Goal: Task Accomplishment & Management: Complete application form

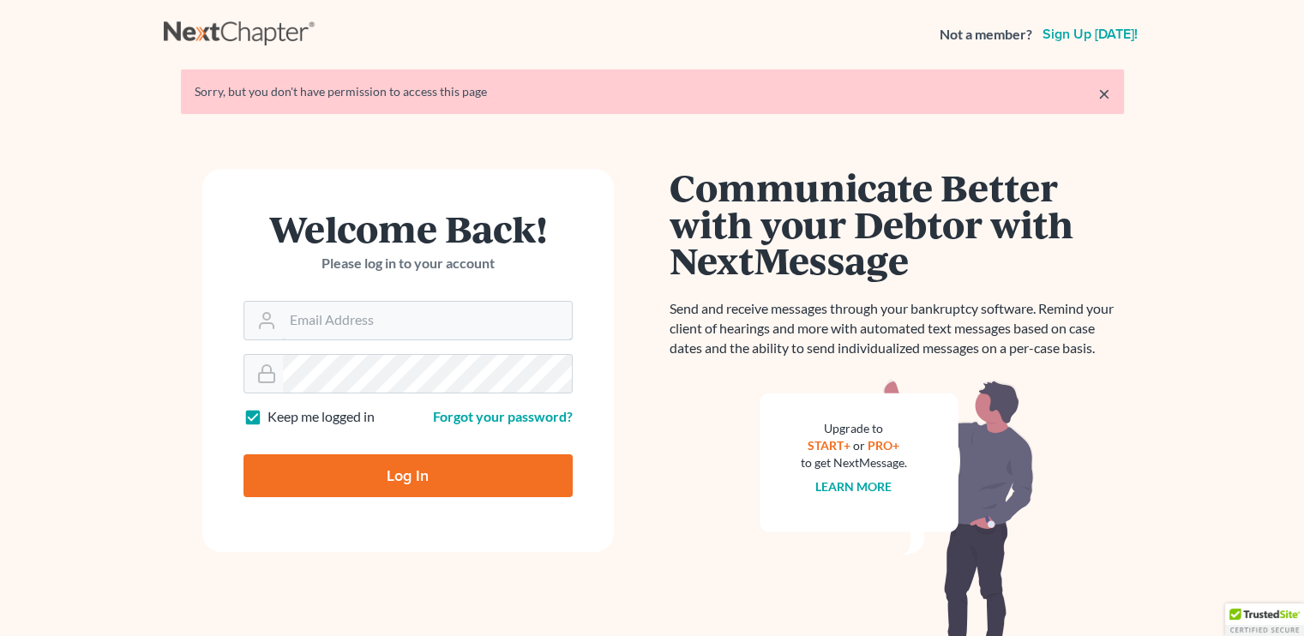
type input "[EMAIL_ADDRESS][DOMAIN_NAME]"
click at [340, 472] on input "Log In" at bounding box center [408, 475] width 329 height 43
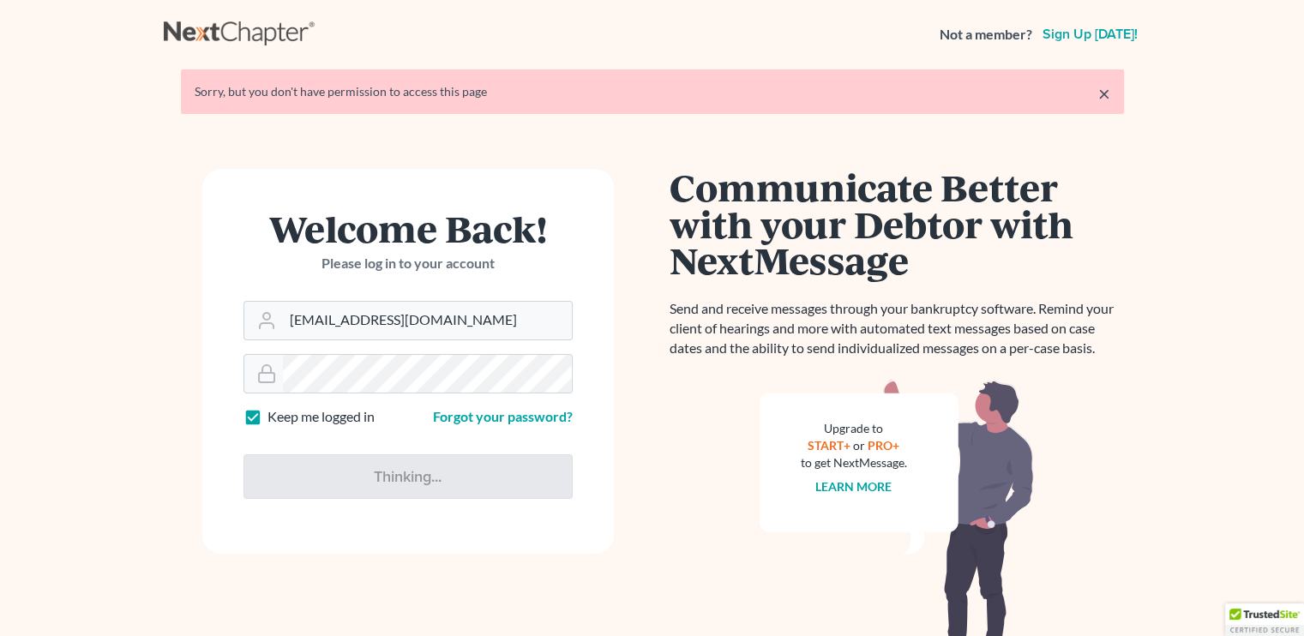
type input "Thinking..."
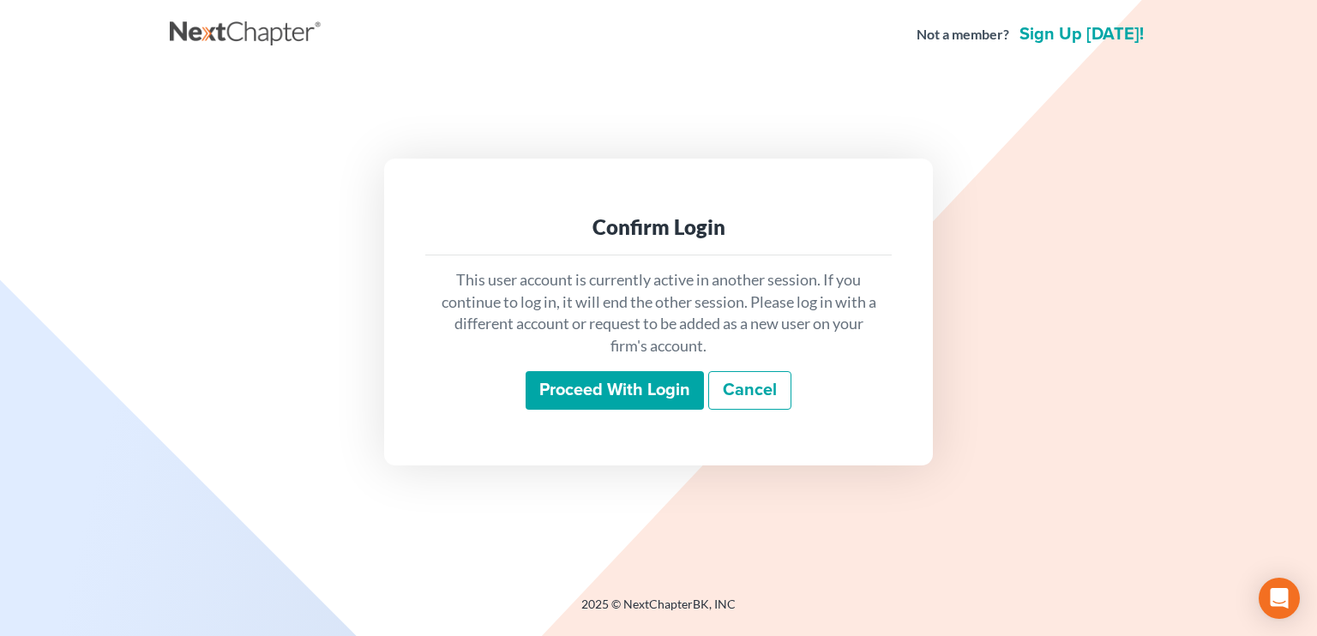
click at [611, 388] on input "Proceed with login" at bounding box center [615, 390] width 178 height 39
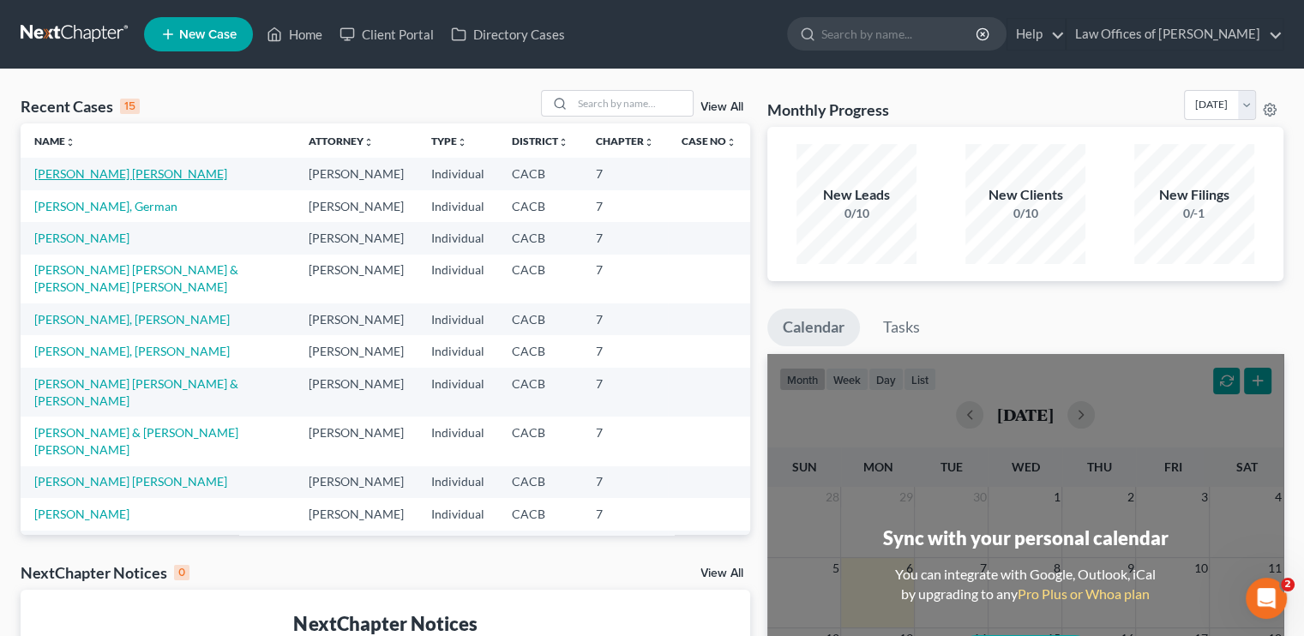
click at [134, 177] on link "[PERSON_NAME] [PERSON_NAME]" at bounding box center [130, 173] width 193 height 15
click at [134, 179] on link "[PERSON_NAME] [PERSON_NAME]" at bounding box center [130, 173] width 193 height 15
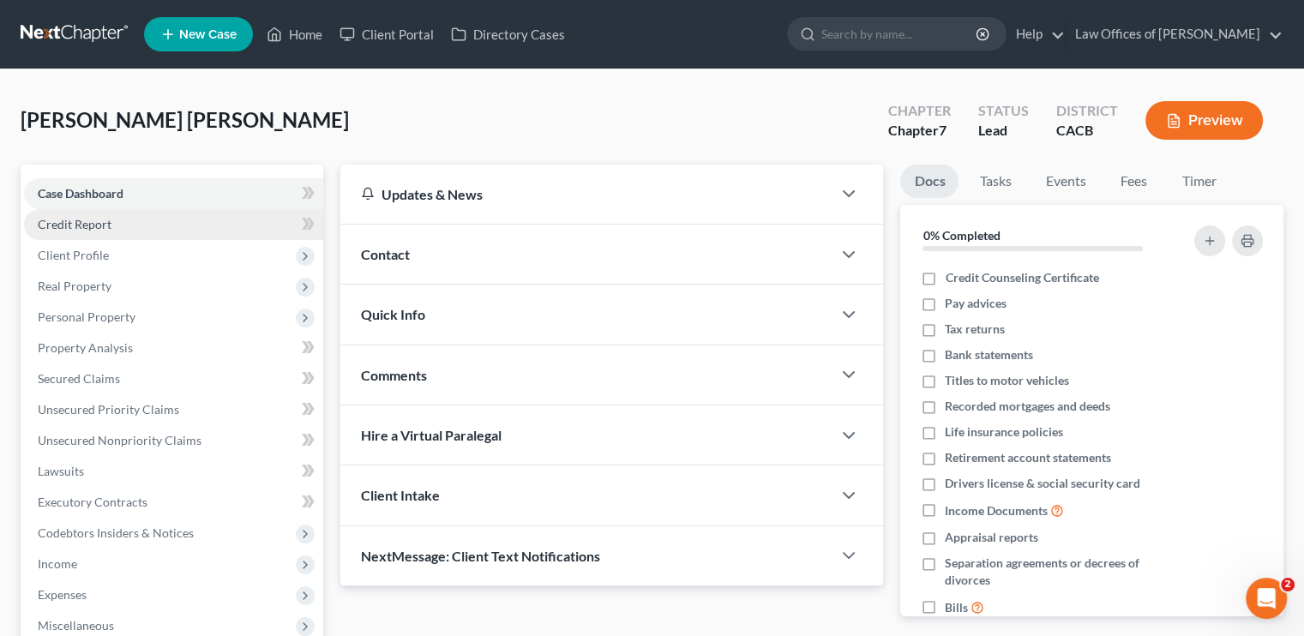
click at [103, 226] on span "Credit Report" at bounding box center [75, 224] width 74 height 15
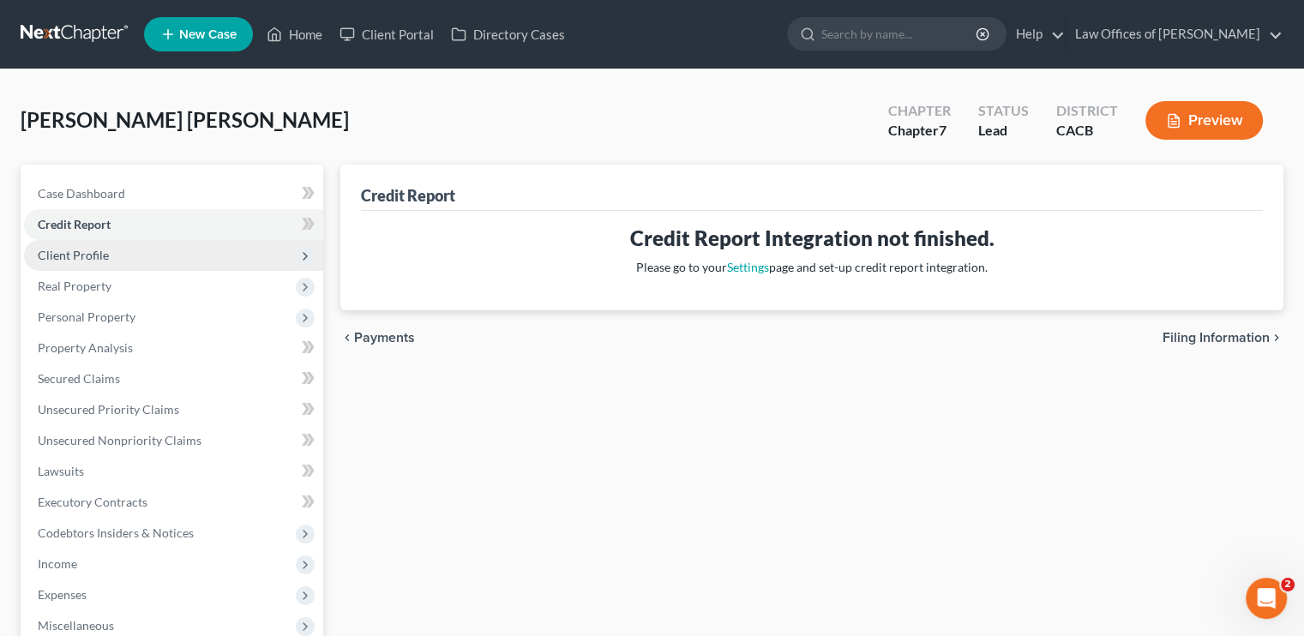
click at [93, 250] on span "Client Profile" at bounding box center [73, 255] width 71 height 15
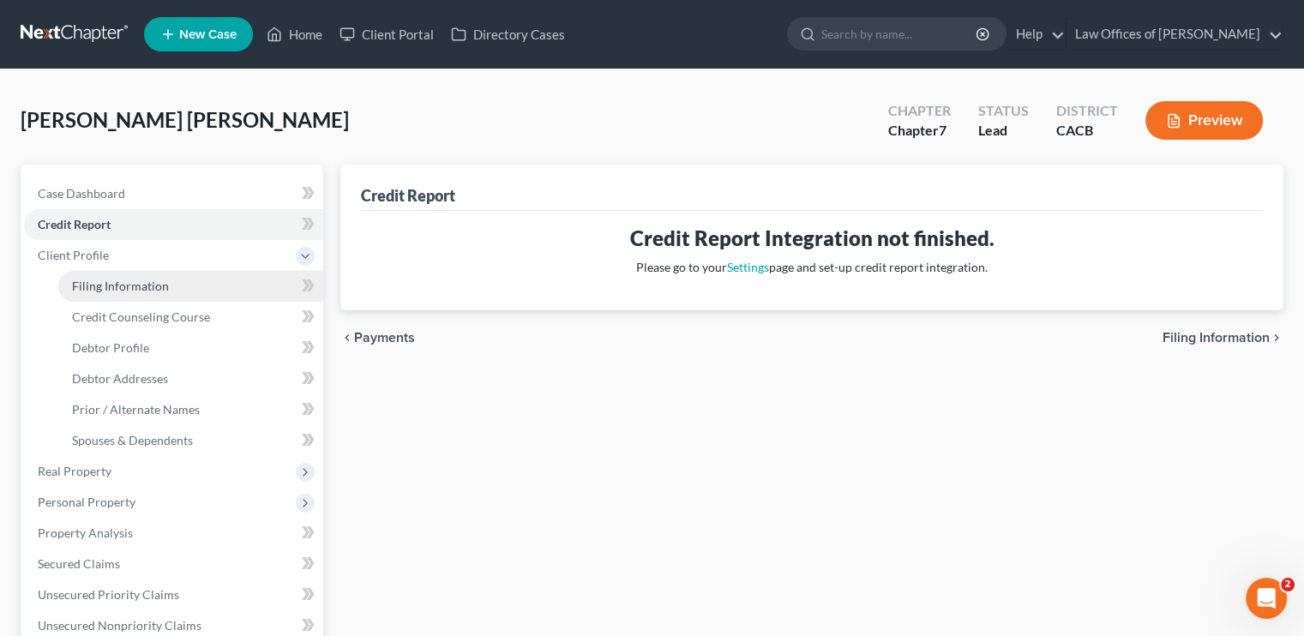
click at [147, 281] on span "Filing Information" at bounding box center [120, 286] width 97 height 15
select select "1"
select select "0"
select select "4"
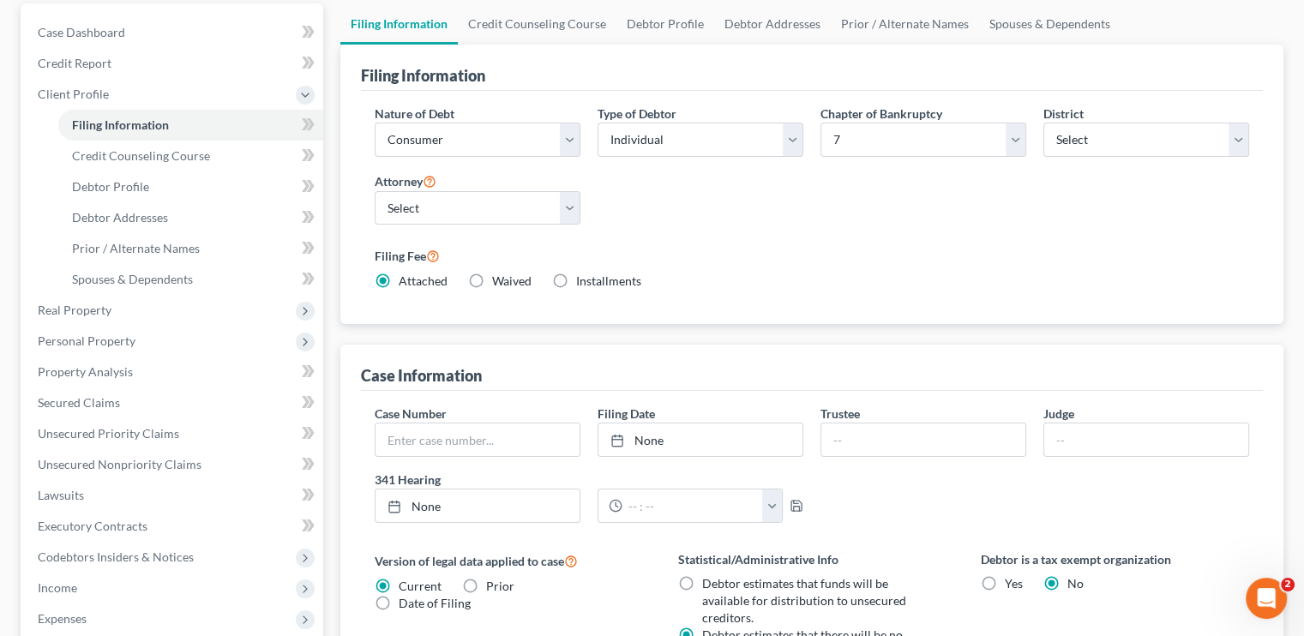
scroll to position [86, 0]
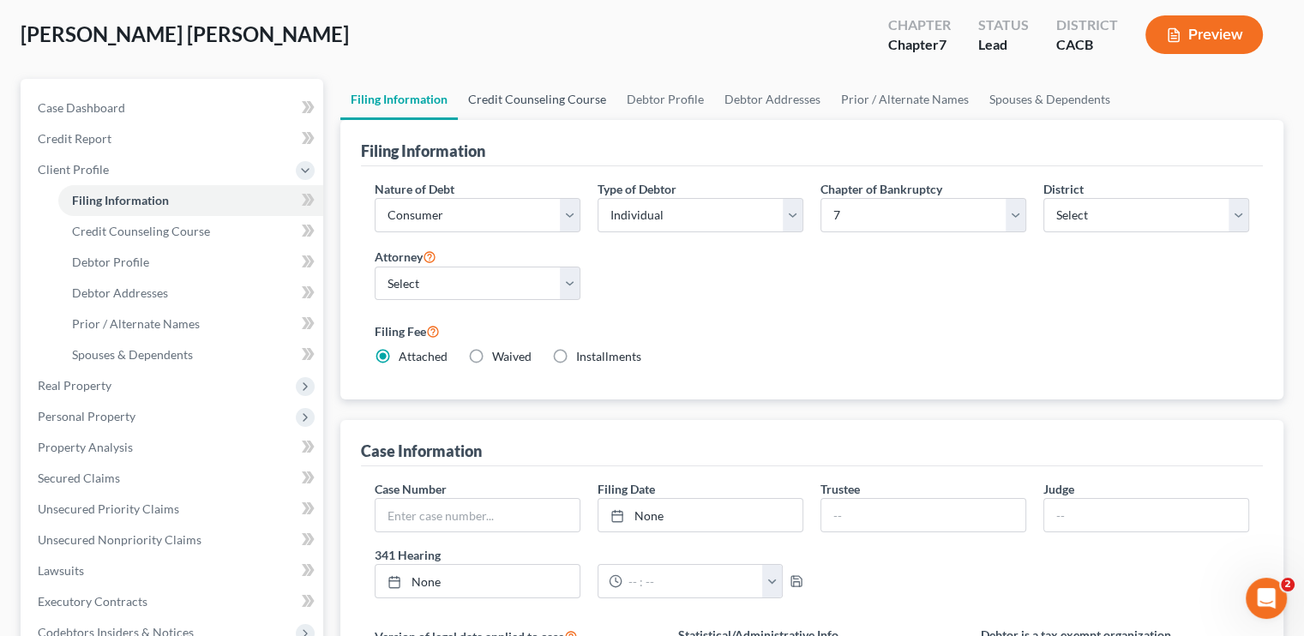
click at [539, 98] on link "Credit Counseling Course" at bounding box center [537, 99] width 159 height 41
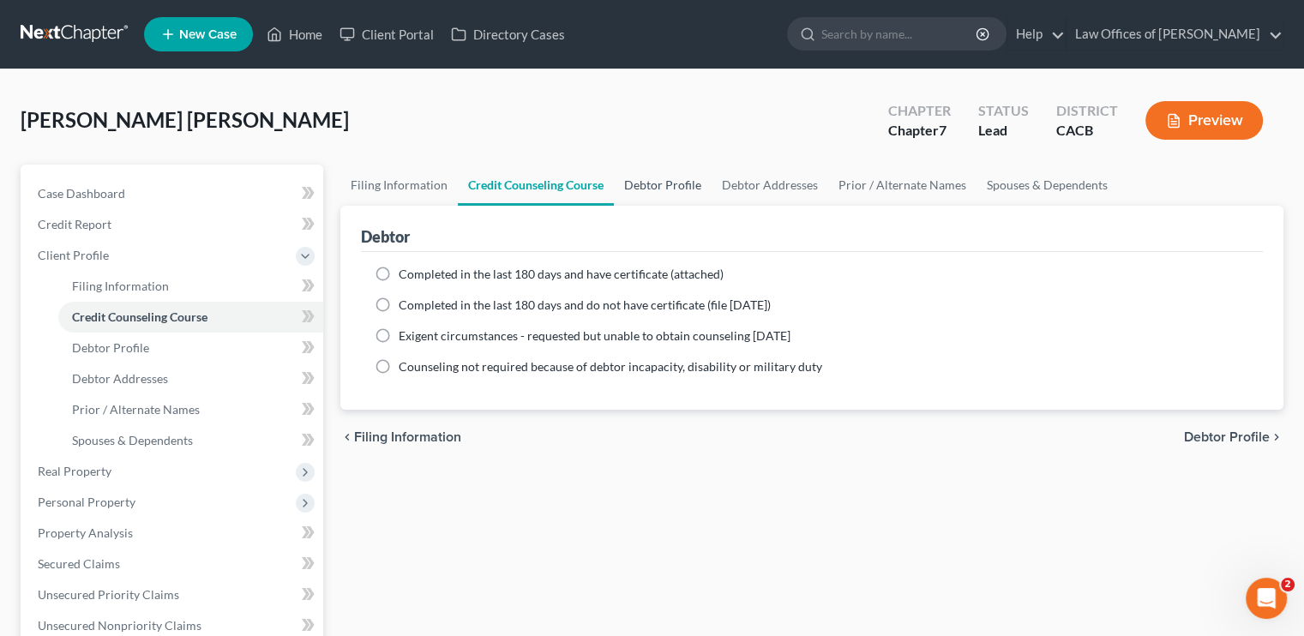
click at [689, 188] on link "Debtor Profile" at bounding box center [663, 185] width 98 height 41
select select "0"
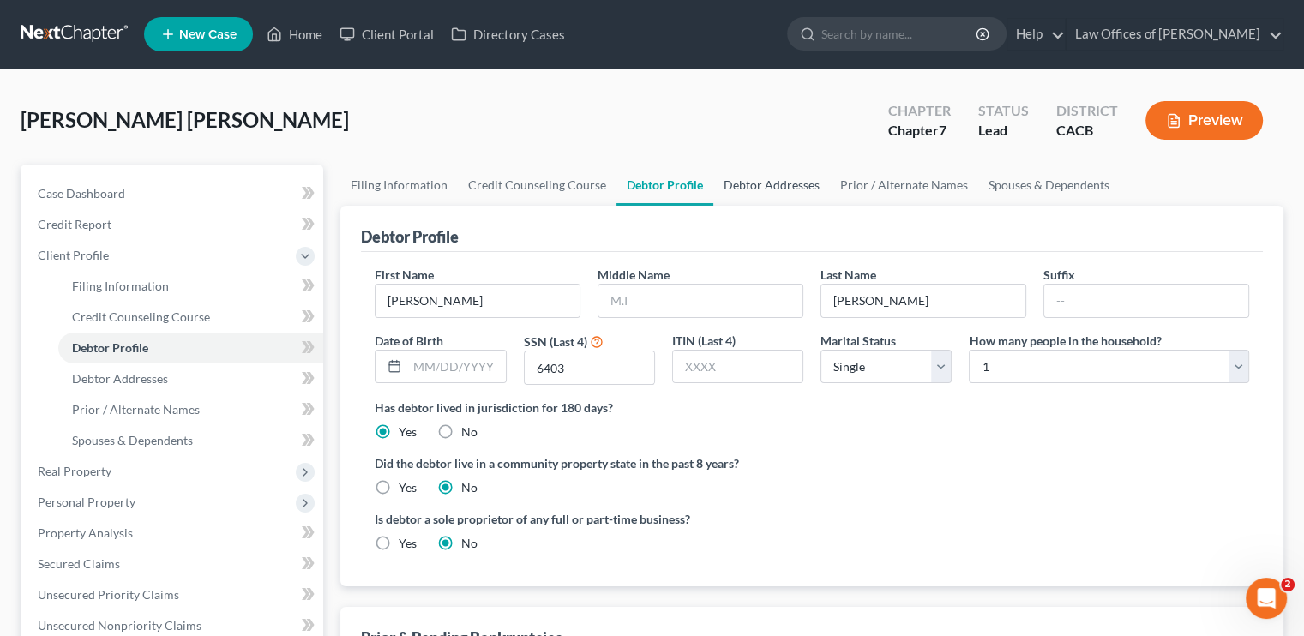
click at [748, 184] on link "Debtor Addresses" at bounding box center [771, 185] width 117 height 41
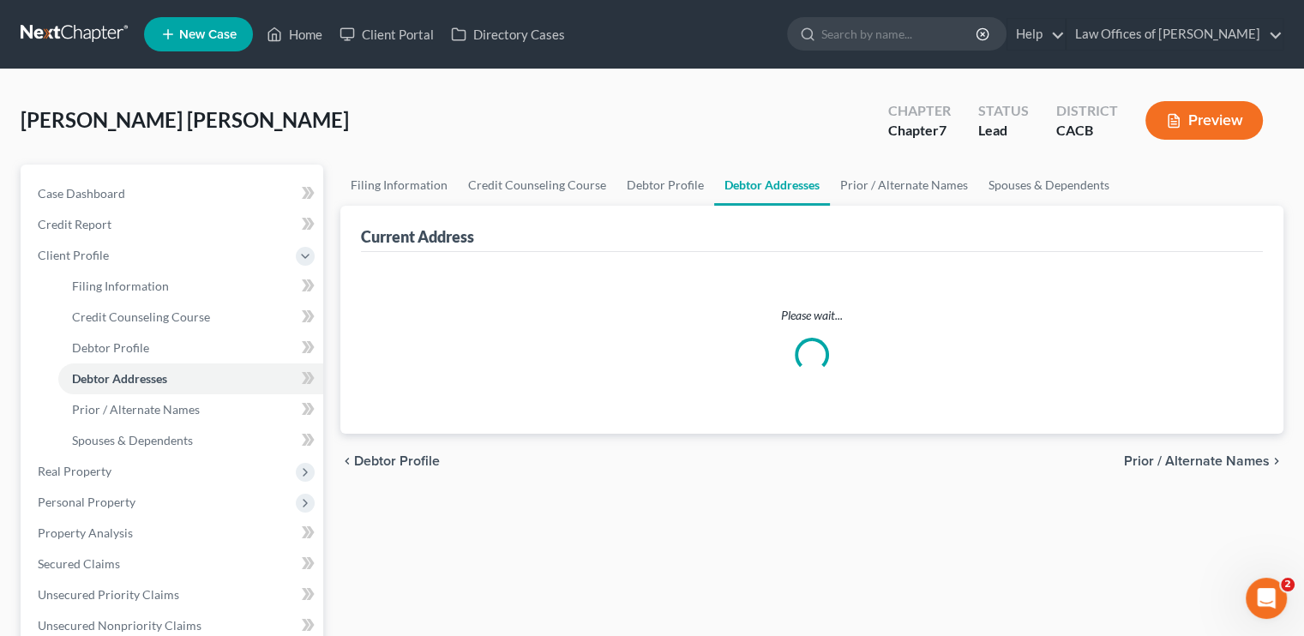
select select "0"
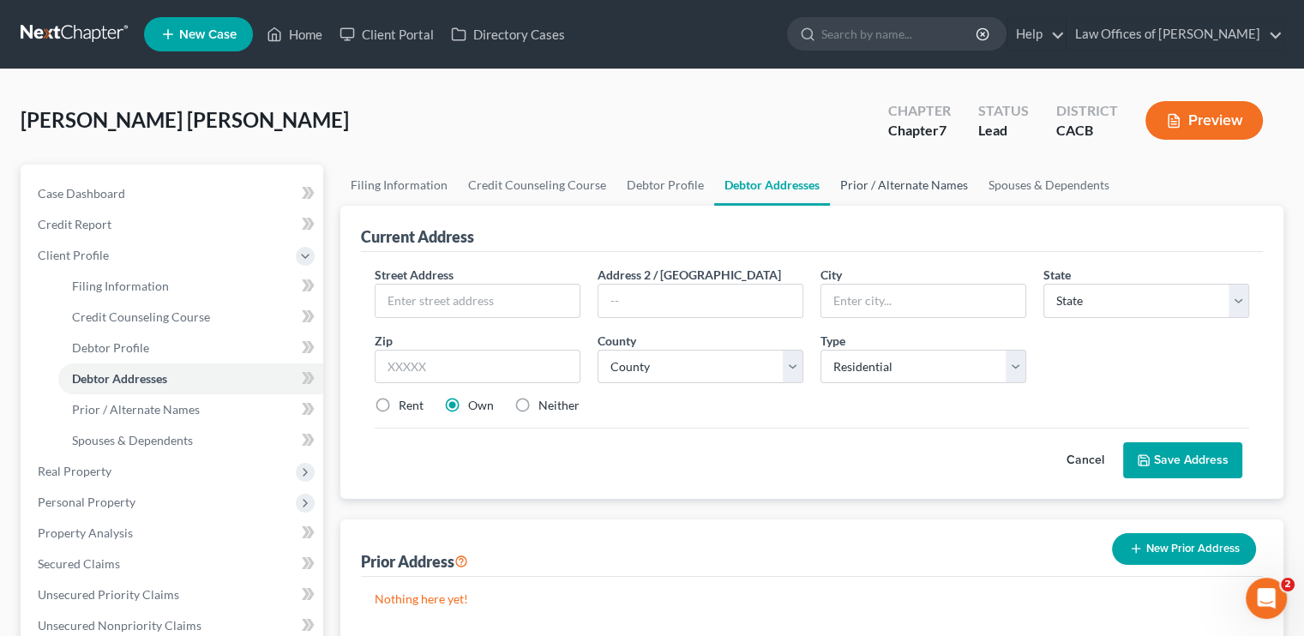
click at [862, 186] on link "Prior / Alternate Names" at bounding box center [904, 185] width 148 height 41
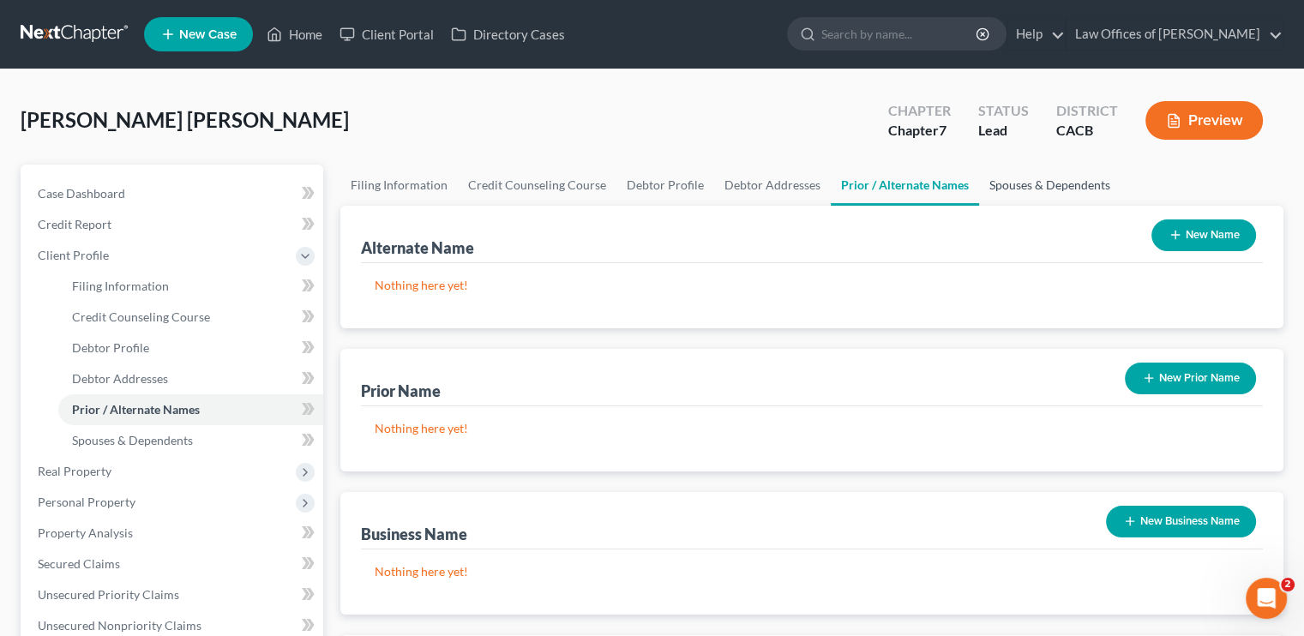
click at [1018, 181] on link "Spouses & Dependents" at bounding box center [1049, 185] width 141 height 41
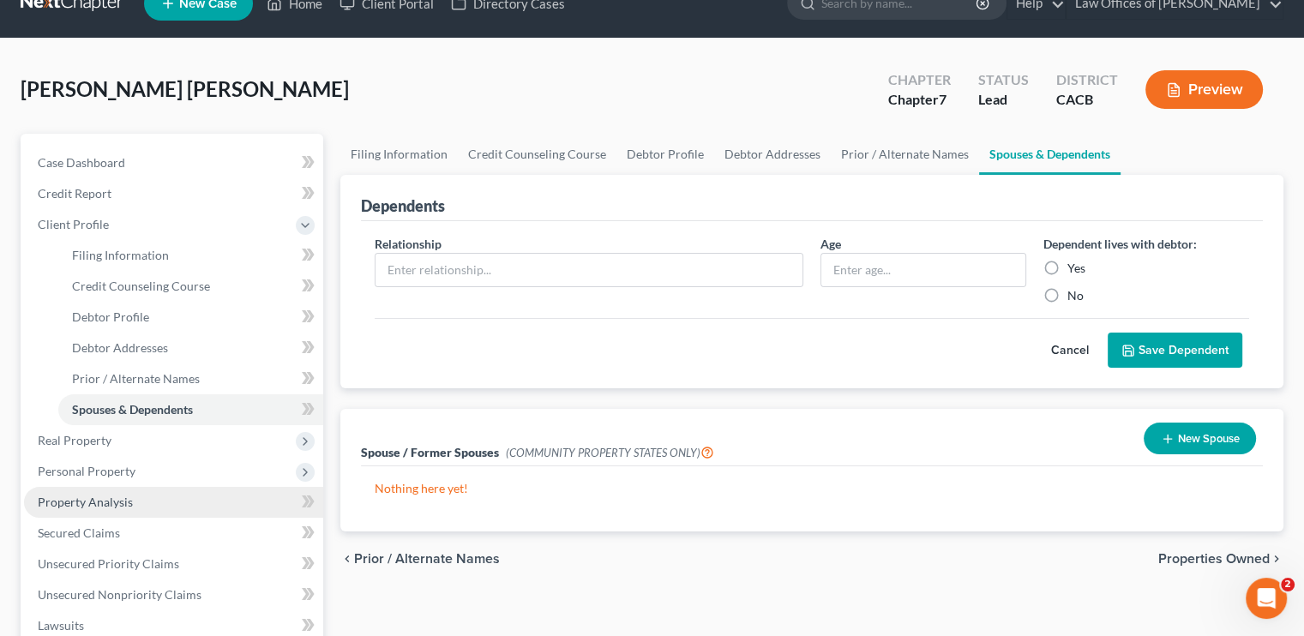
scroll to position [86, 0]
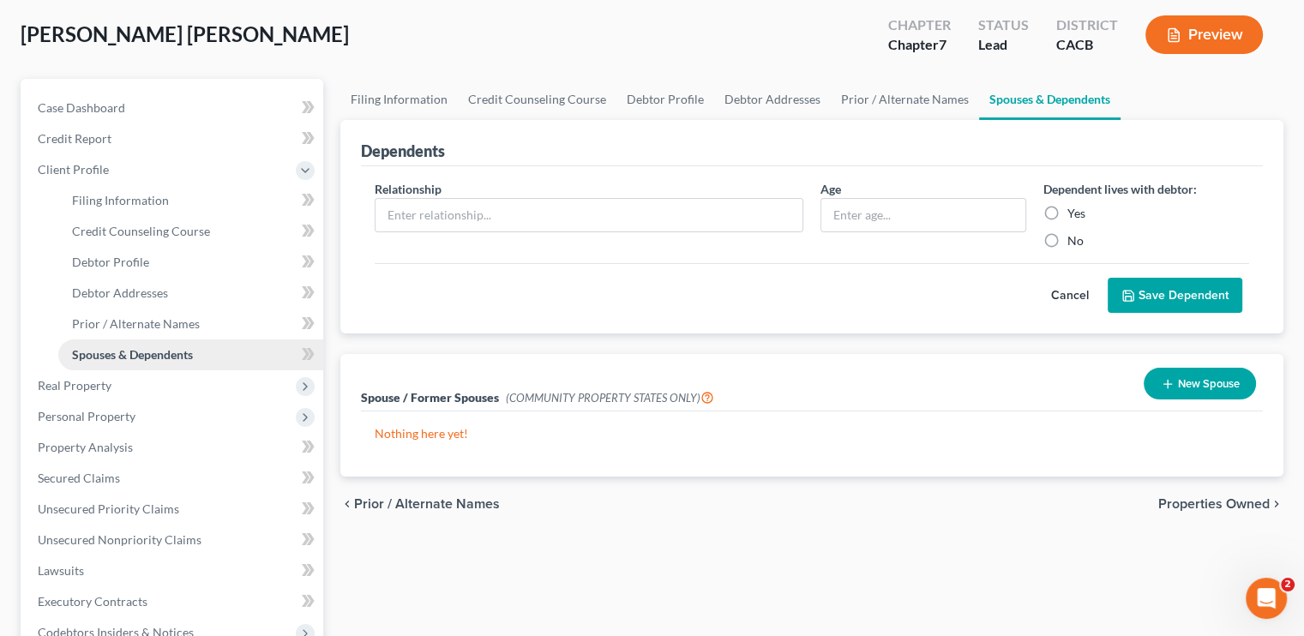
click at [123, 373] on span "Real Property" at bounding box center [173, 385] width 299 height 31
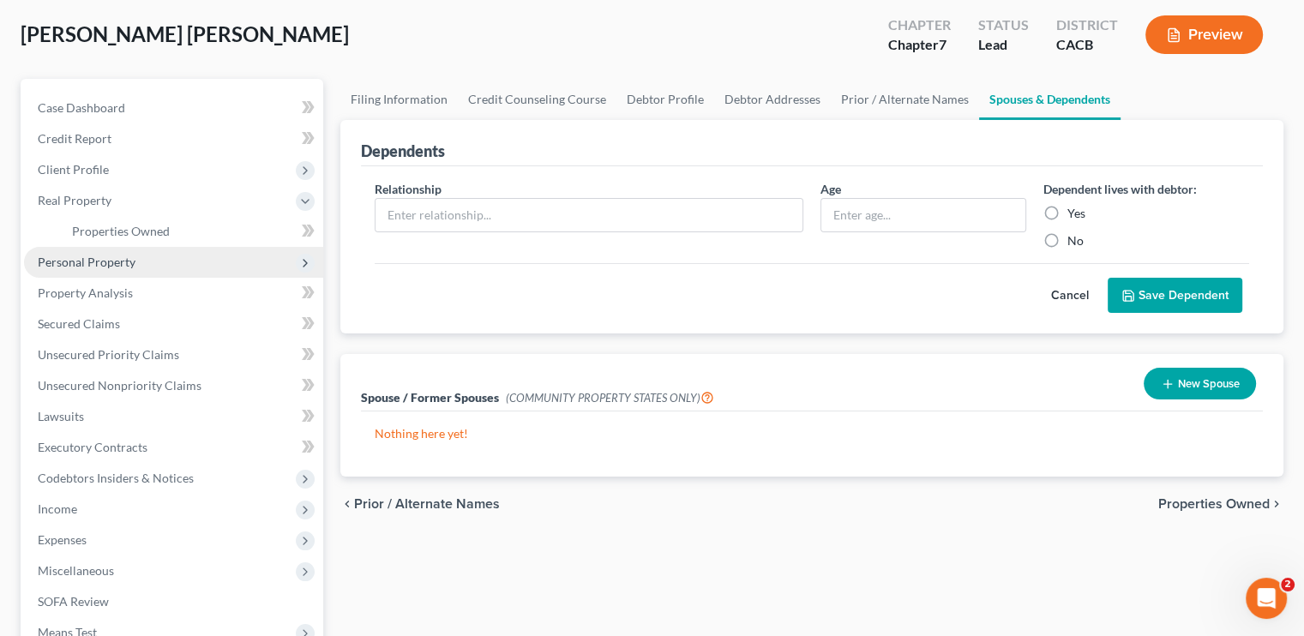
click at [117, 267] on span "Personal Property" at bounding box center [87, 262] width 98 height 15
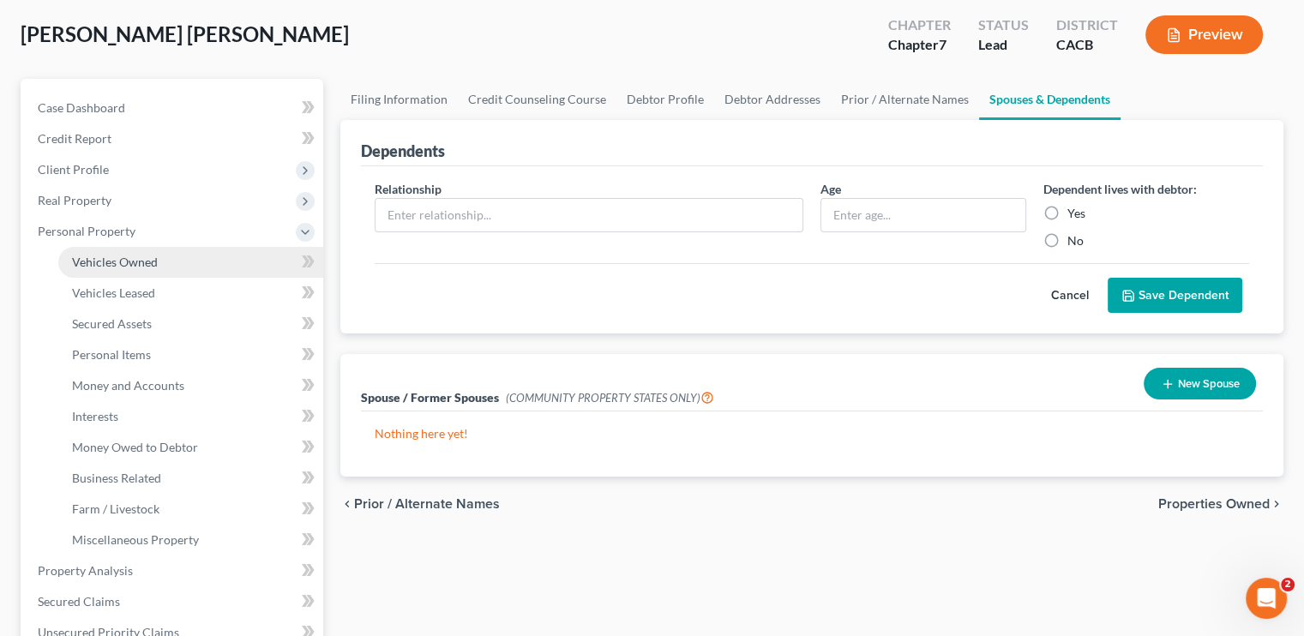
click at [138, 262] on span "Vehicles Owned" at bounding box center [115, 262] width 86 height 15
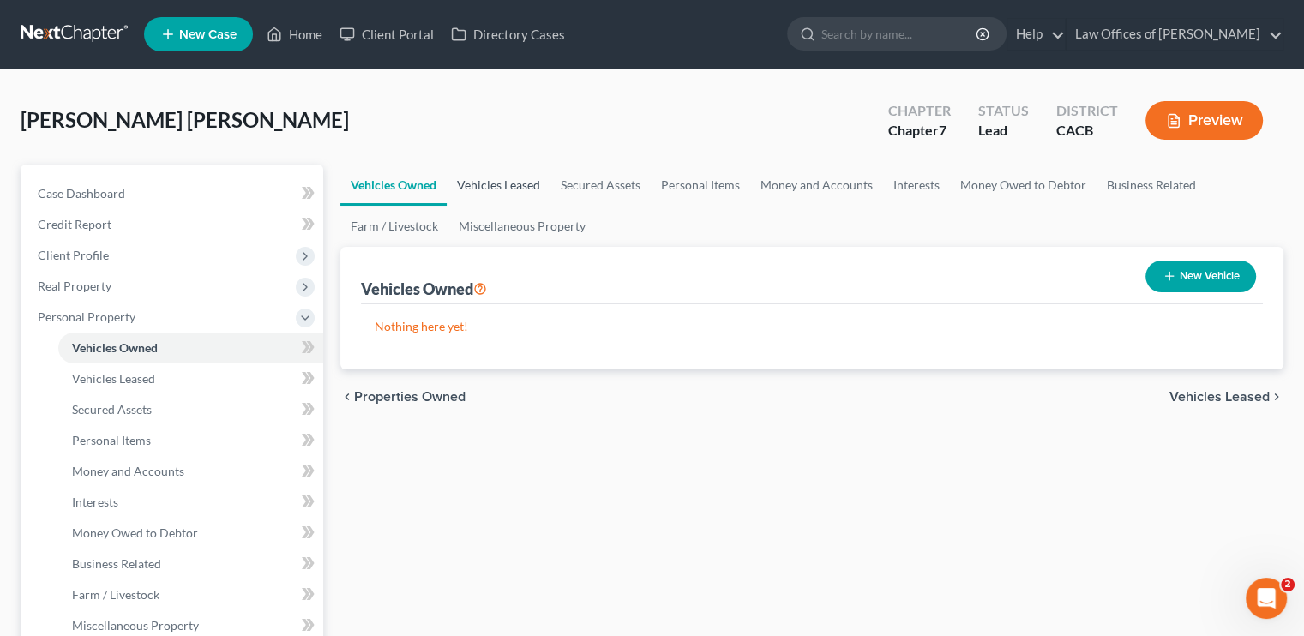
click at [511, 183] on link "Vehicles Leased" at bounding box center [499, 185] width 104 height 41
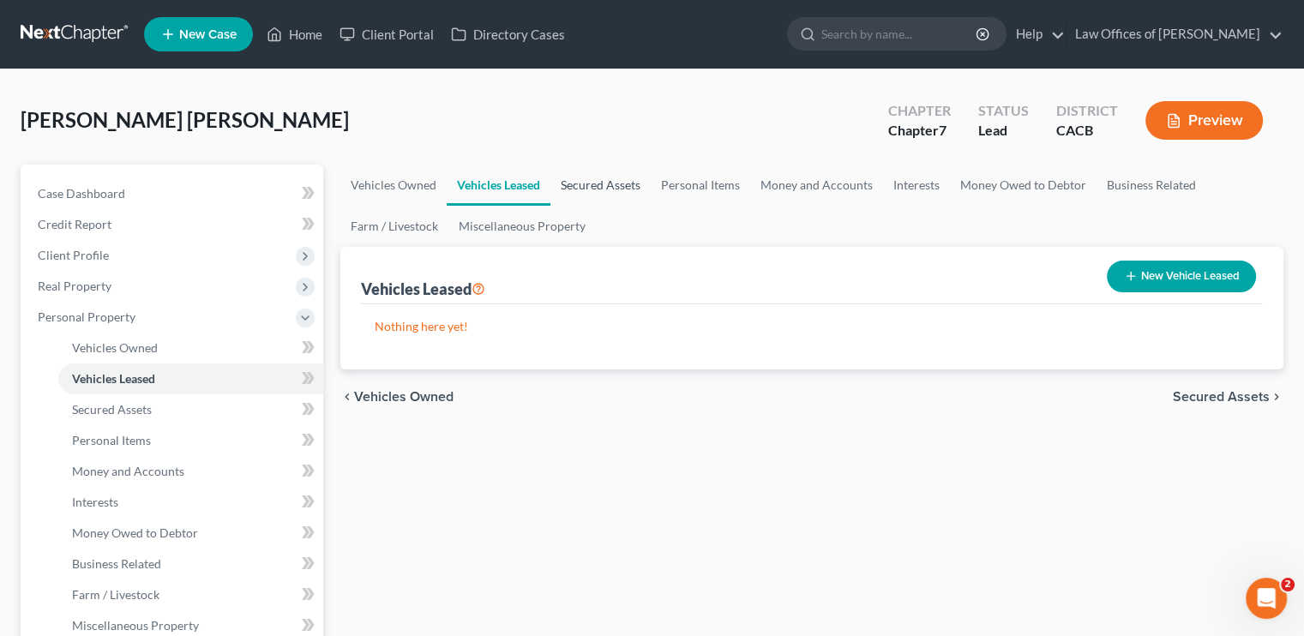
click at [583, 176] on link "Secured Assets" at bounding box center [600, 185] width 100 height 41
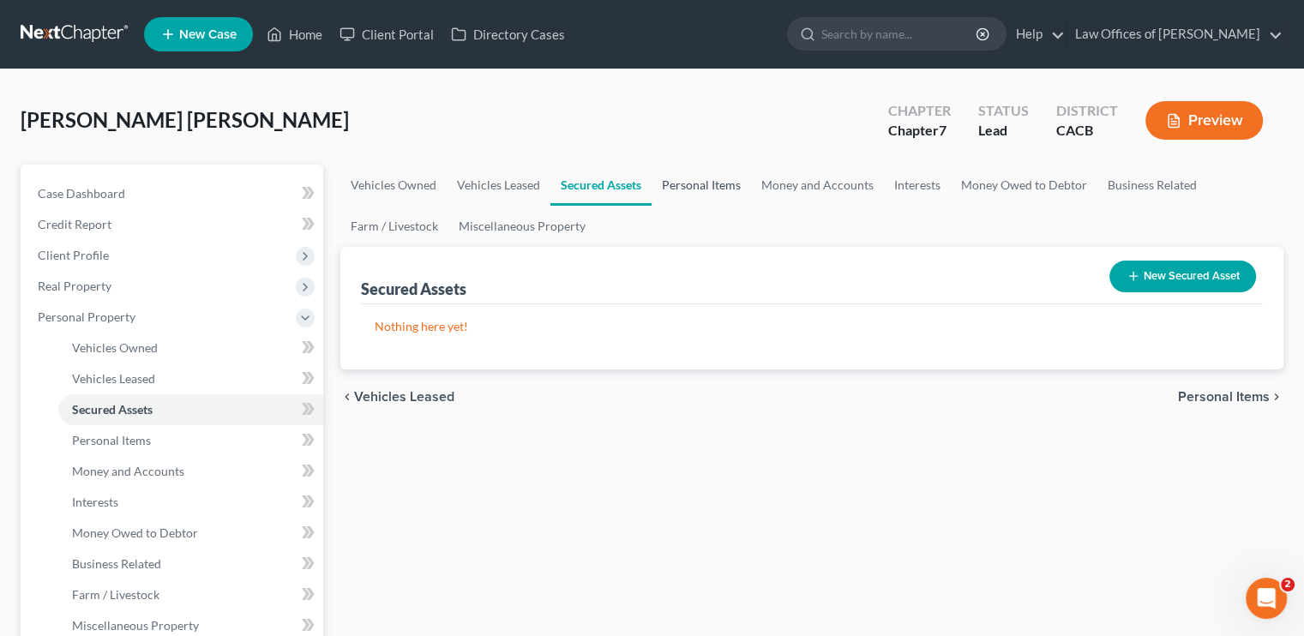
click at [690, 177] on link "Personal Items" at bounding box center [701, 185] width 99 height 41
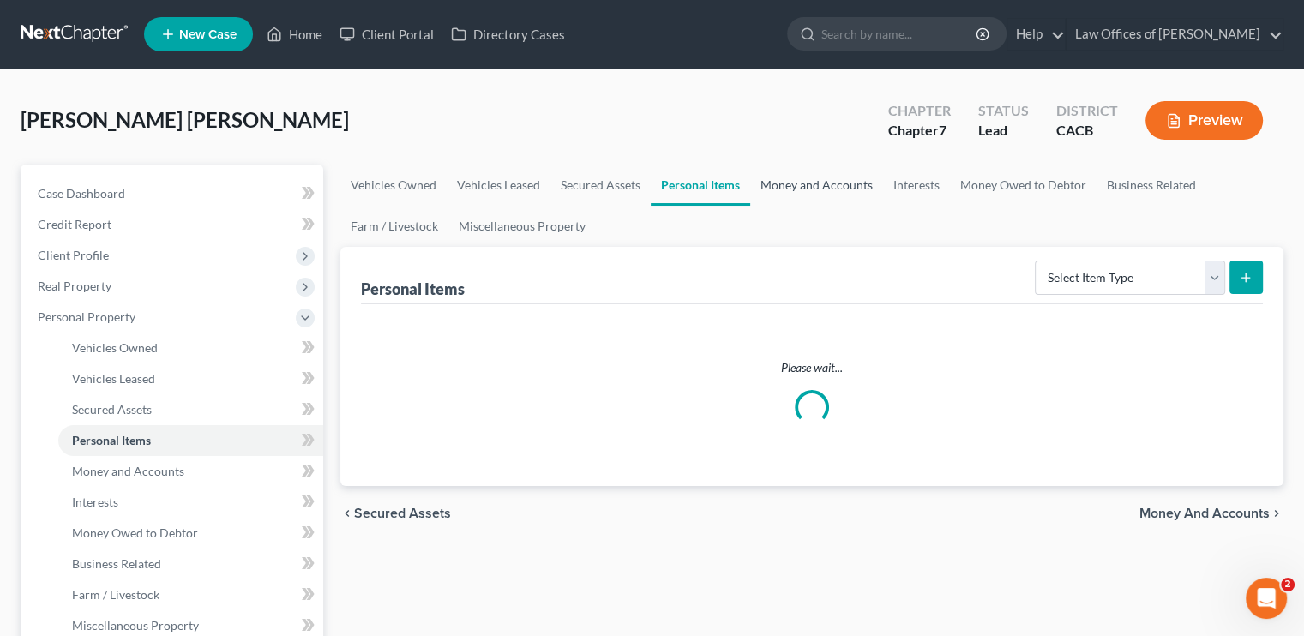
click at [810, 186] on link "Money and Accounts" at bounding box center [816, 185] width 133 height 41
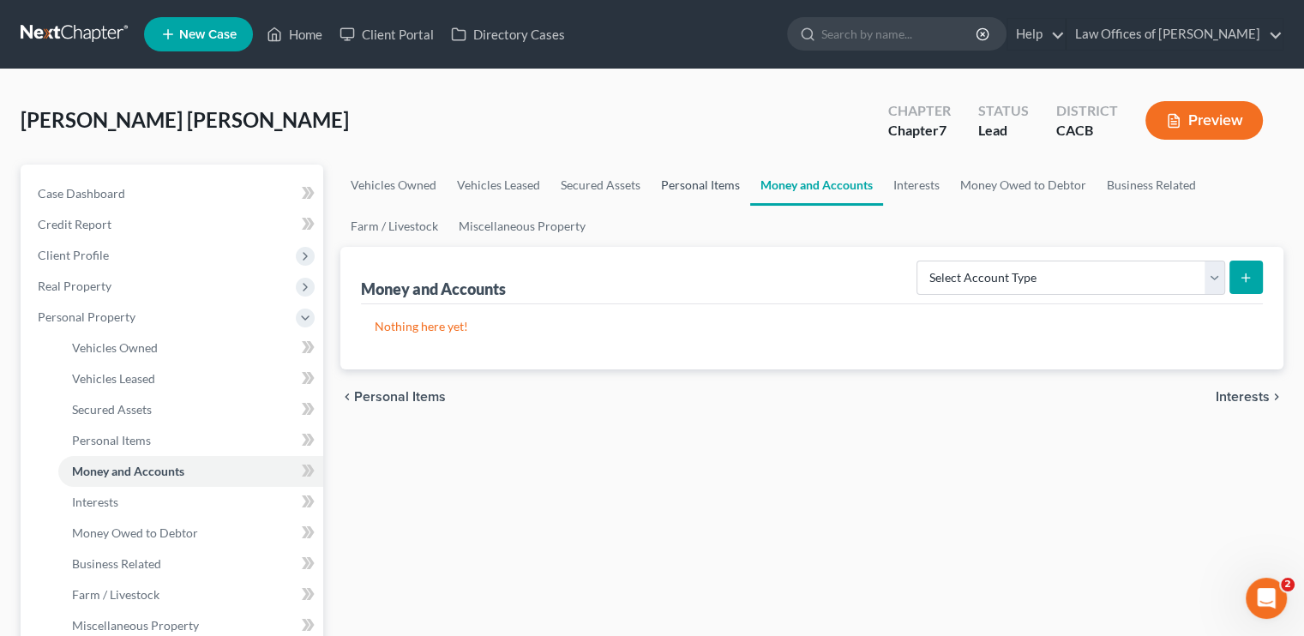
click at [710, 186] on link "Personal Items" at bounding box center [700, 185] width 99 height 41
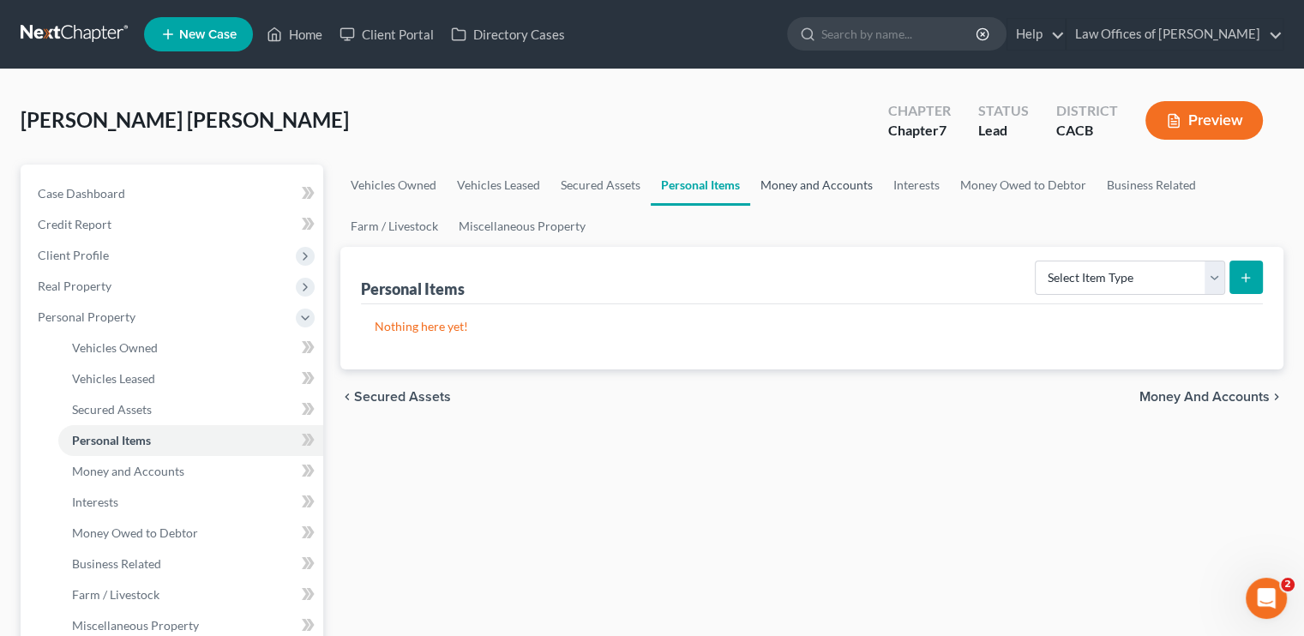
drag, startPoint x: 854, startPoint y: 181, endPoint x: 895, endPoint y: 179, distance: 41.2
click at [854, 180] on link "Money and Accounts" at bounding box center [816, 185] width 133 height 41
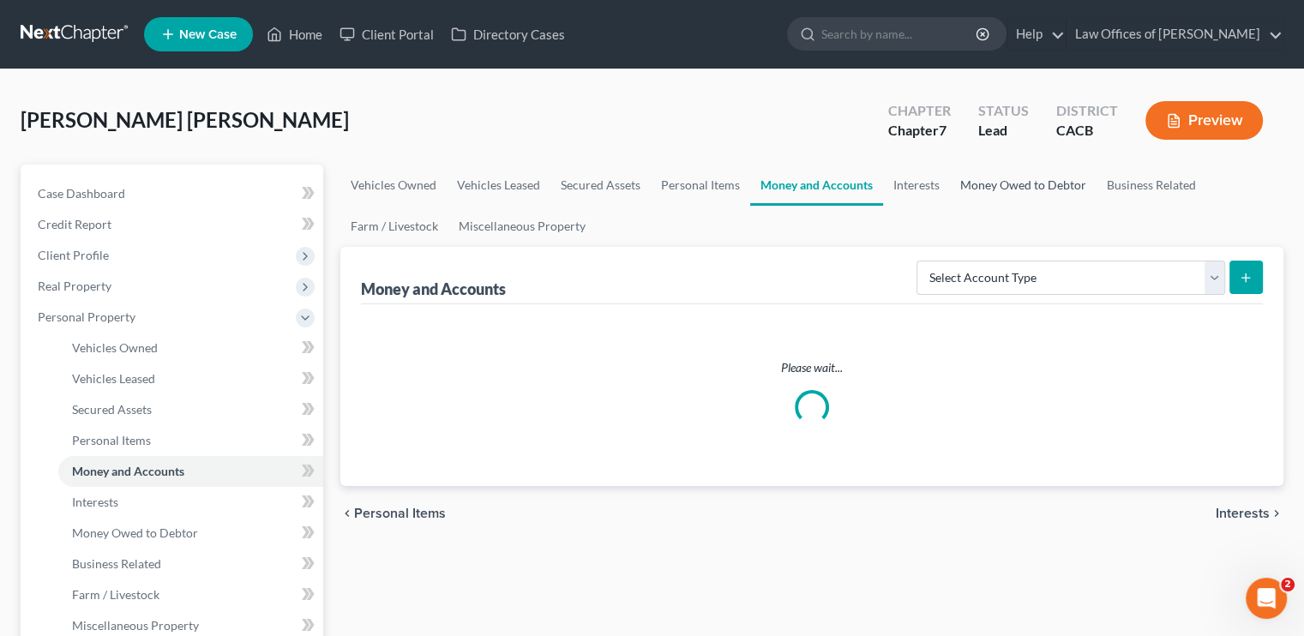
click at [954, 175] on link "Money Owed to Debtor" at bounding box center [1023, 185] width 147 height 41
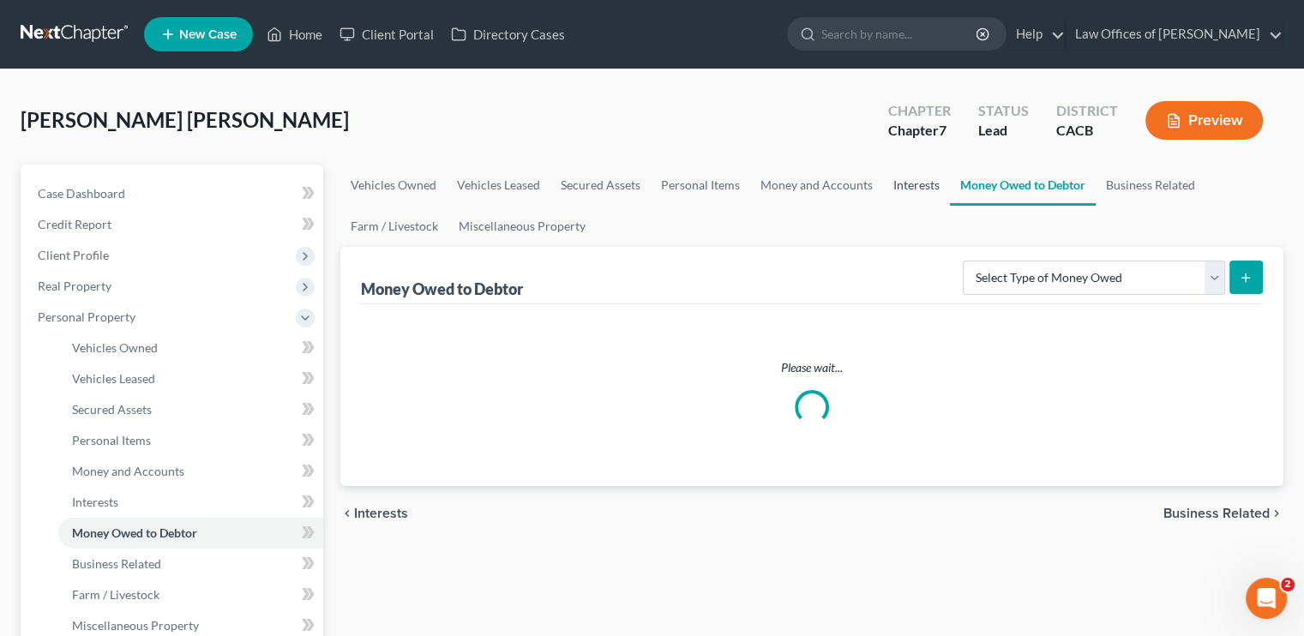
click at [935, 181] on link "Interests" at bounding box center [916, 185] width 67 height 41
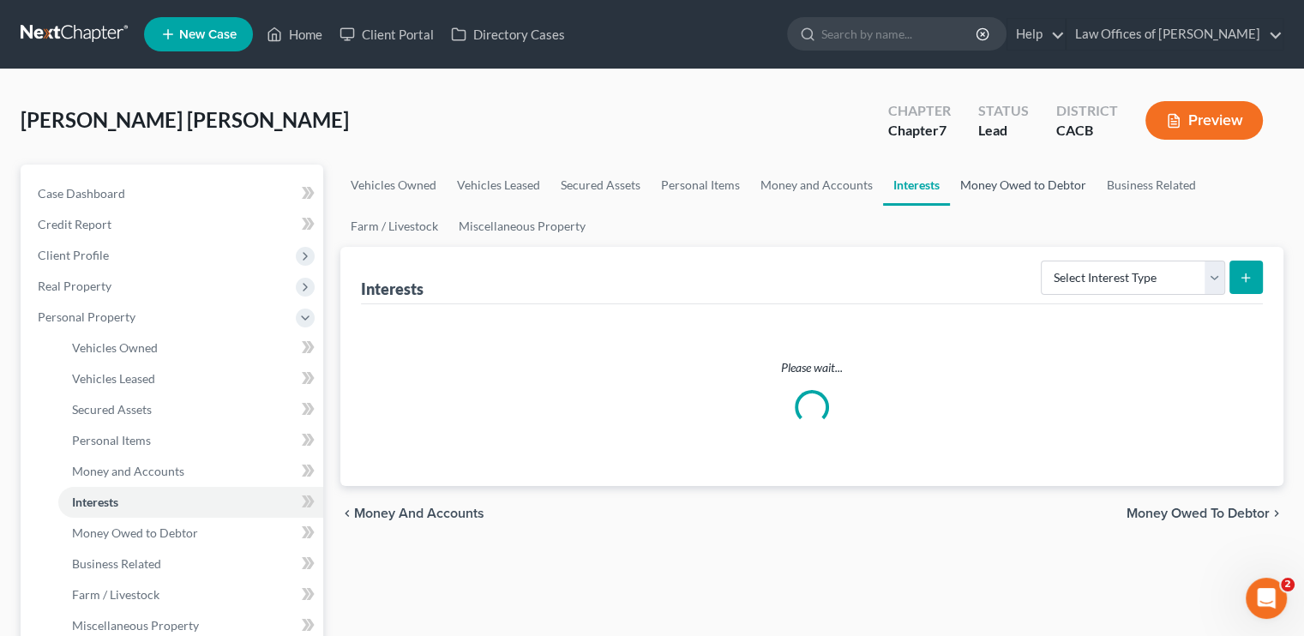
click at [1046, 181] on link "Money Owed to Debtor" at bounding box center [1023, 185] width 147 height 41
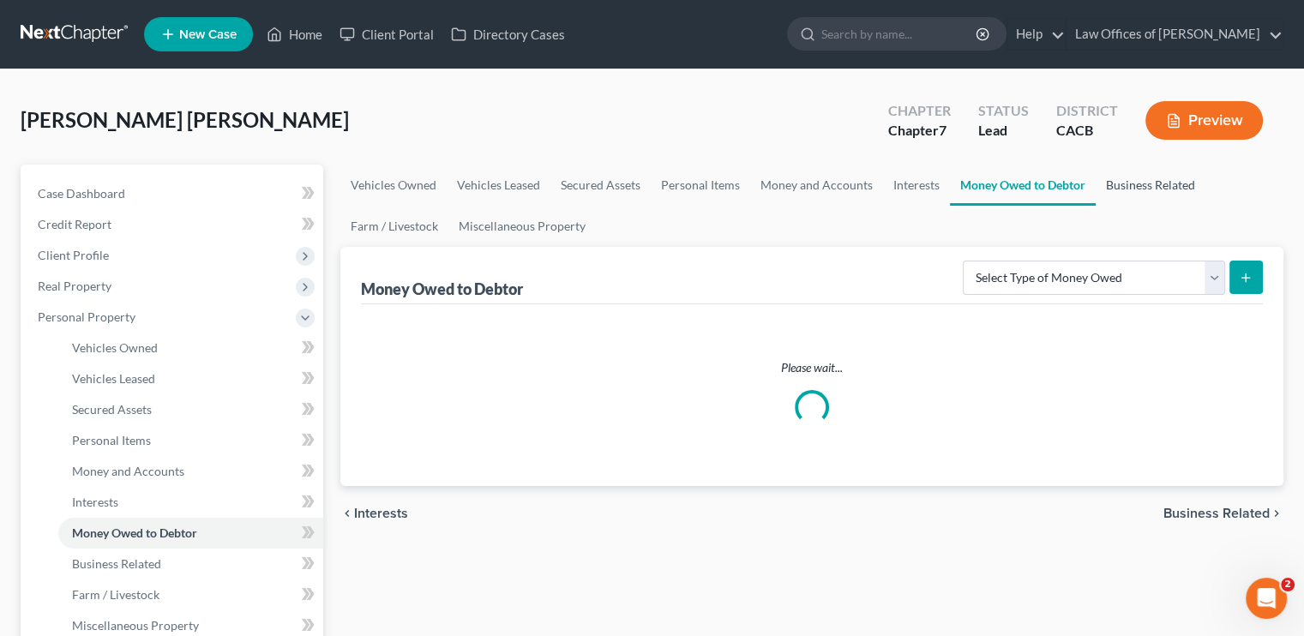
click at [1128, 183] on link "Business Related" at bounding box center [1151, 185] width 110 height 41
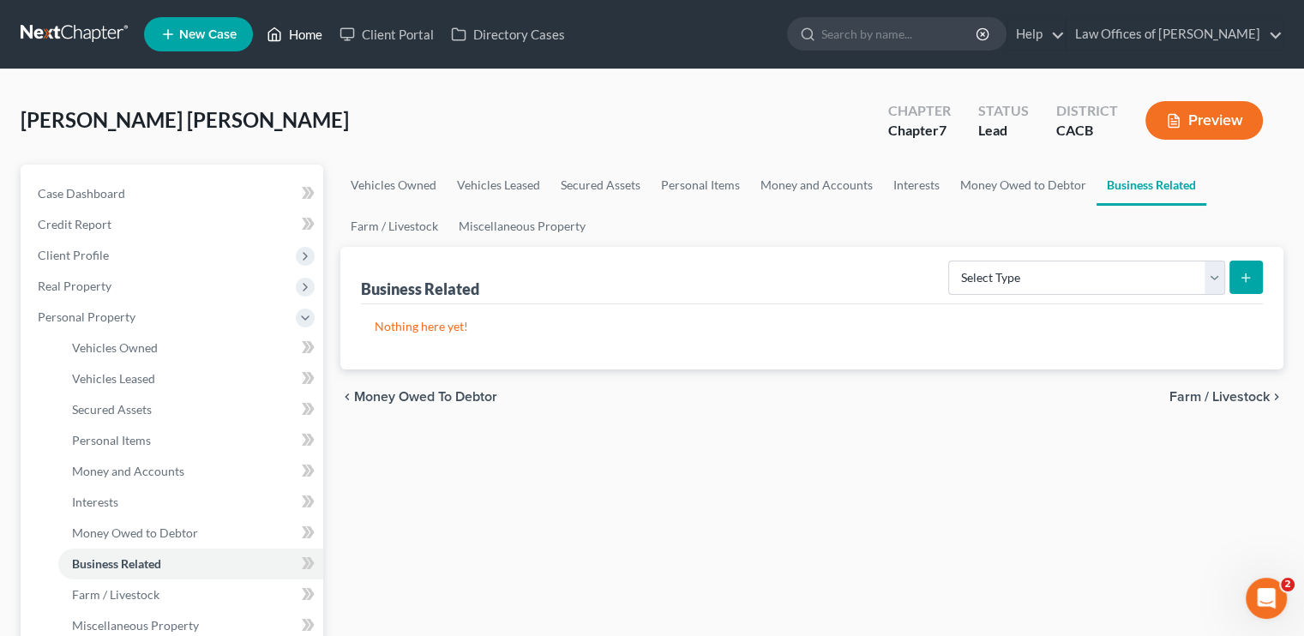
click at [298, 34] on link "Home" at bounding box center [294, 34] width 73 height 31
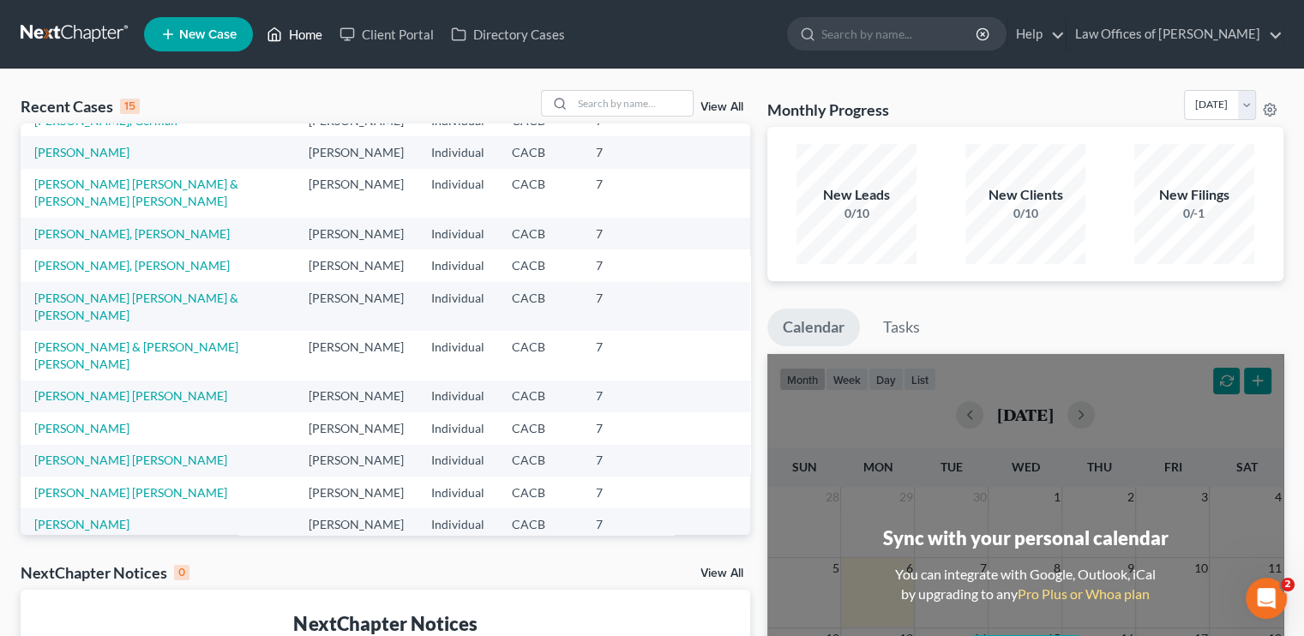
scroll to position [171, 0]
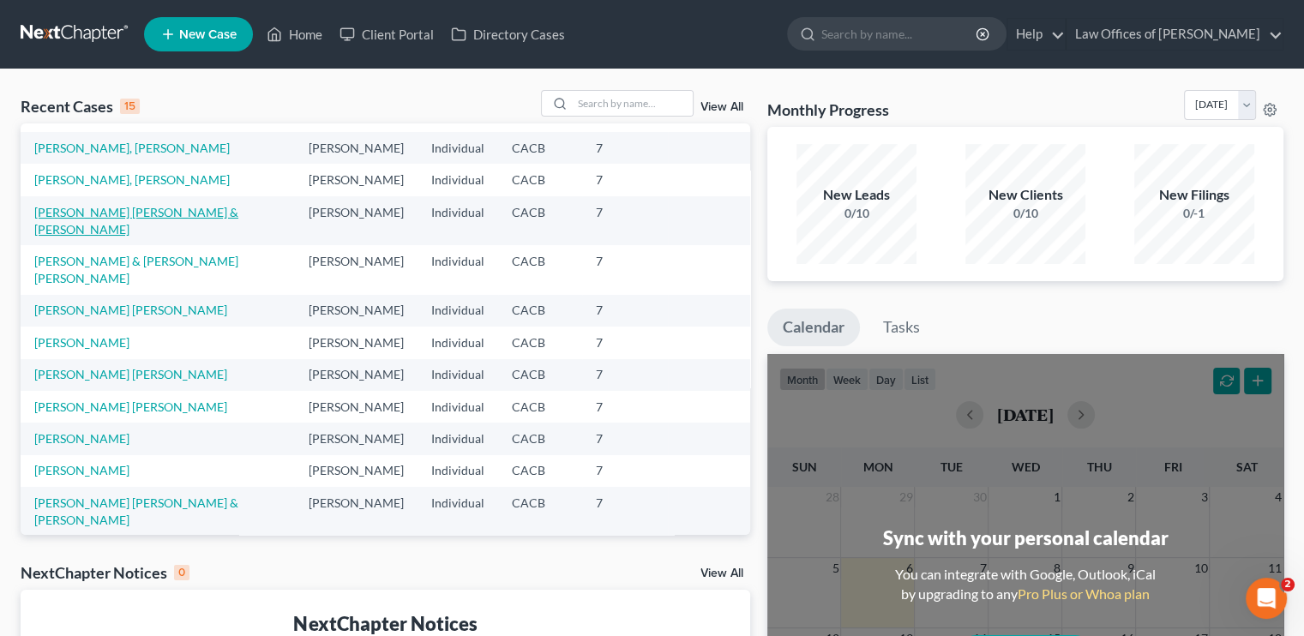
click at [99, 237] on link "[PERSON_NAME] [PERSON_NAME] & [PERSON_NAME]" at bounding box center [136, 221] width 204 height 32
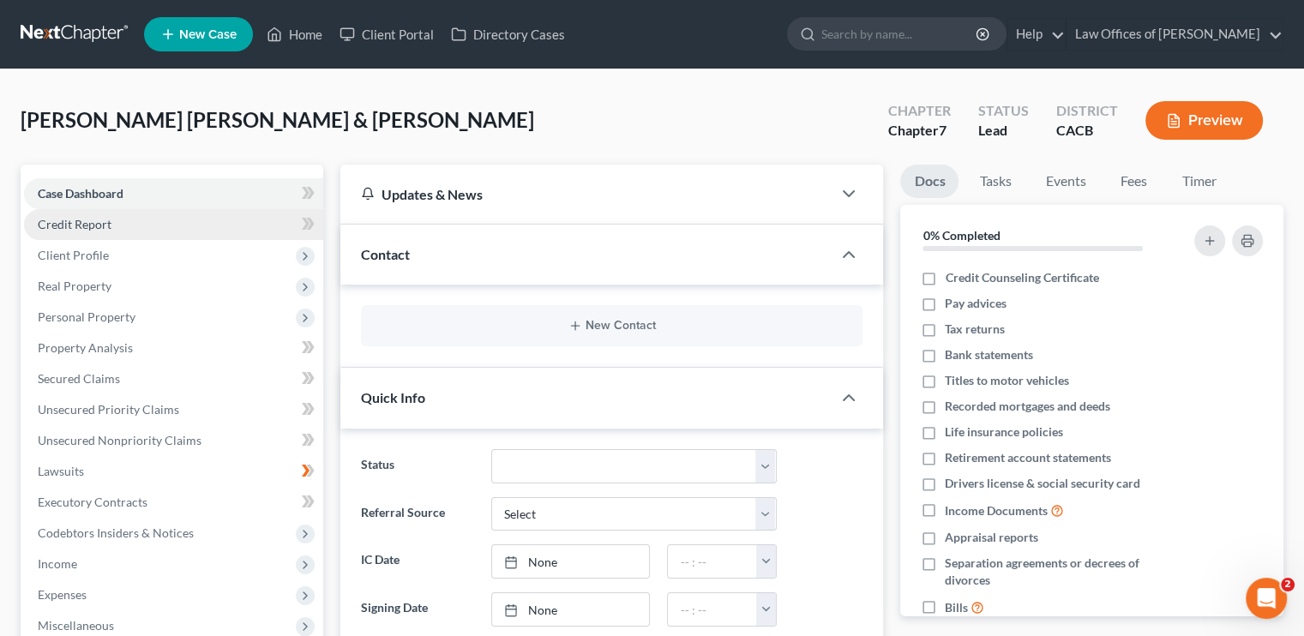
click at [87, 232] on link "Credit Report" at bounding box center [173, 224] width 299 height 31
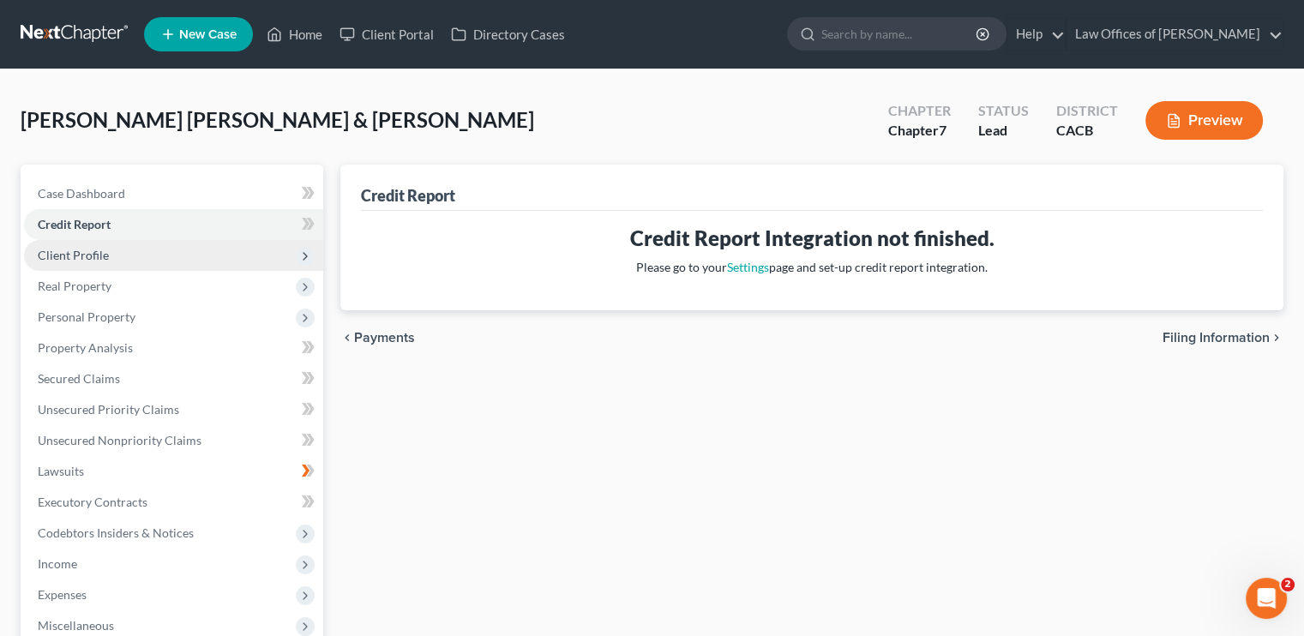
click at [82, 255] on span "Client Profile" at bounding box center [73, 255] width 71 height 15
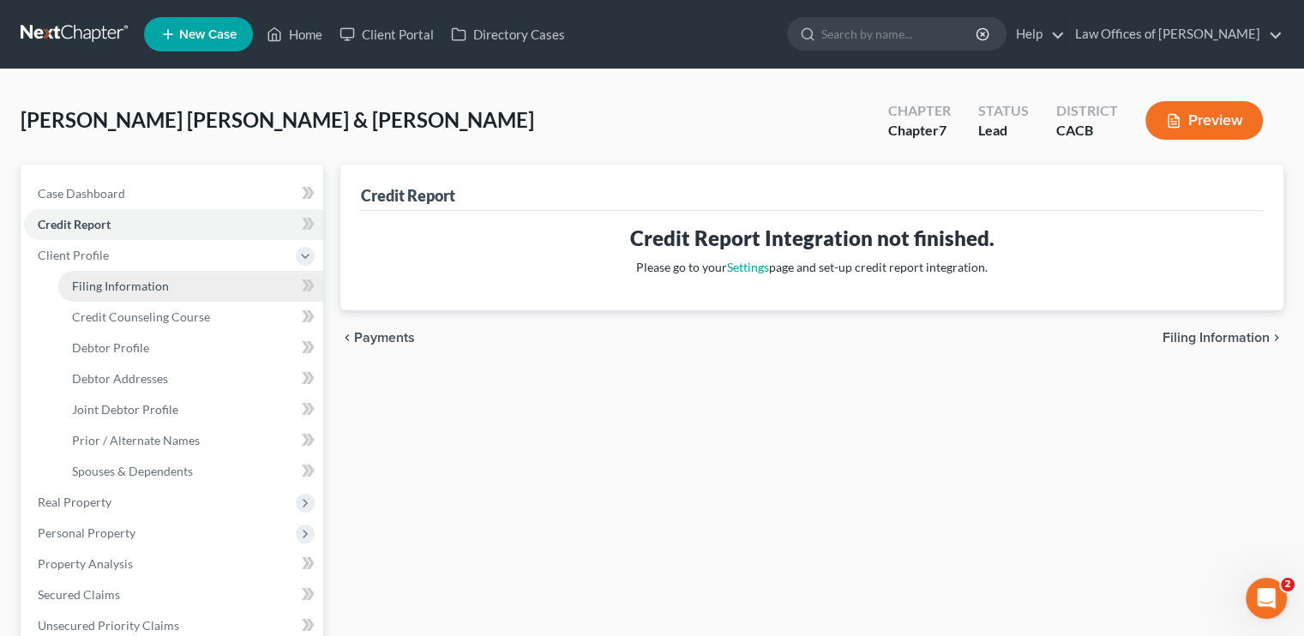
click at [96, 280] on span "Filing Information" at bounding box center [120, 286] width 97 height 15
select select "1"
select select "0"
select select "7"
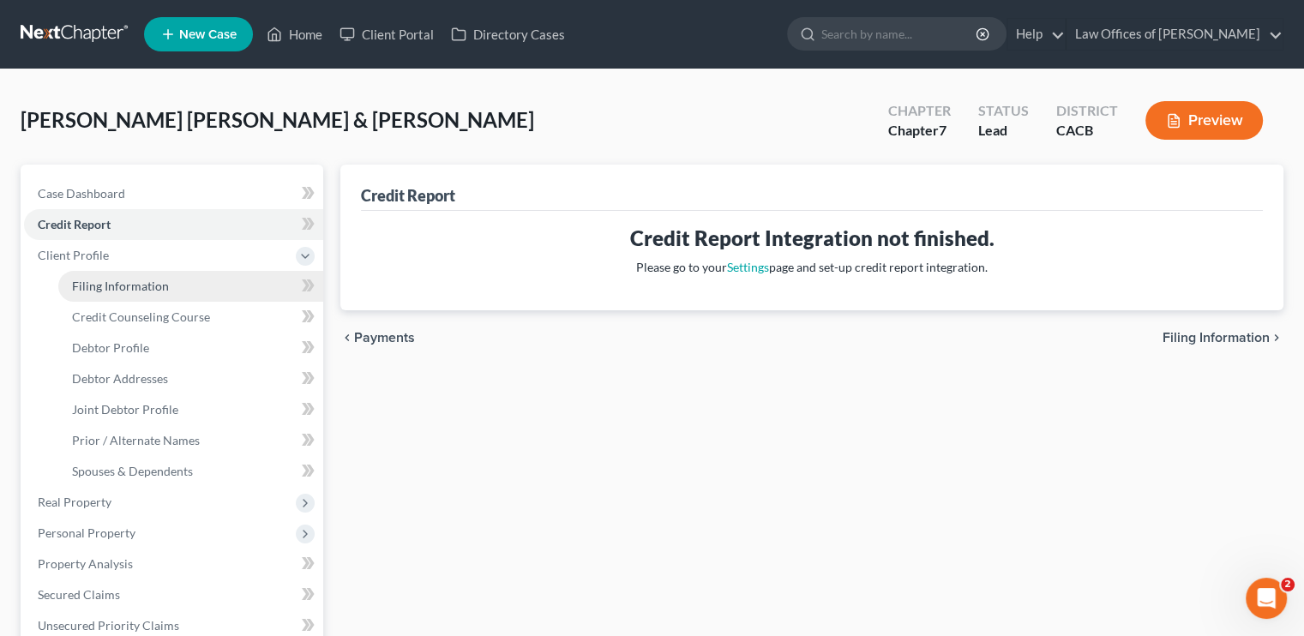
select select "0"
select select "4"
select select "0"
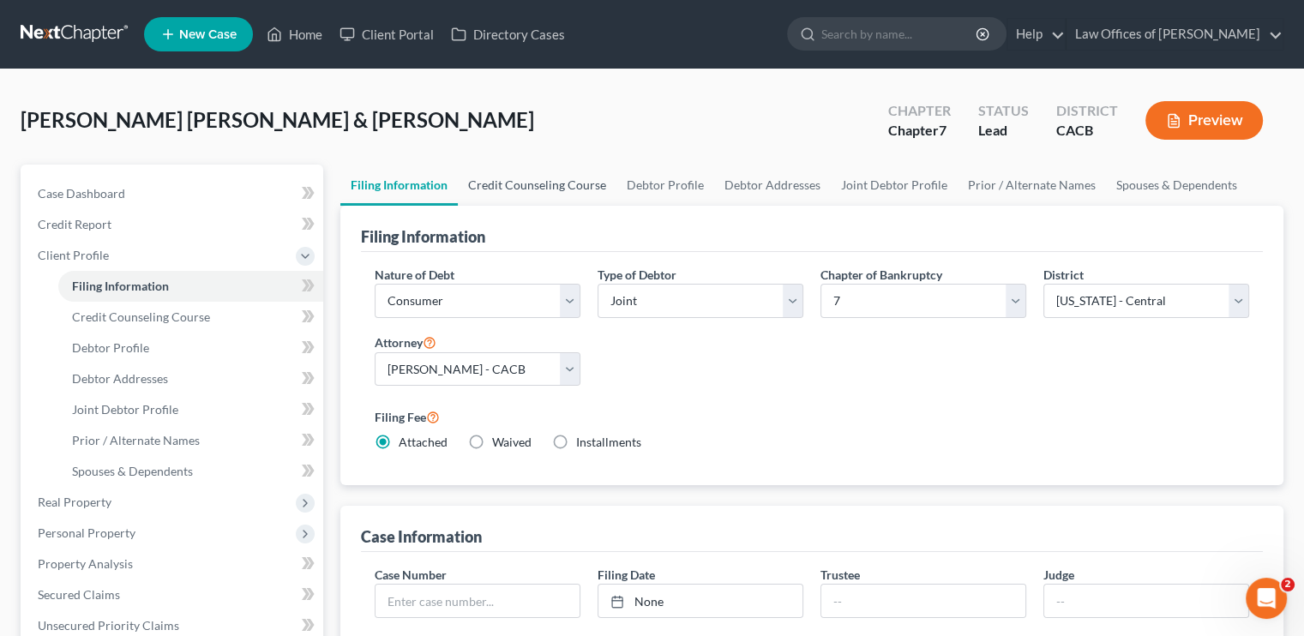
click at [494, 185] on link "Credit Counseling Course" at bounding box center [537, 185] width 159 height 41
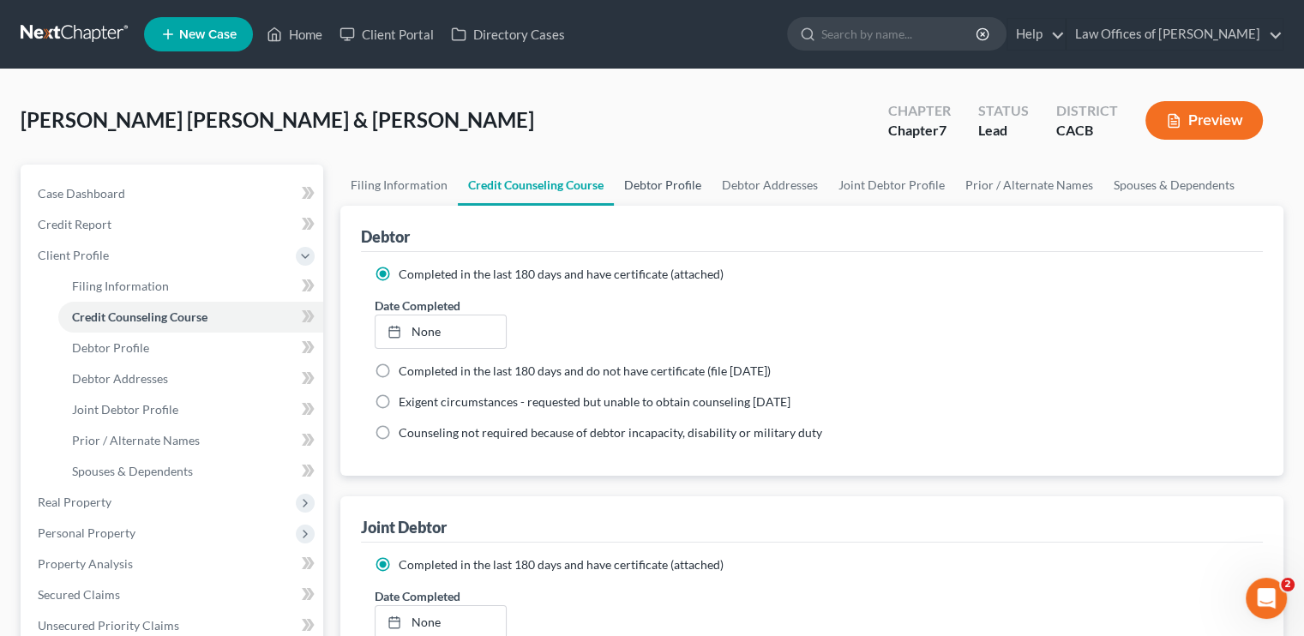
click at [668, 174] on link "Debtor Profile" at bounding box center [663, 185] width 98 height 41
select select "1"
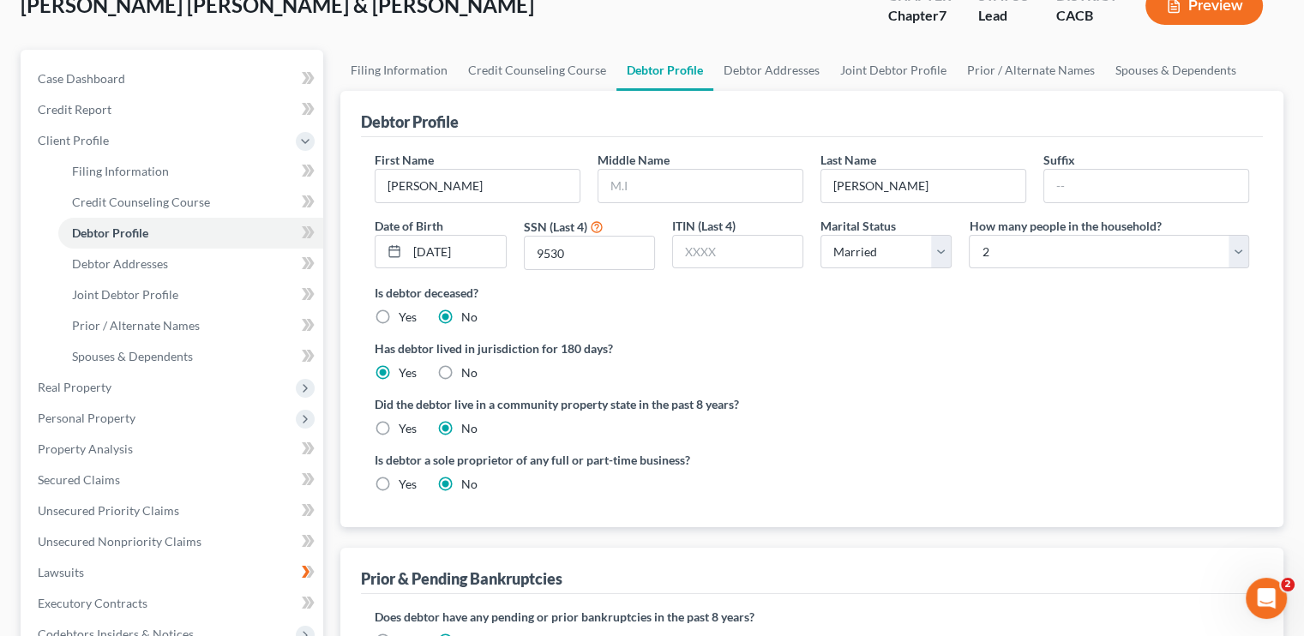
scroll to position [86, 0]
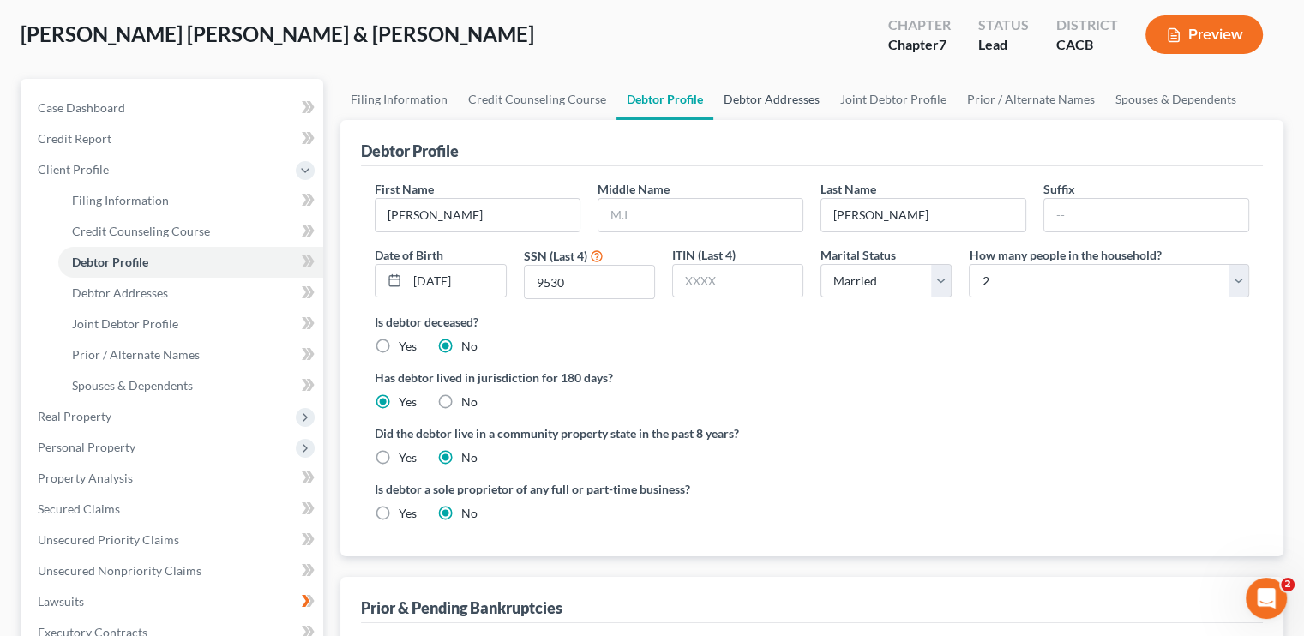
click at [741, 95] on link "Debtor Addresses" at bounding box center [771, 99] width 117 height 41
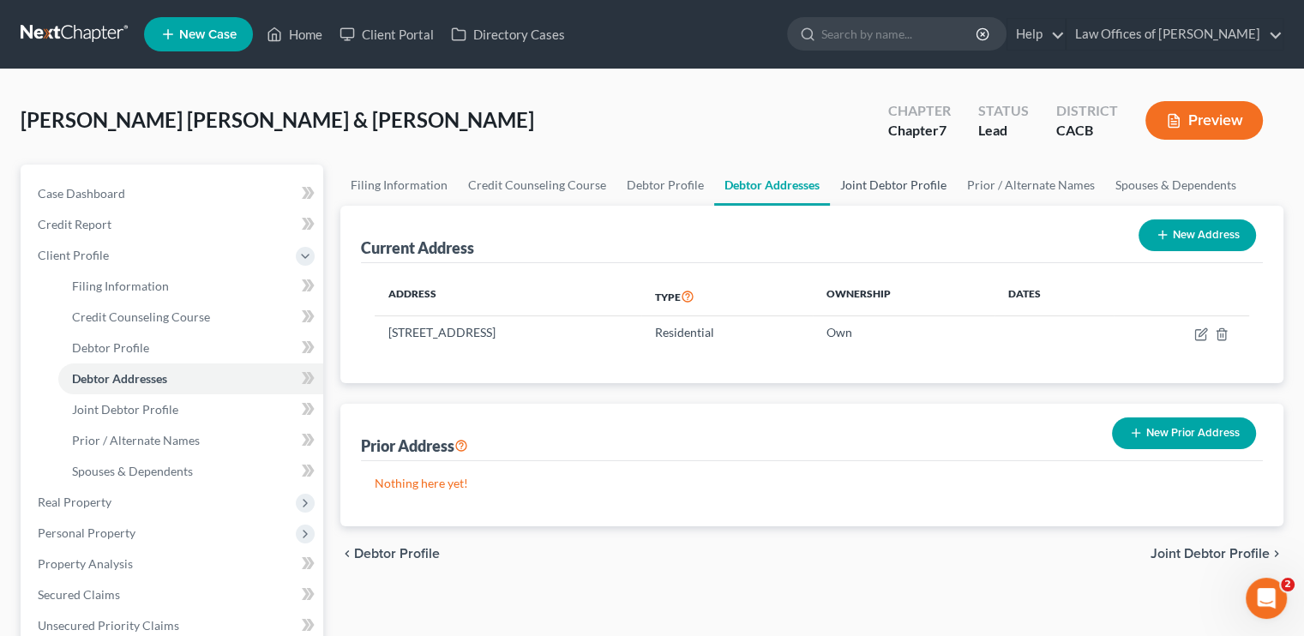
drag, startPoint x: 851, startPoint y: 181, endPoint x: 835, endPoint y: 177, distance: 16.6
click at [851, 181] on link "Joint Debtor Profile" at bounding box center [893, 185] width 127 height 41
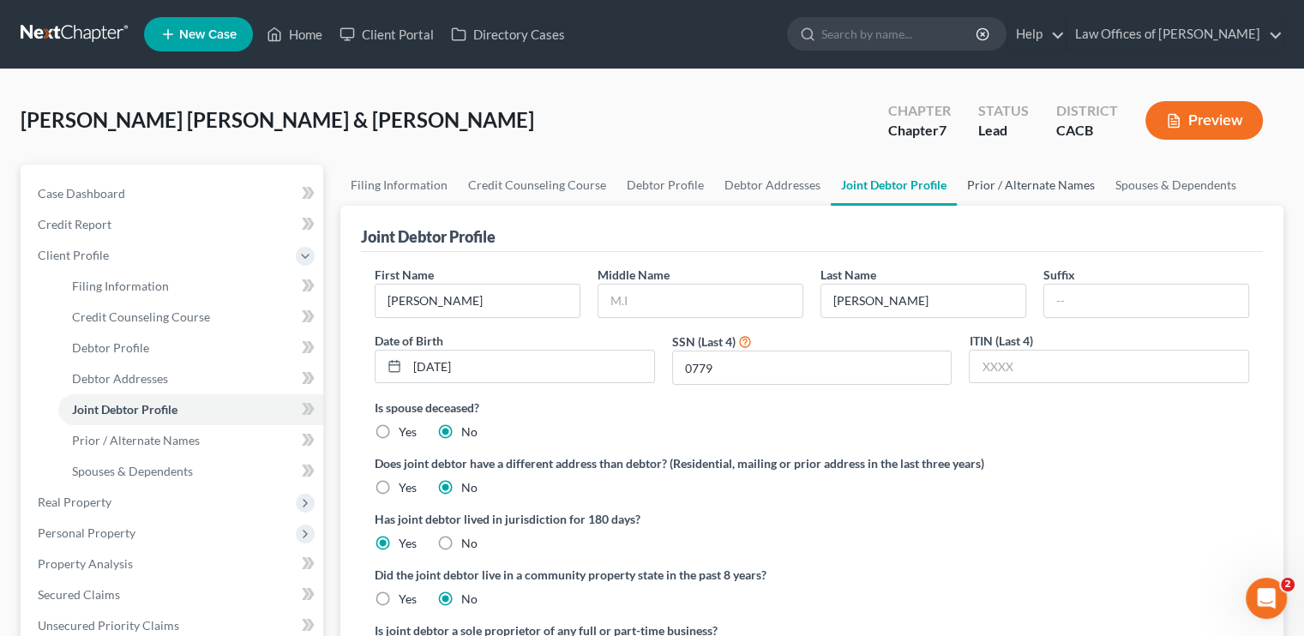
click at [1022, 190] on link "Prior / Alternate Names" at bounding box center [1031, 185] width 148 height 41
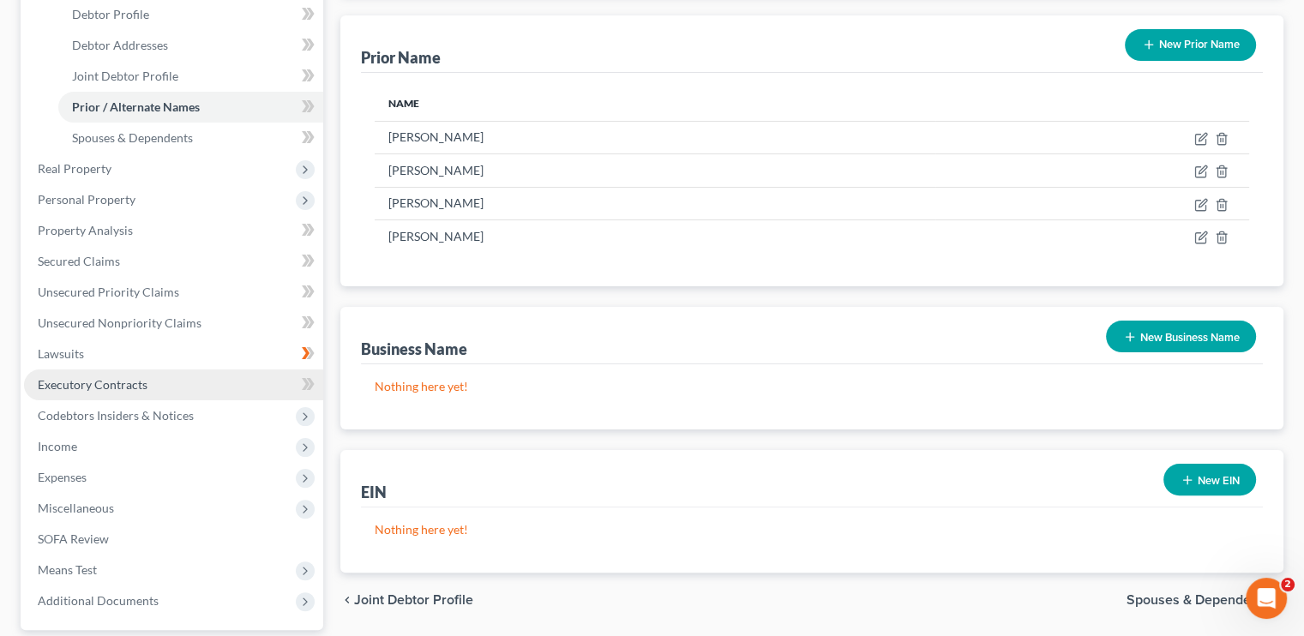
scroll to position [343, 0]
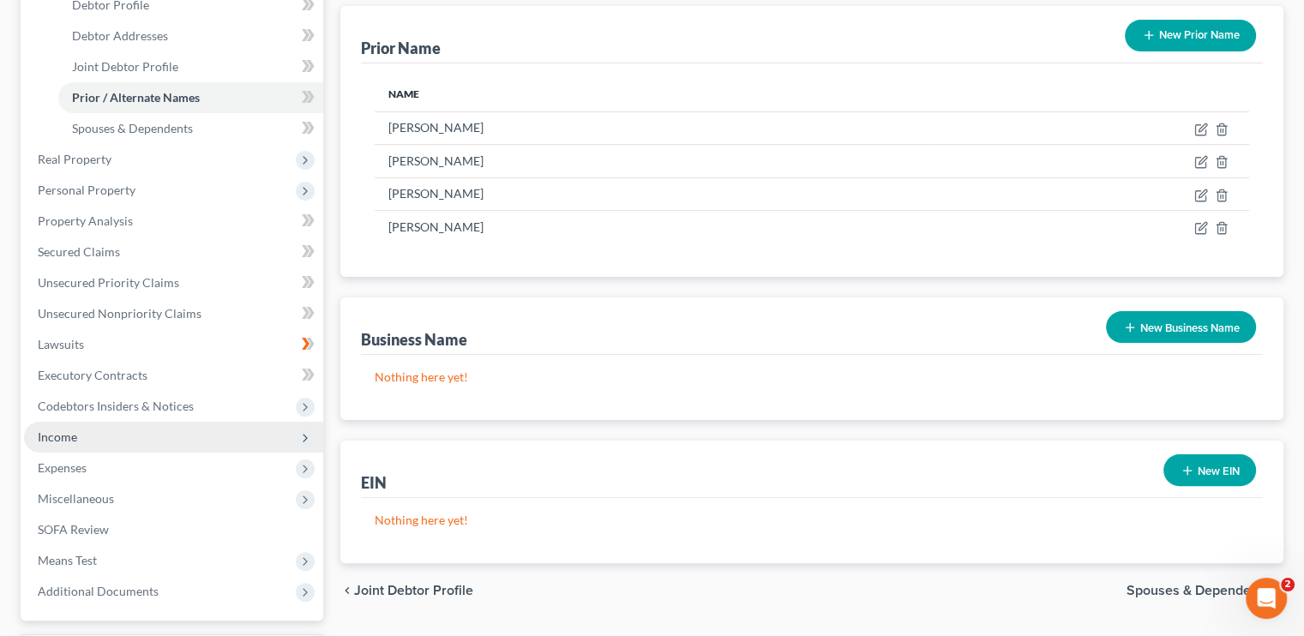
click at [86, 435] on span "Income" at bounding box center [173, 437] width 299 height 31
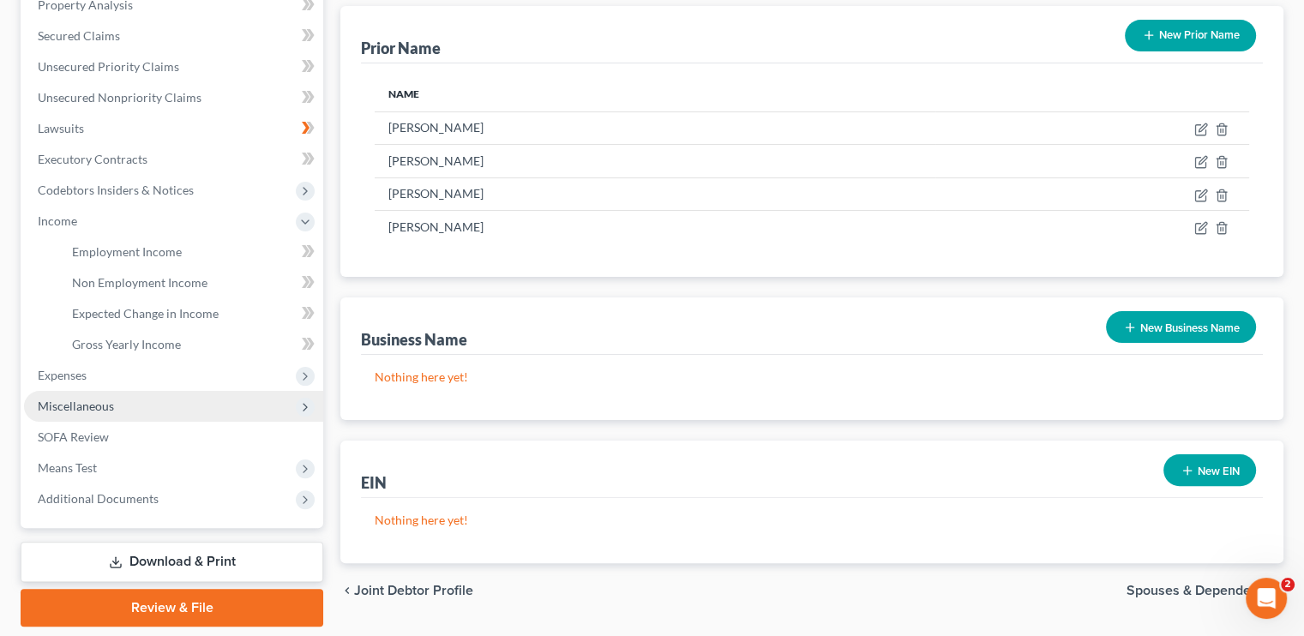
click at [86, 435] on ul "Case Dashboard Payments Invoices Payments Payments Credit Report Client Profile" at bounding box center [173, 174] width 299 height 679
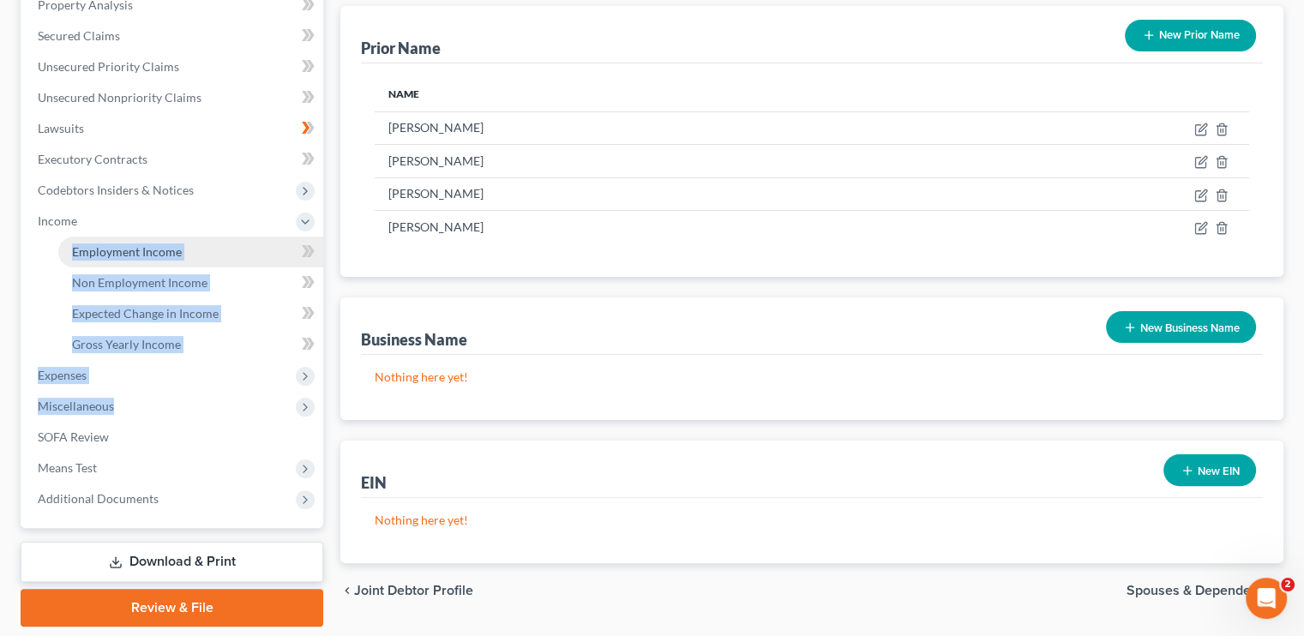
click at [159, 243] on link "Employment Income" at bounding box center [190, 252] width 265 height 31
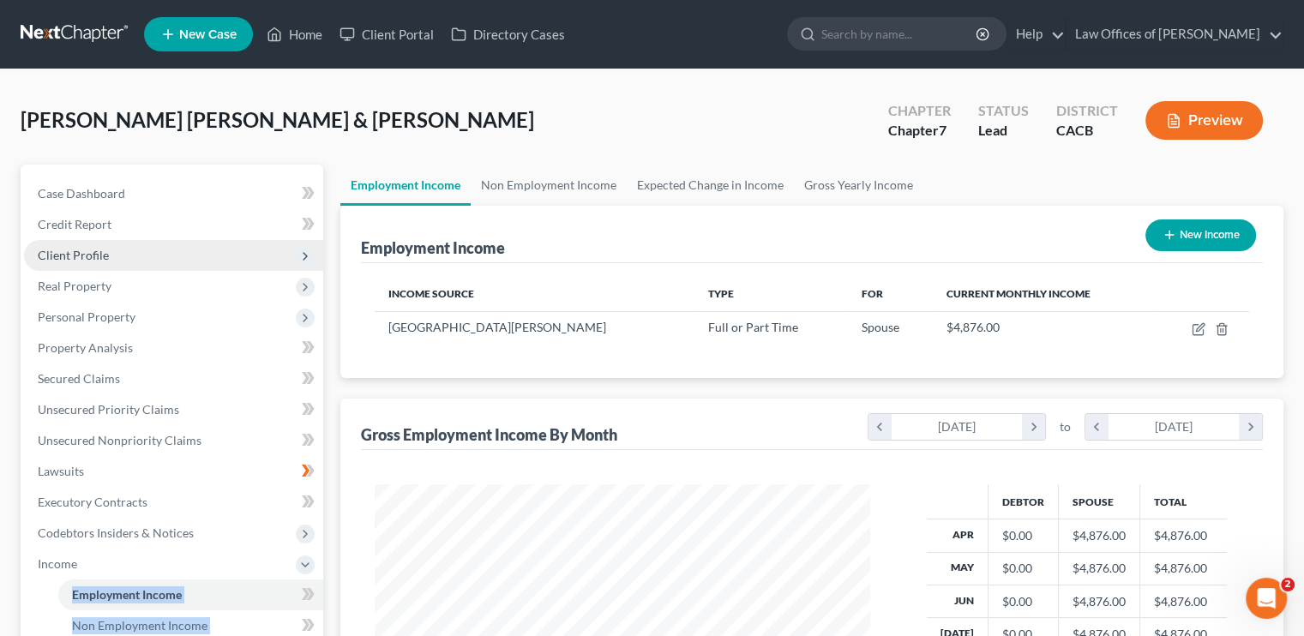
scroll to position [305, 529]
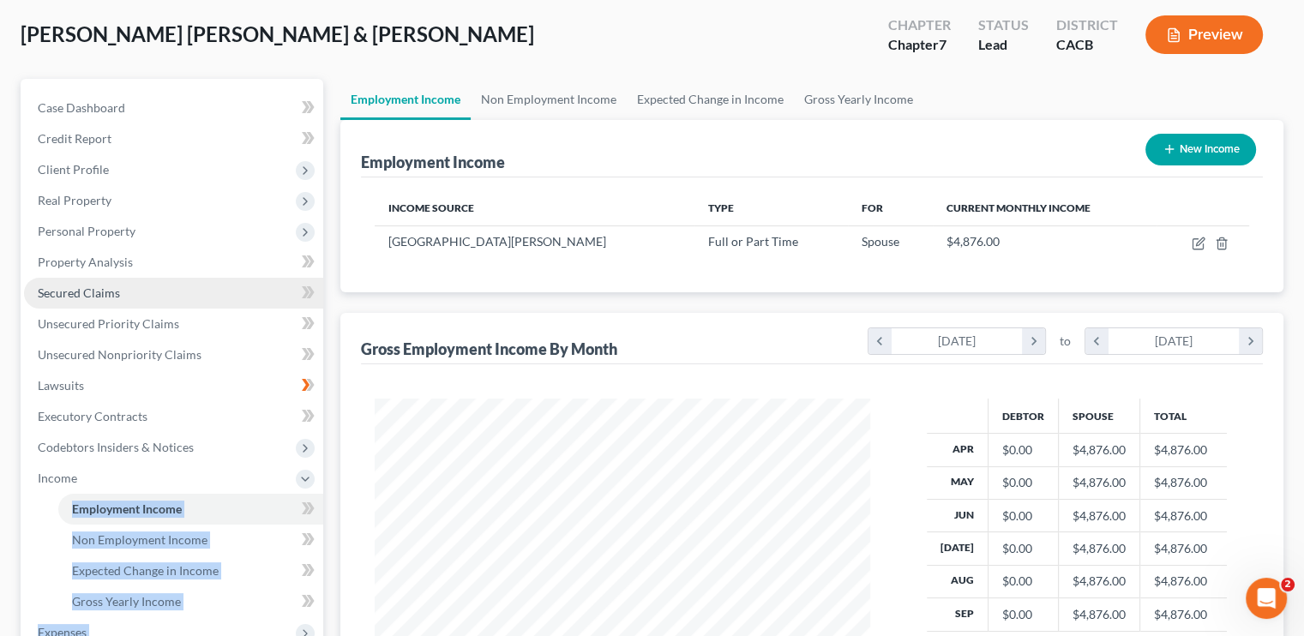
click at [274, 287] on link "Secured Claims" at bounding box center [173, 293] width 299 height 31
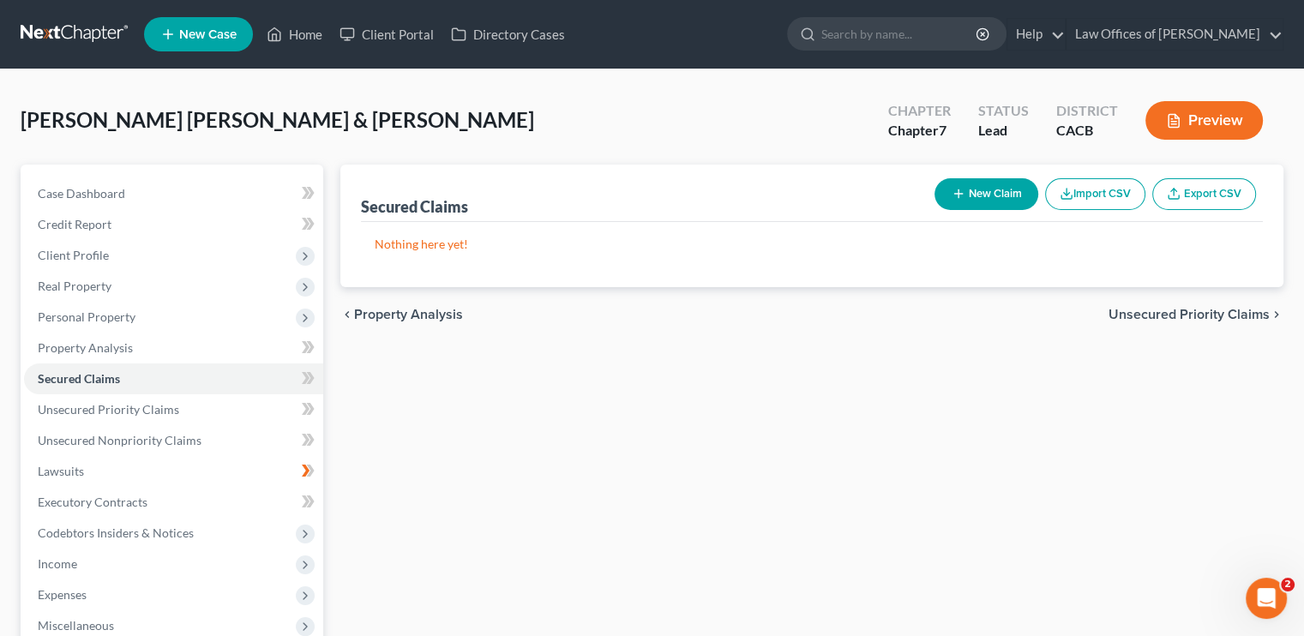
click at [521, 393] on div "Secured Claims New Claim Import CSV Export CSV Nothing here yet! Previous 1 Nex…" at bounding box center [812, 506] width 960 height 682
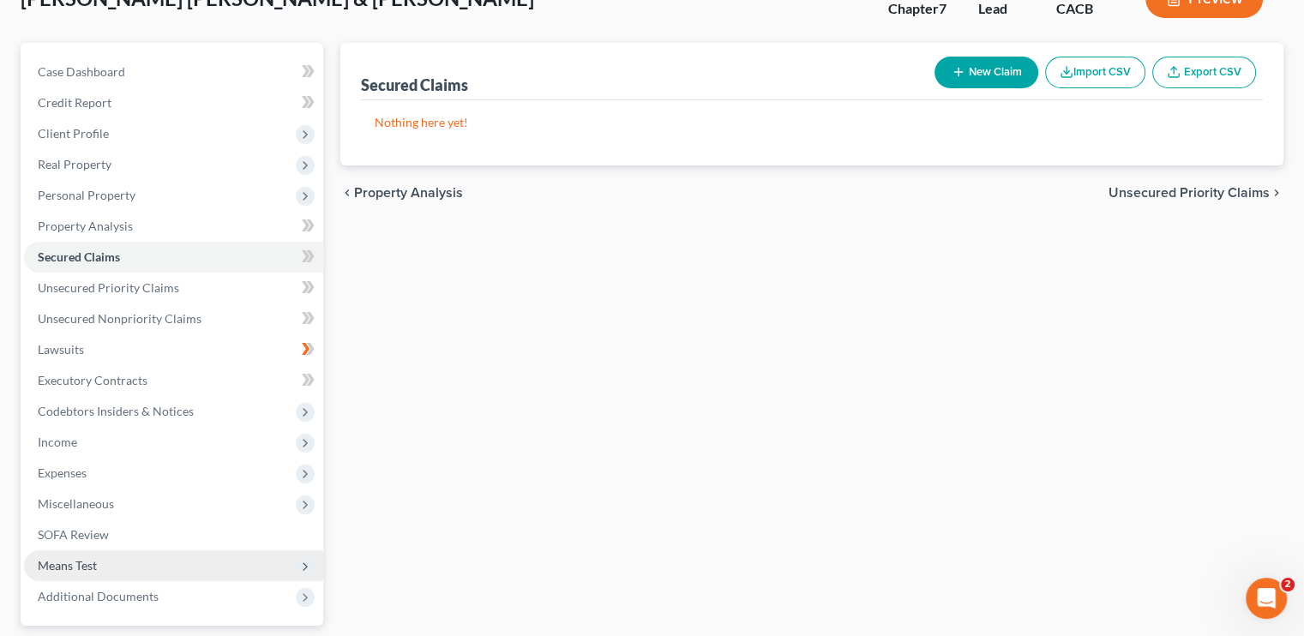
scroll to position [257, 0]
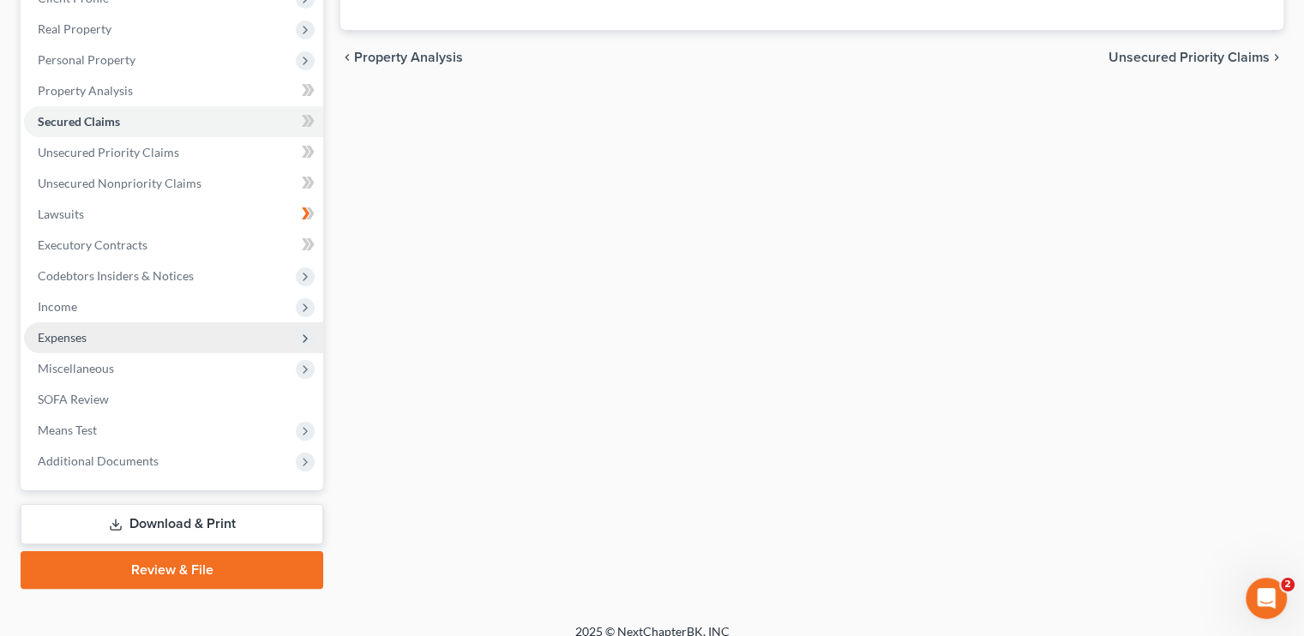
click at [68, 331] on span "Expenses" at bounding box center [62, 337] width 49 height 15
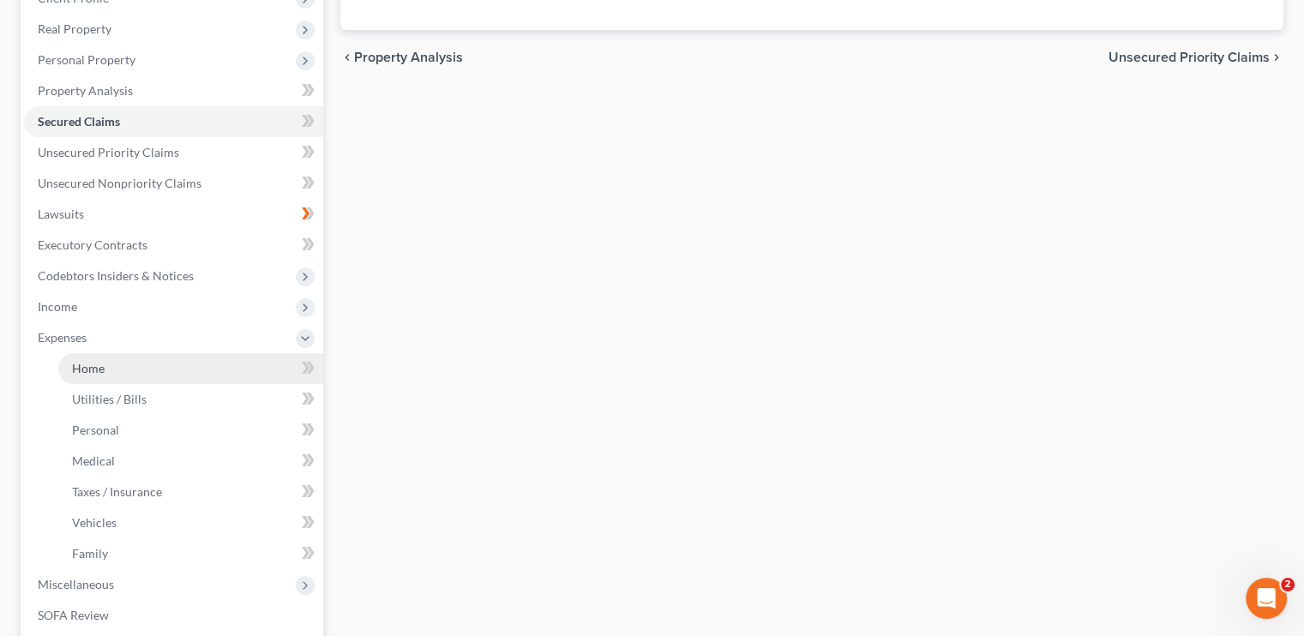
click at [93, 361] on span "Home" at bounding box center [88, 368] width 33 height 15
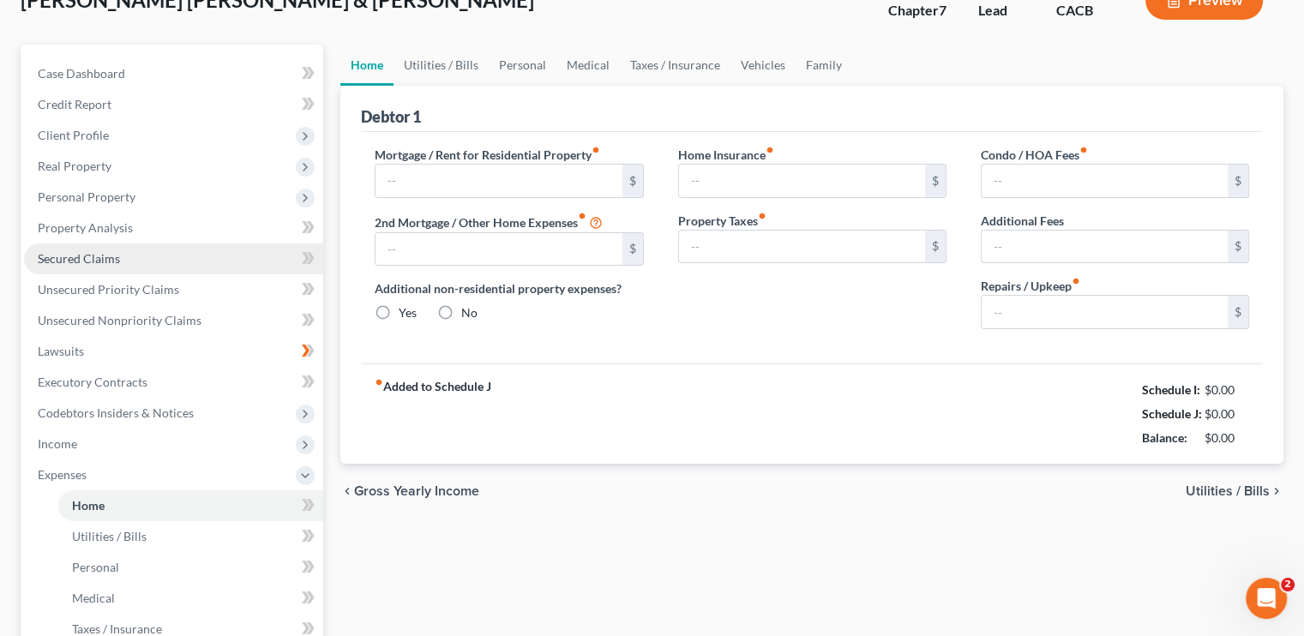
type input "1,780.00"
type input "0.00"
radio input "true"
type input "0.00"
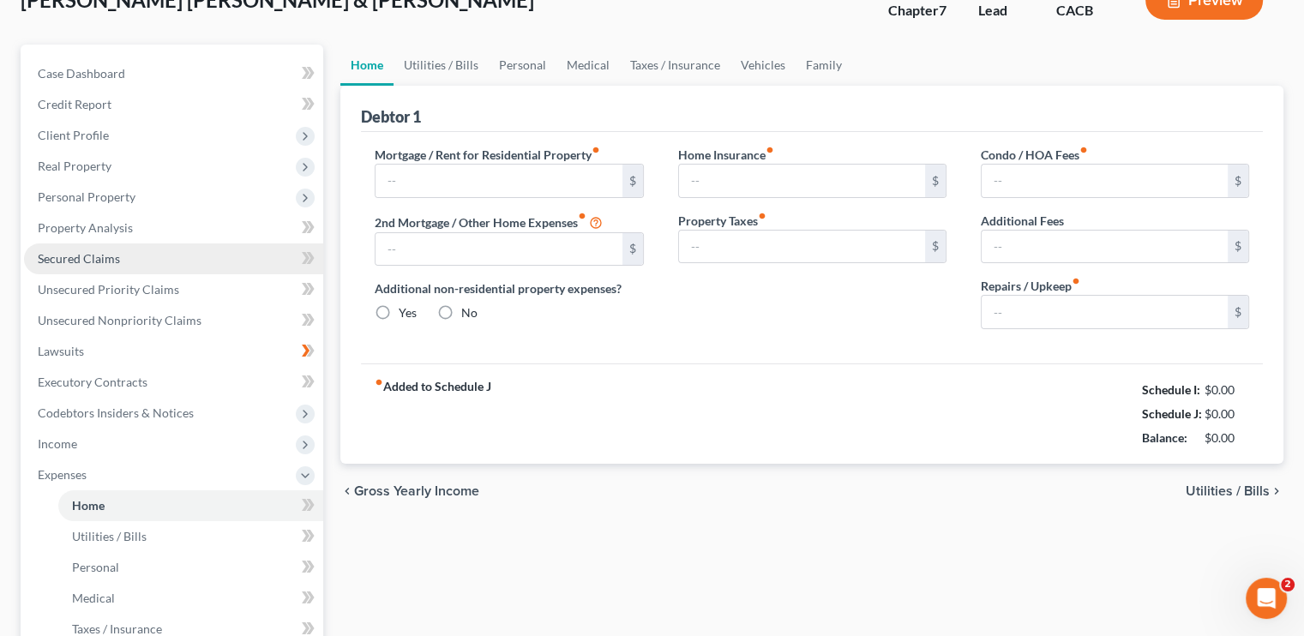
type input "0.00"
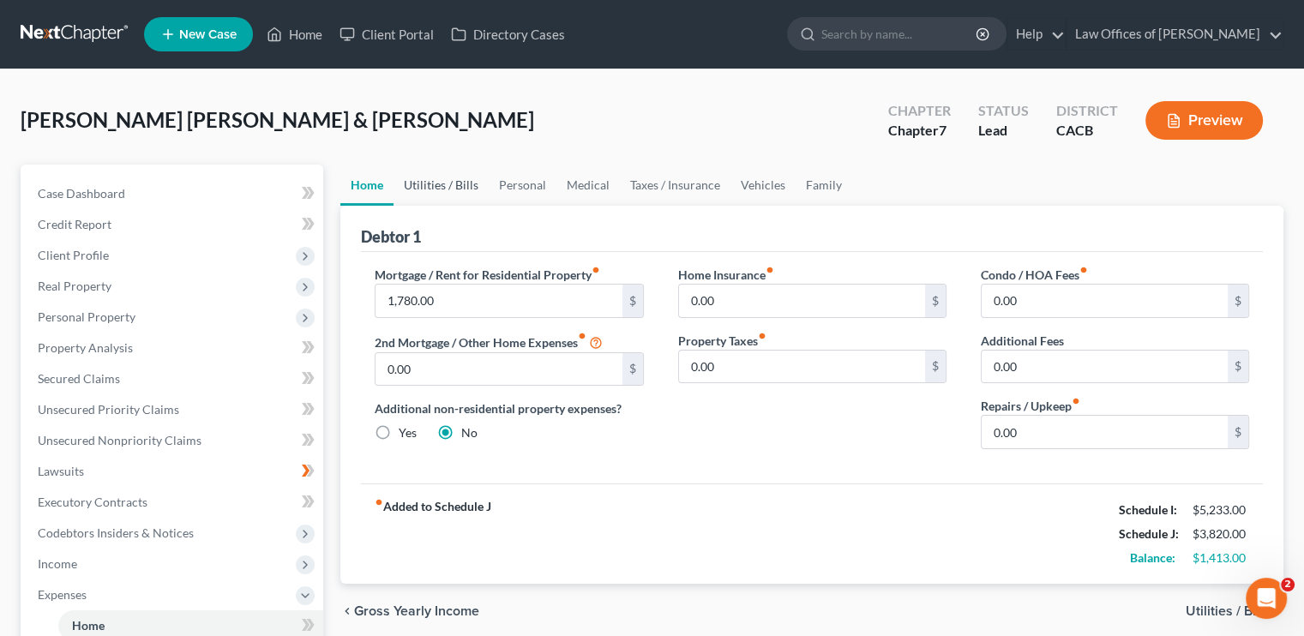
click at [459, 181] on link "Utilities / Bills" at bounding box center [441, 185] width 95 height 41
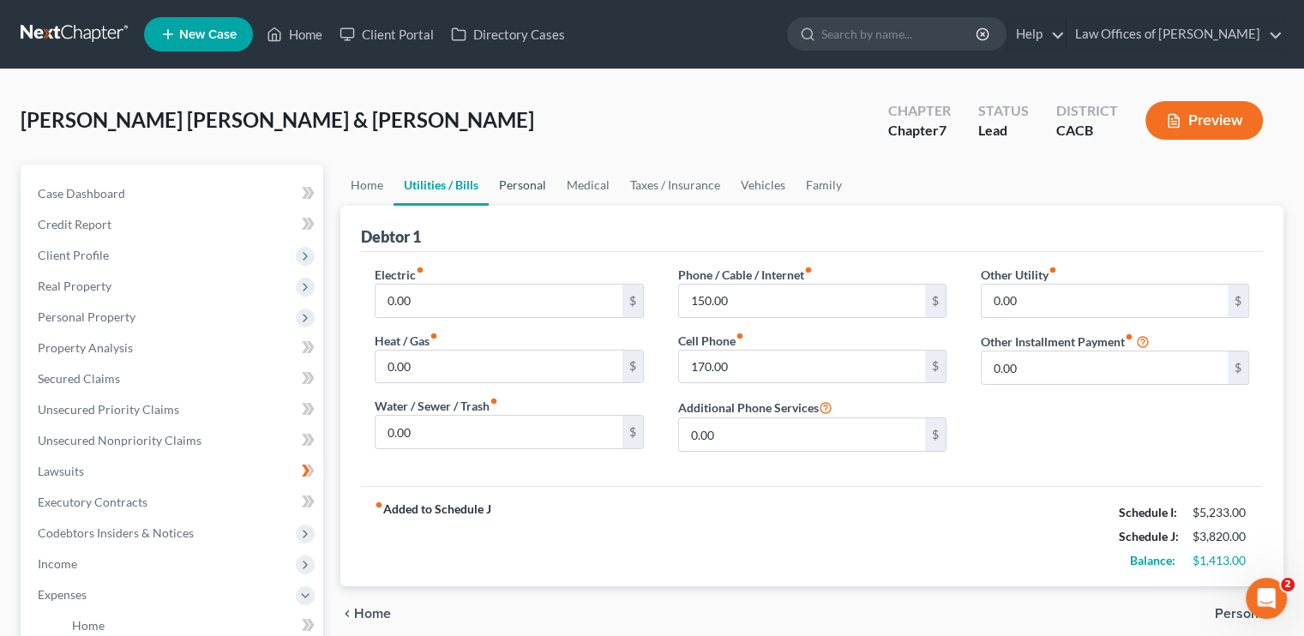
click at [542, 187] on link "Personal" at bounding box center [523, 185] width 68 height 41
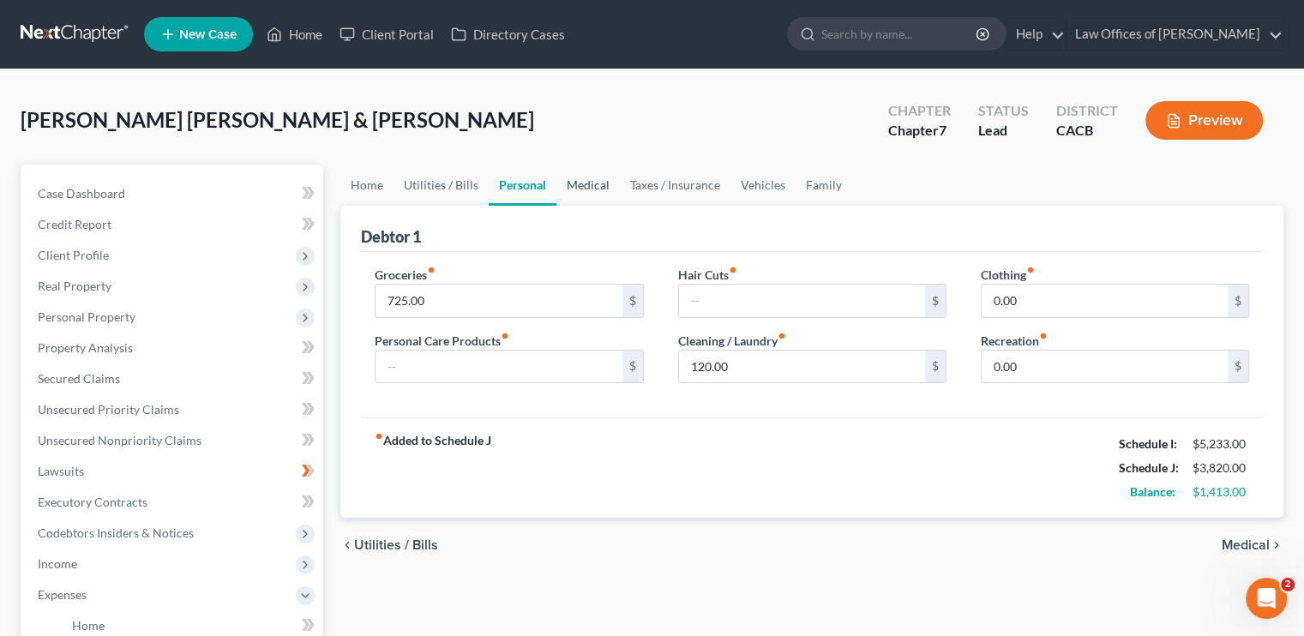
click at [588, 188] on link "Medical" at bounding box center [588, 185] width 63 height 41
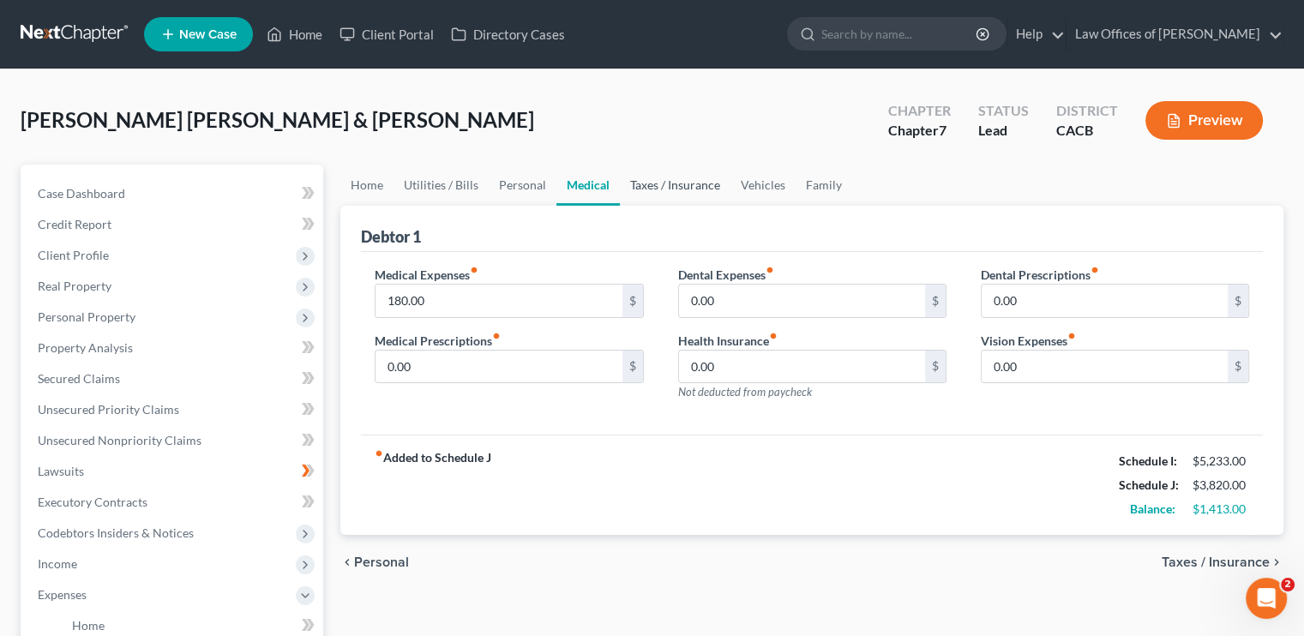
click at [648, 179] on link "Taxes / Insurance" at bounding box center [675, 185] width 111 height 41
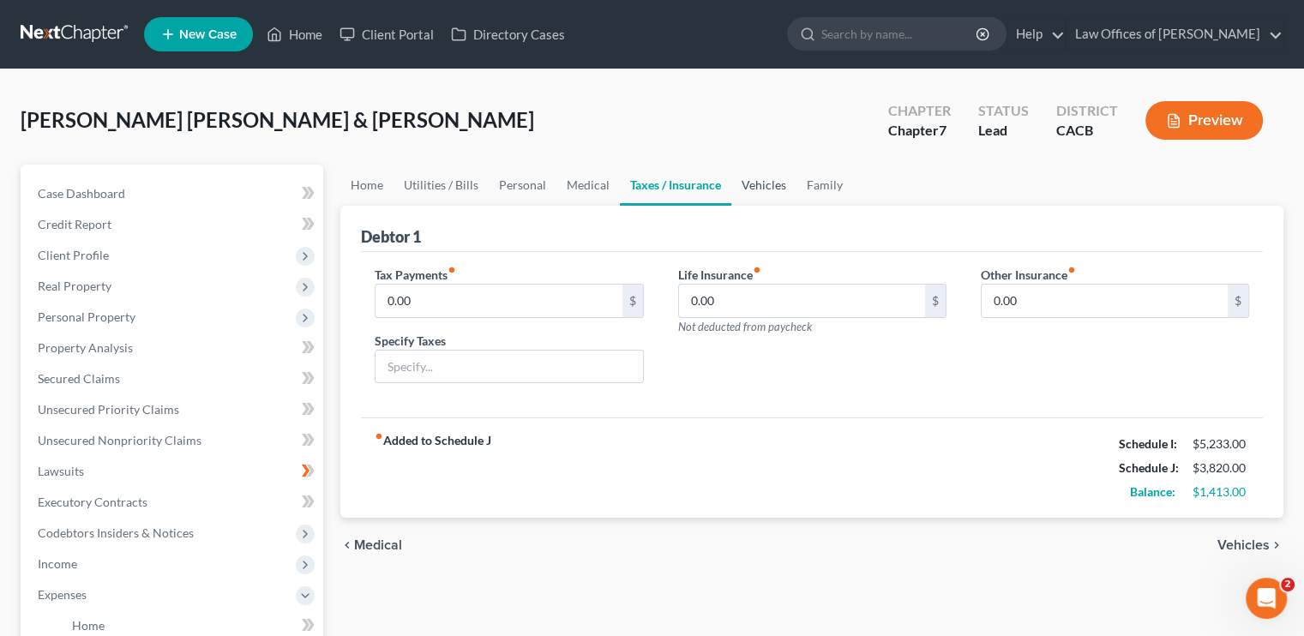
click at [770, 188] on link "Vehicles" at bounding box center [763, 185] width 65 height 41
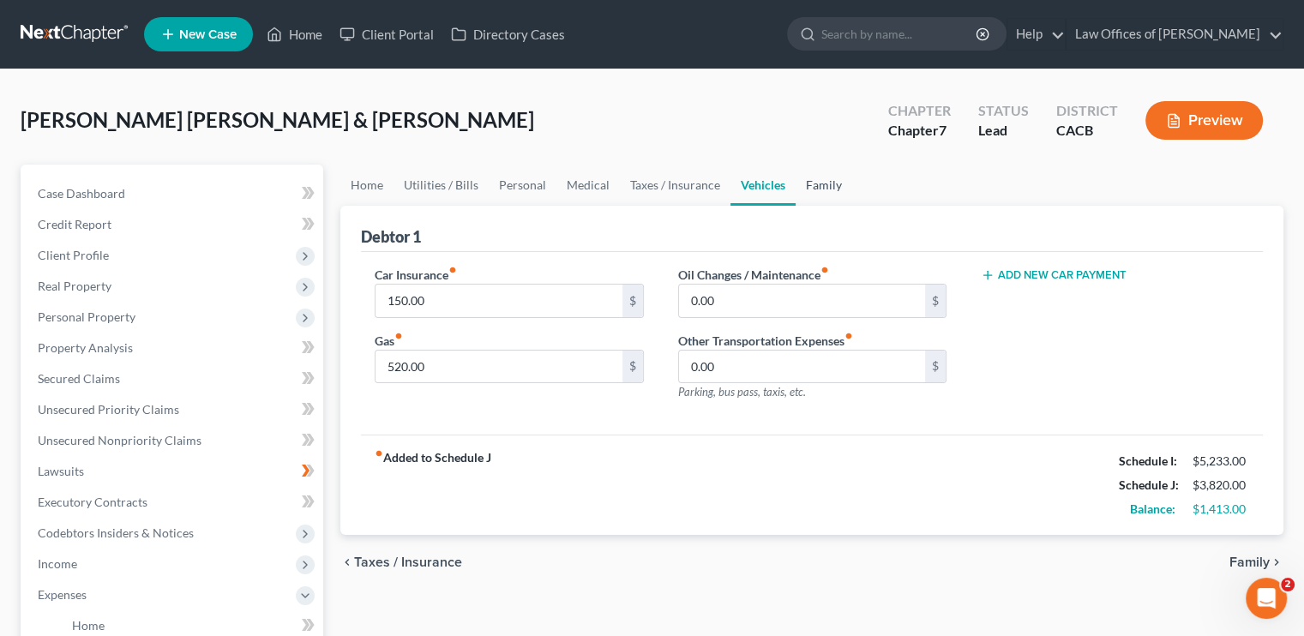
click at [843, 181] on link "Family" at bounding box center [824, 185] width 57 height 41
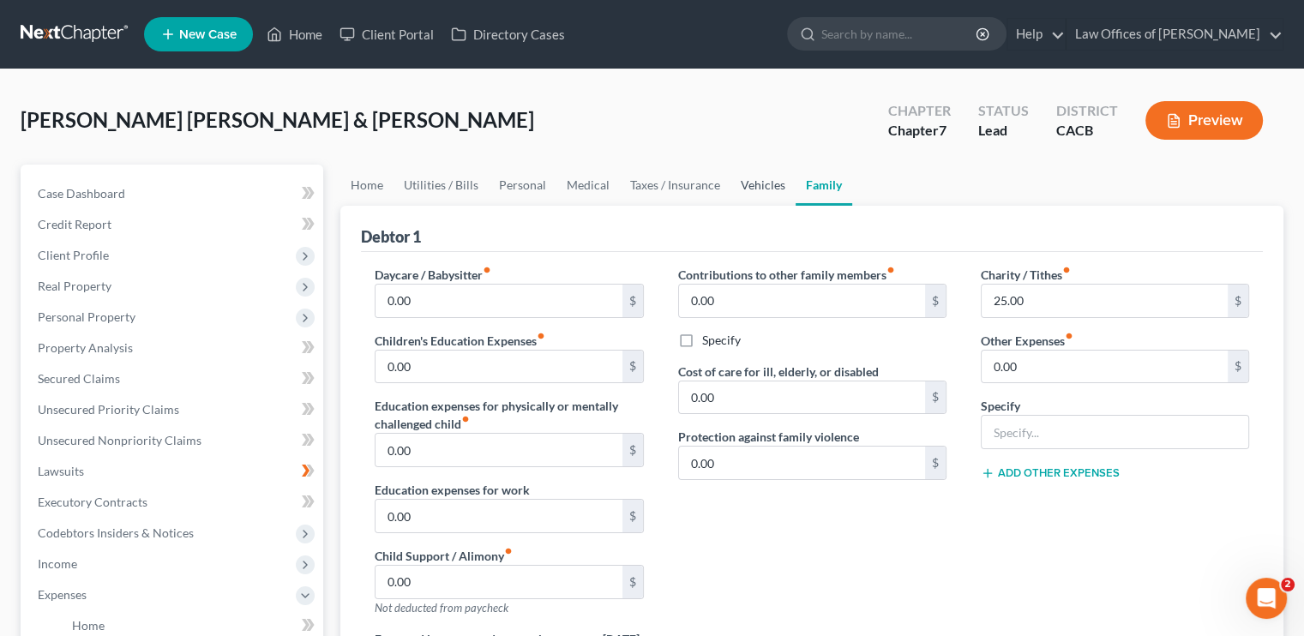
click at [744, 184] on link "Vehicles" at bounding box center [763, 185] width 65 height 41
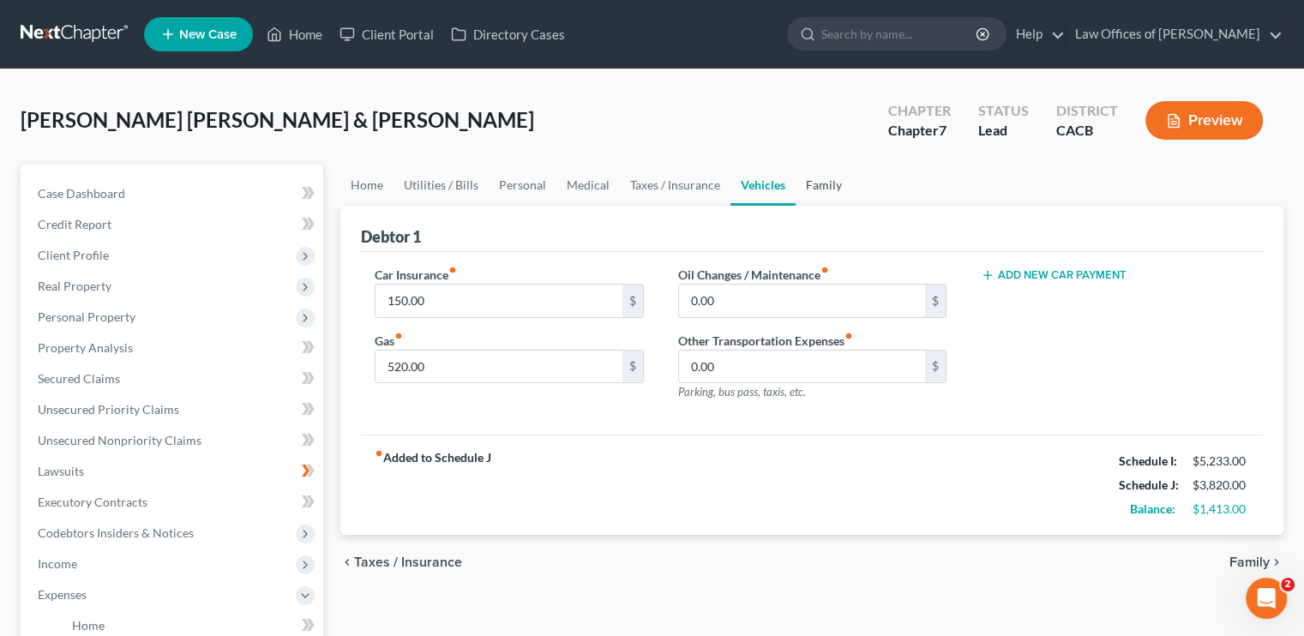
click at [813, 169] on link "Family" at bounding box center [824, 185] width 57 height 41
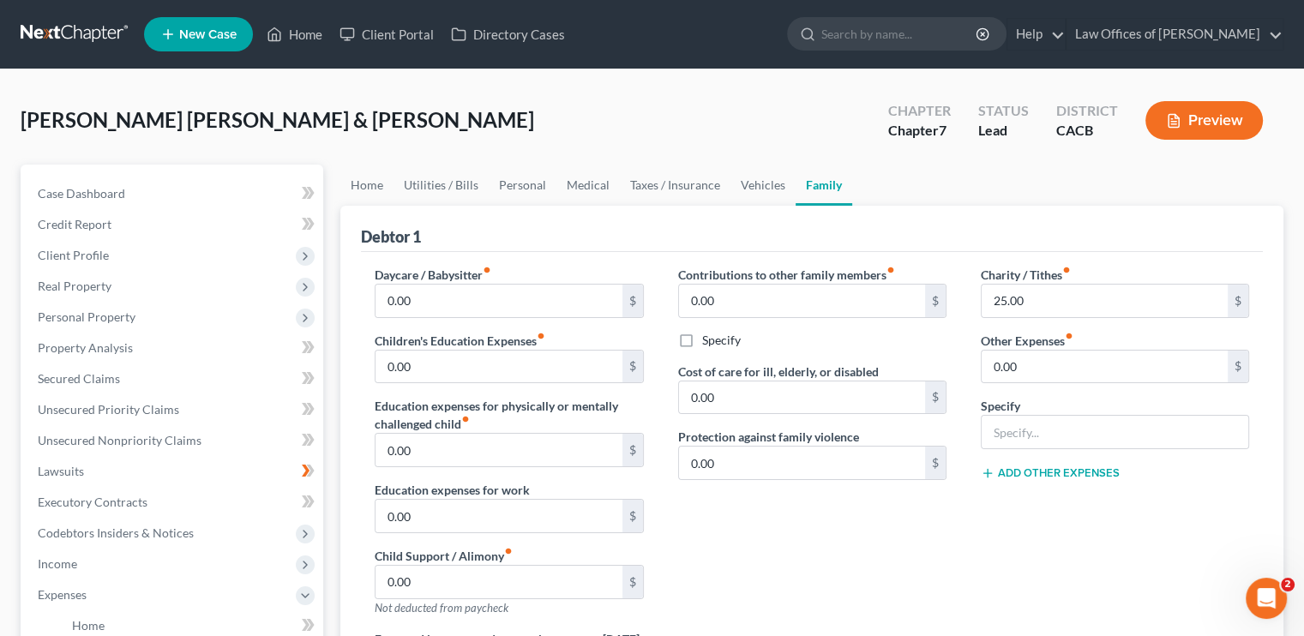
click at [813, 171] on link "Family" at bounding box center [824, 185] width 57 height 41
click at [765, 186] on link "Vehicles" at bounding box center [763, 185] width 65 height 41
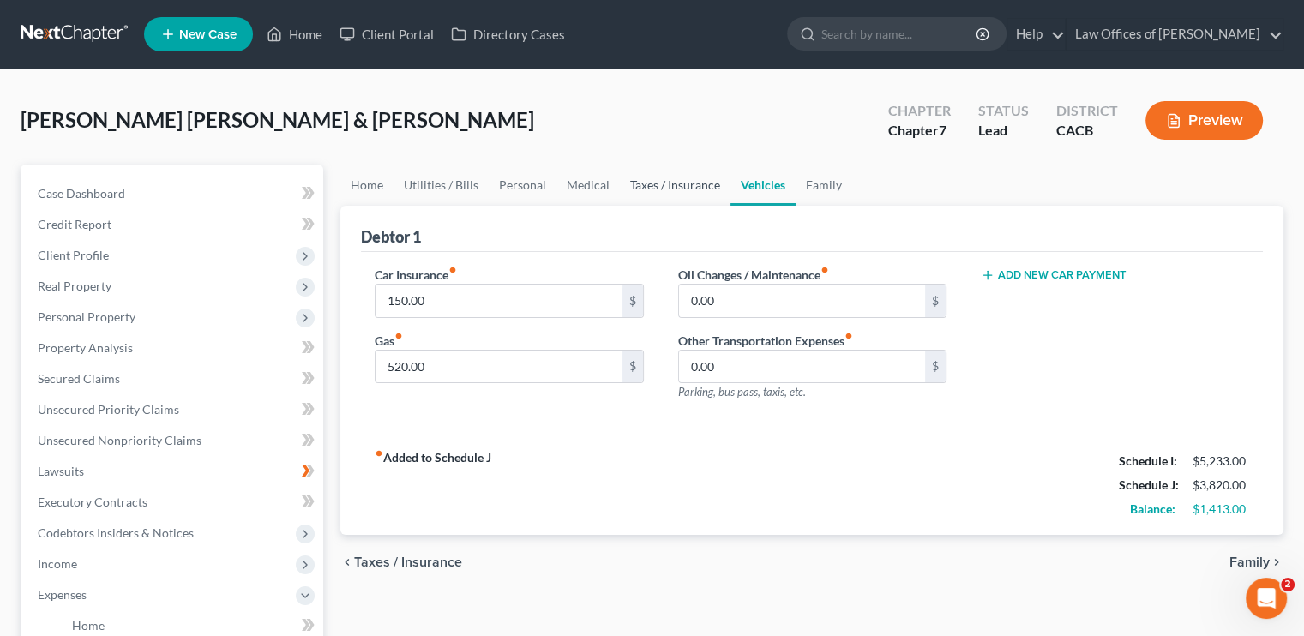
click at [637, 188] on link "Taxes / Insurance" at bounding box center [675, 185] width 111 height 41
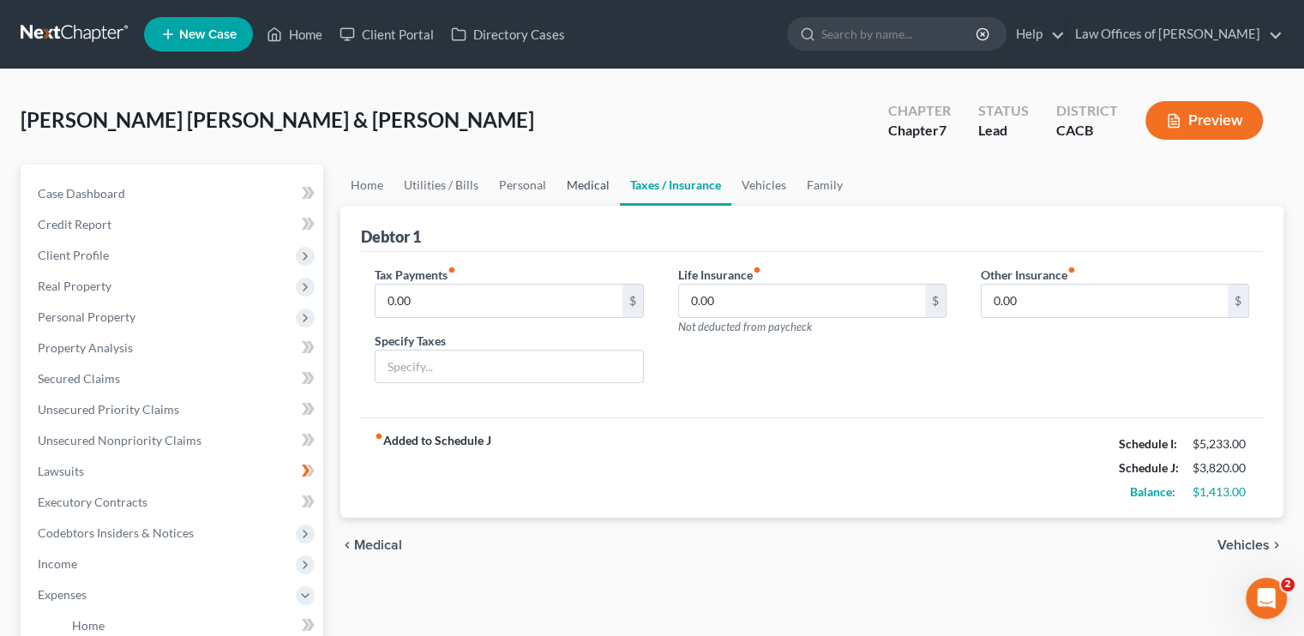
click at [597, 190] on link "Medical" at bounding box center [588, 185] width 63 height 41
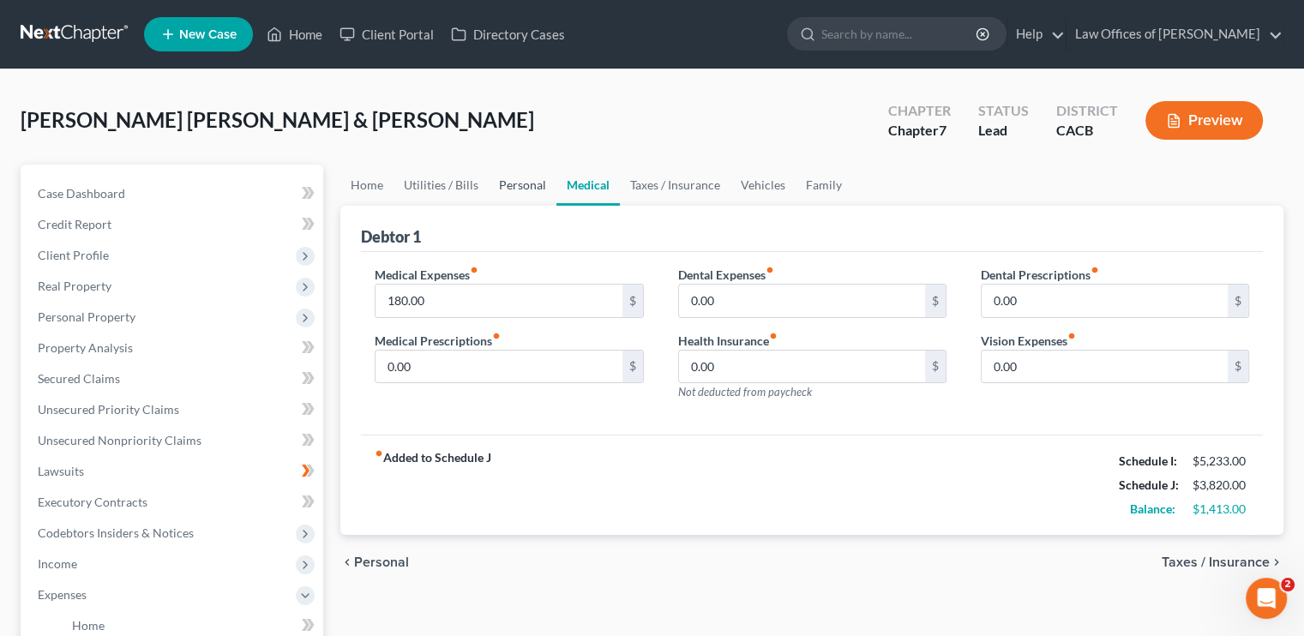
click at [528, 185] on link "Personal" at bounding box center [523, 185] width 68 height 41
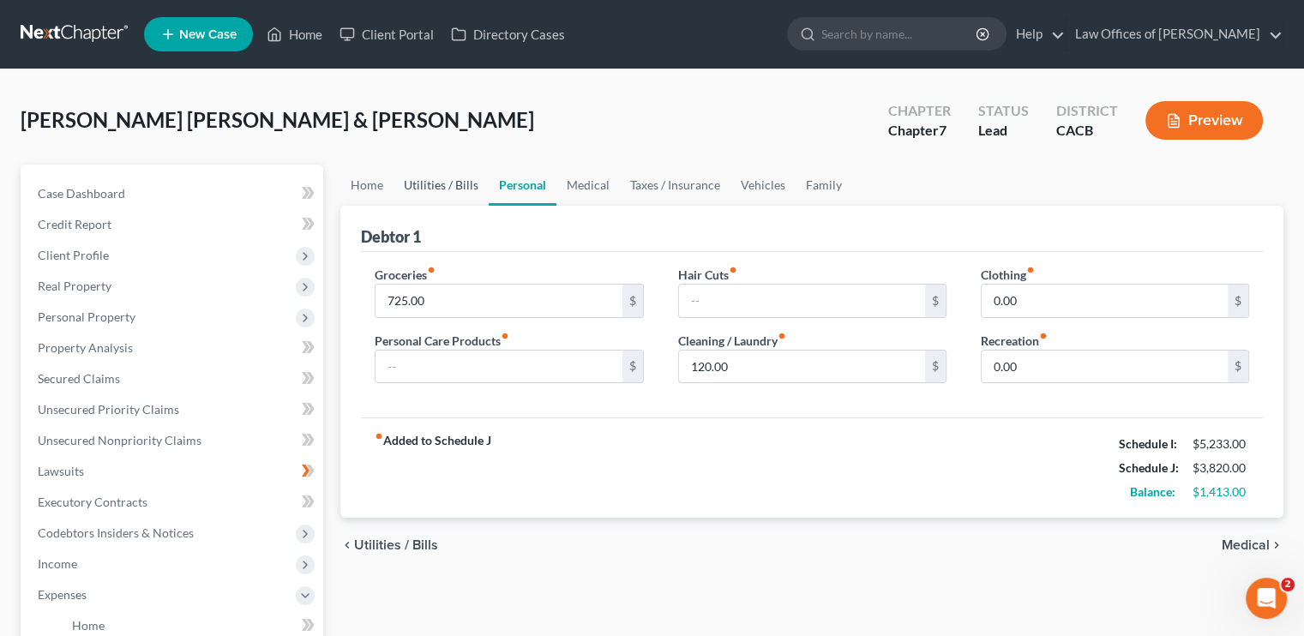
click at [460, 177] on link "Utilities / Bills" at bounding box center [441, 185] width 95 height 41
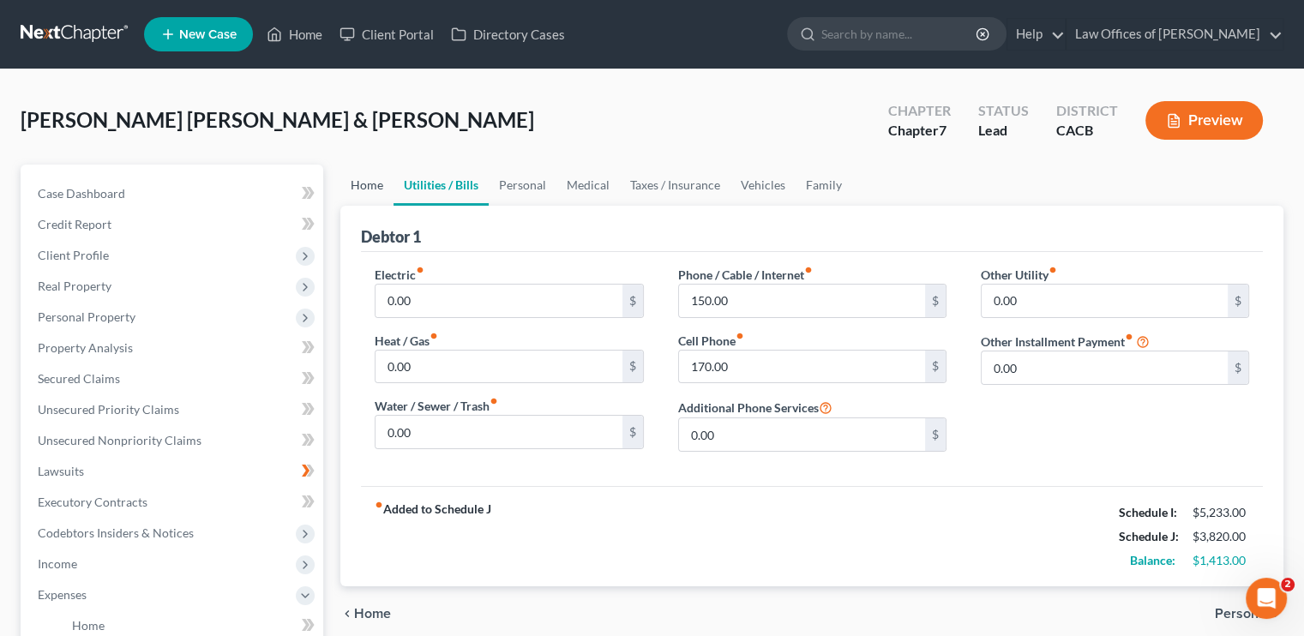
click at [373, 182] on link "Home" at bounding box center [366, 185] width 53 height 41
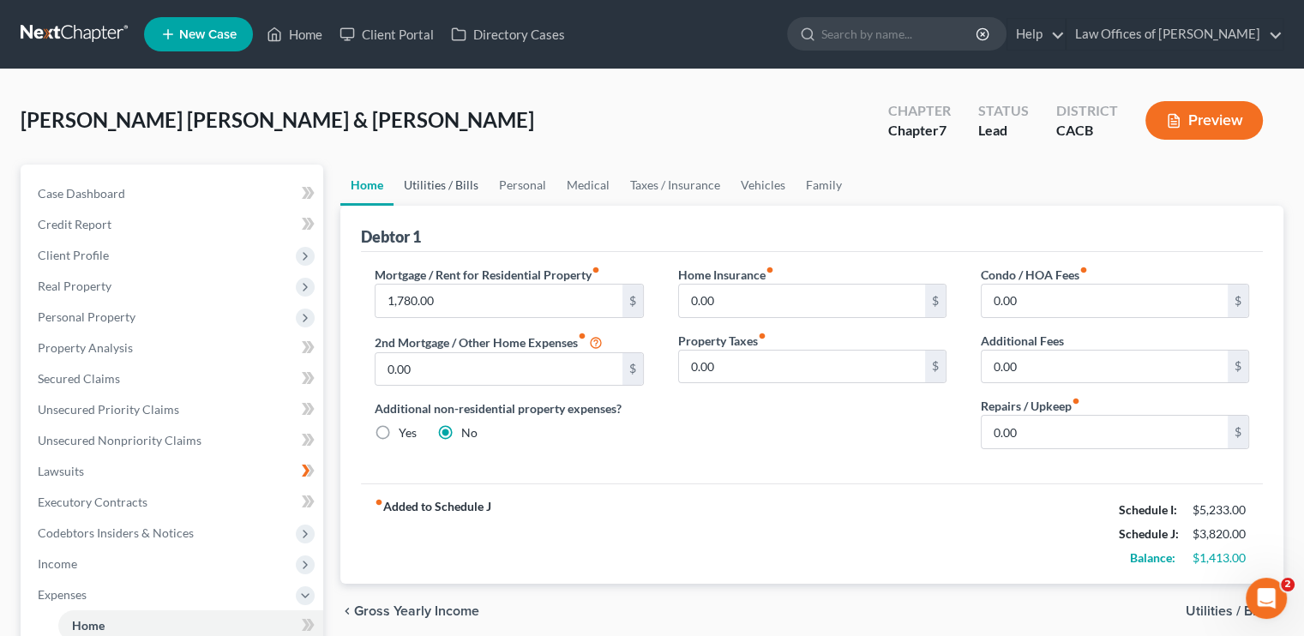
click at [423, 180] on link "Utilities / Bills" at bounding box center [441, 185] width 95 height 41
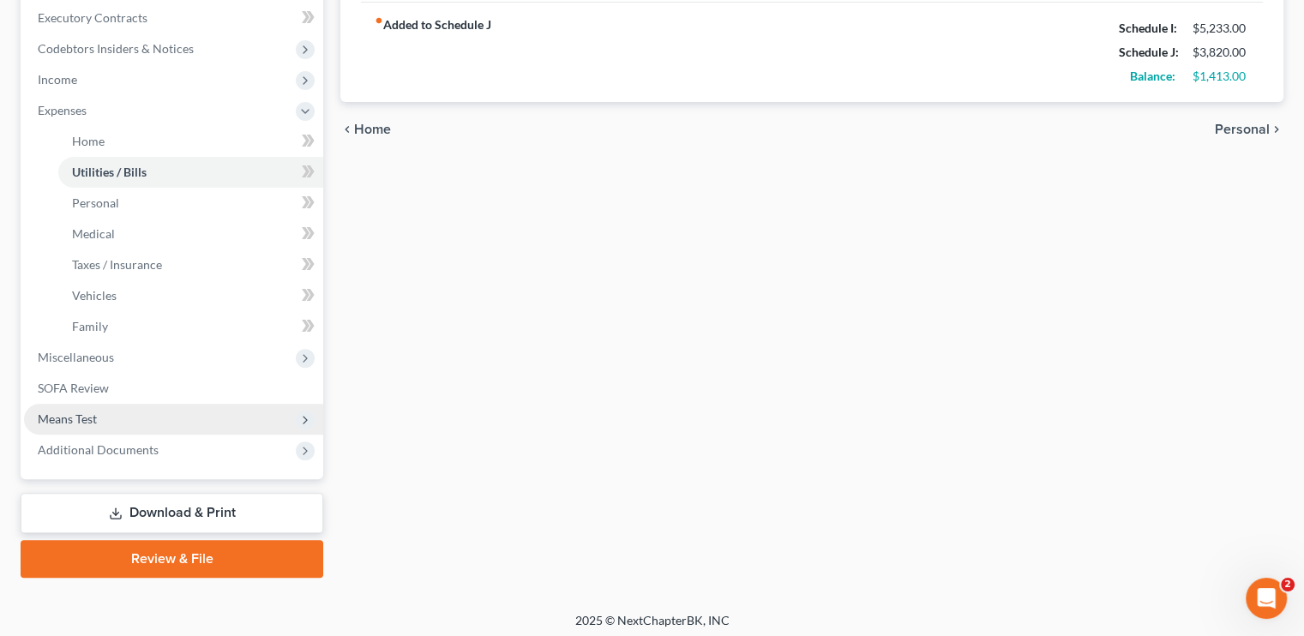
scroll to position [490, 0]
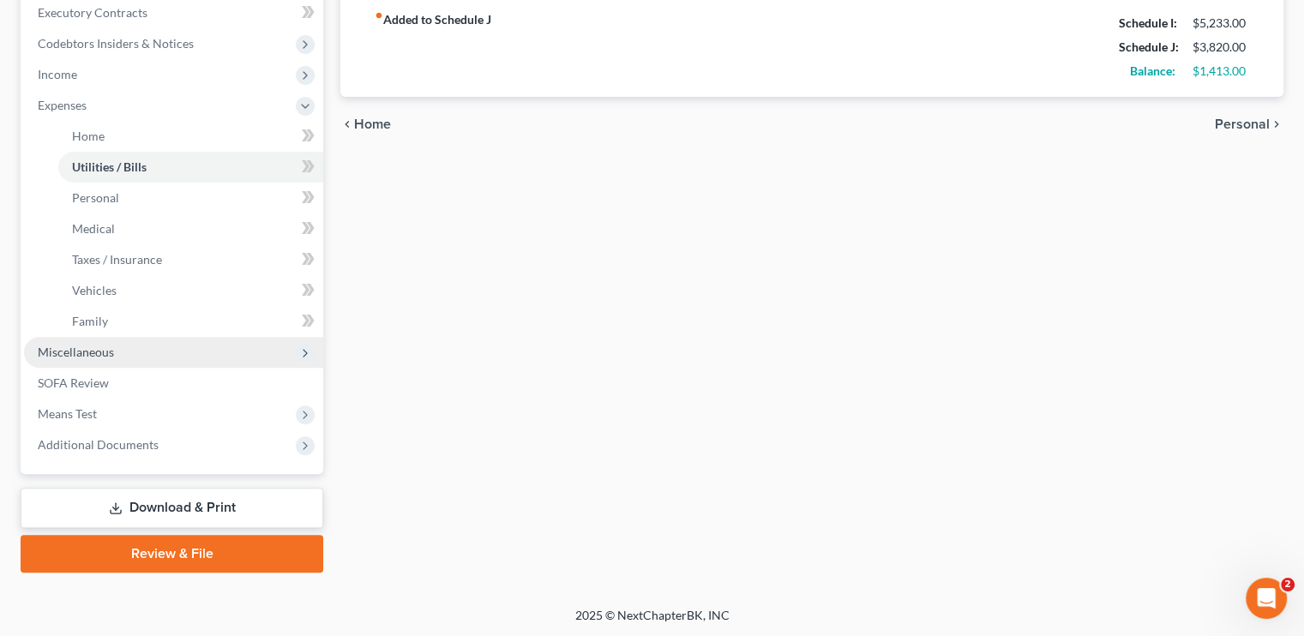
click at [96, 353] on span "Miscellaneous" at bounding box center [76, 352] width 76 height 15
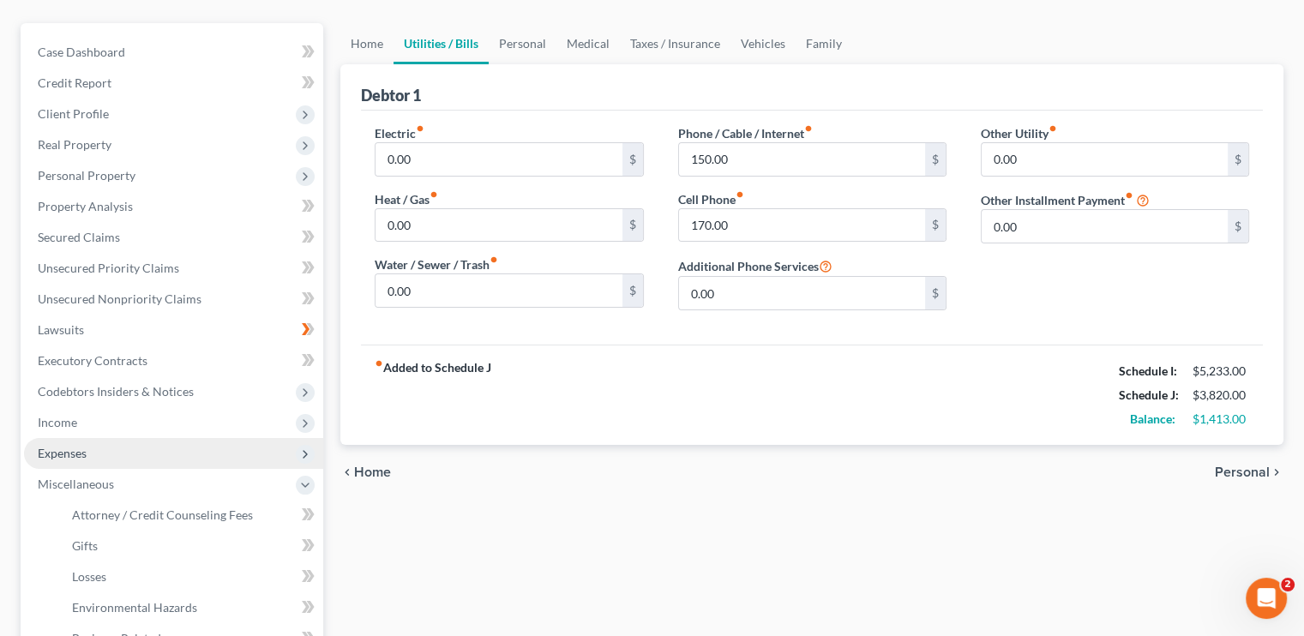
scroll to position [171, 0]
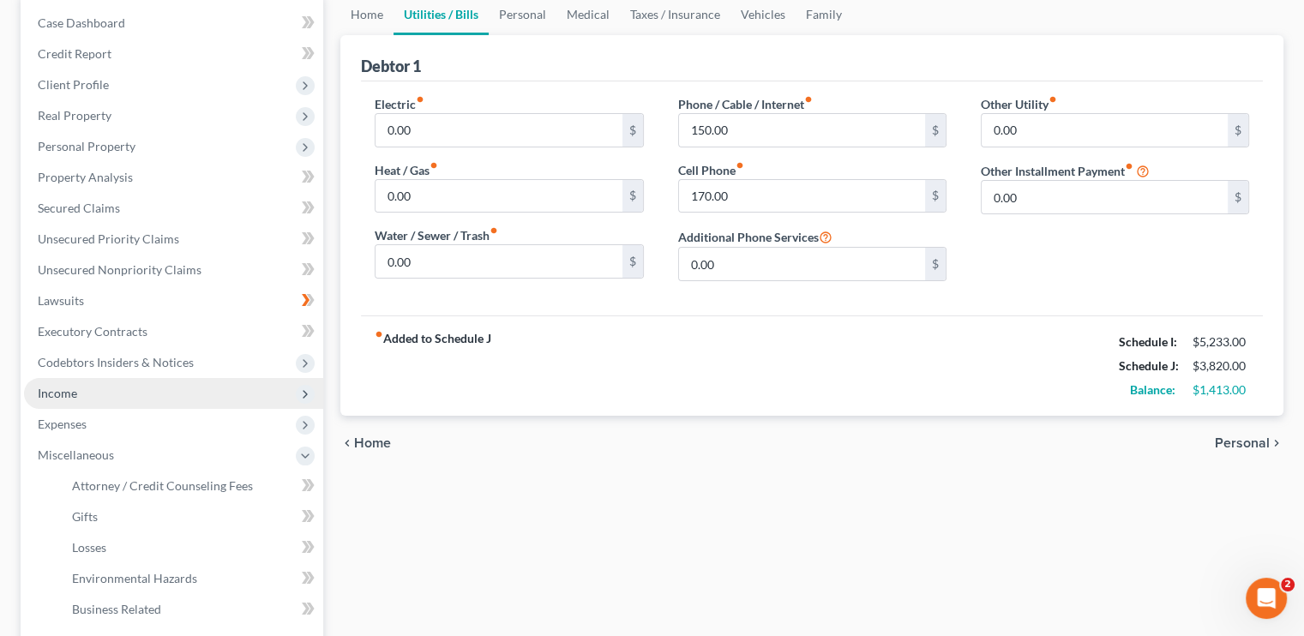
click at [108, 396] on span "Income" at bounding box center [173, 393] width 299 height 31
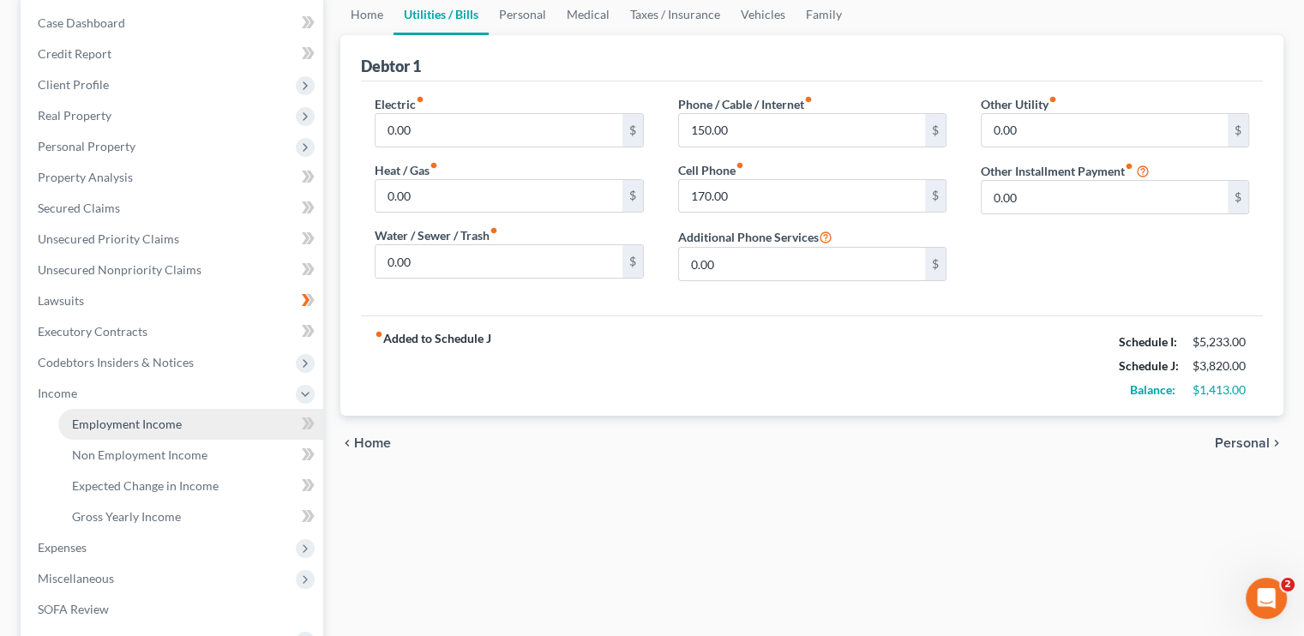
click at [138, 419] on span "Employment Income" at bounding box center [127, 424] width 110 height 15
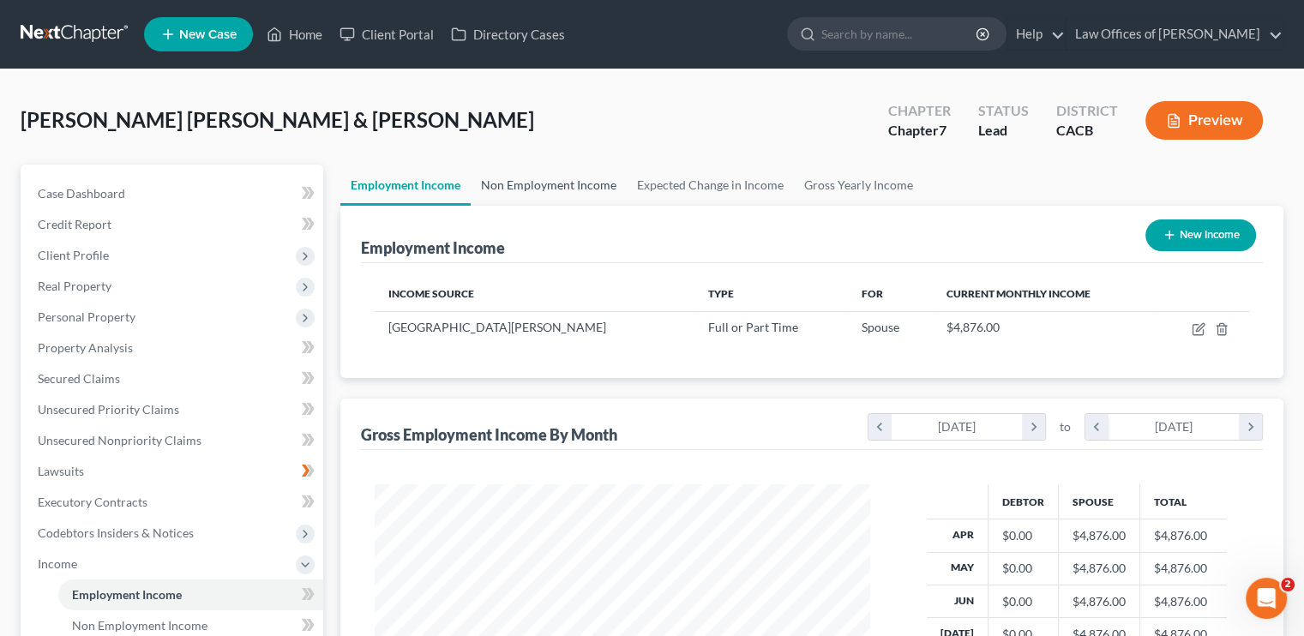
click at [568, 188] on link "Non Employment Income" at bounding box center [549, 185] width 156 height 41
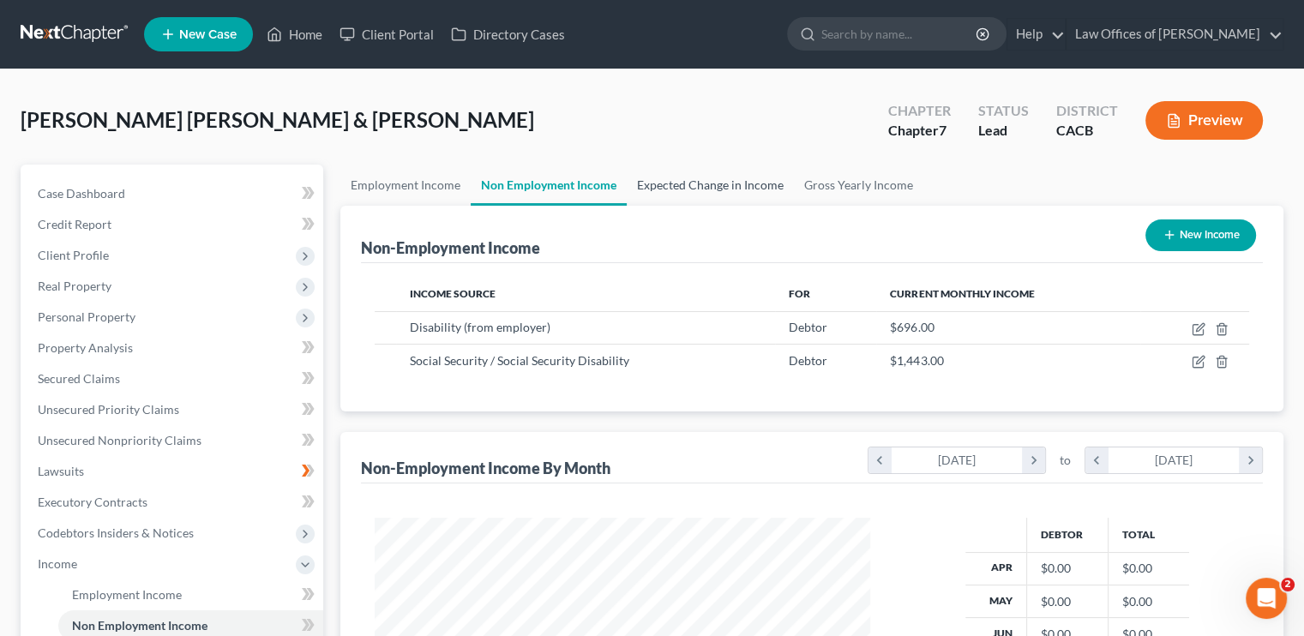
click at [709, 180] on link "Expected Change in Income" at bounding box center [710, 185] width 167 height 41
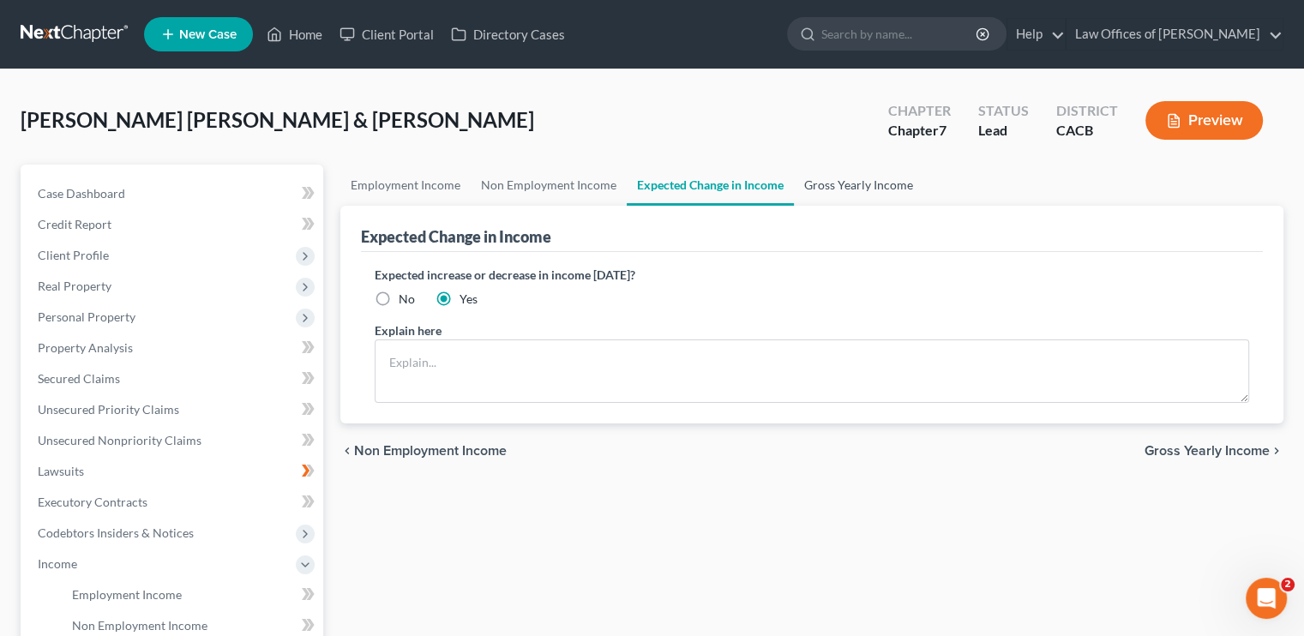
click at [840, 177] on link "Gross Yearly Income" at bounding box center [858, 185] width 129 height 41
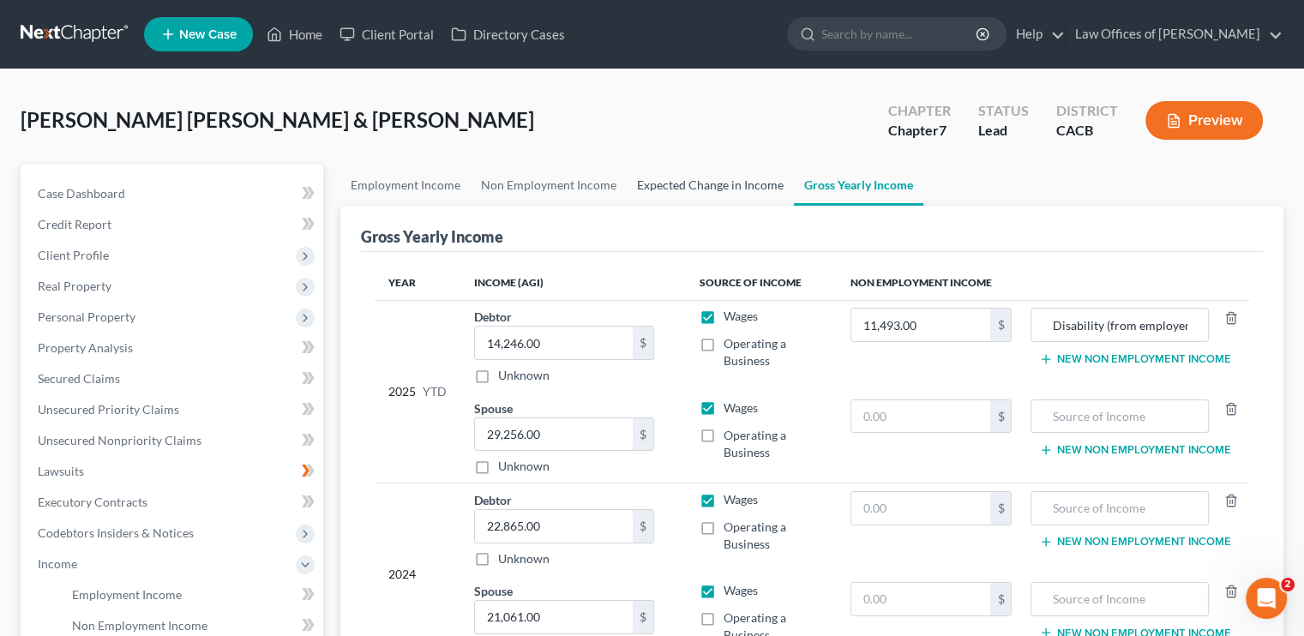
click at [679, 186] on link "Expected Change in Income" at bounding box center [710, 185] width 167 height 41
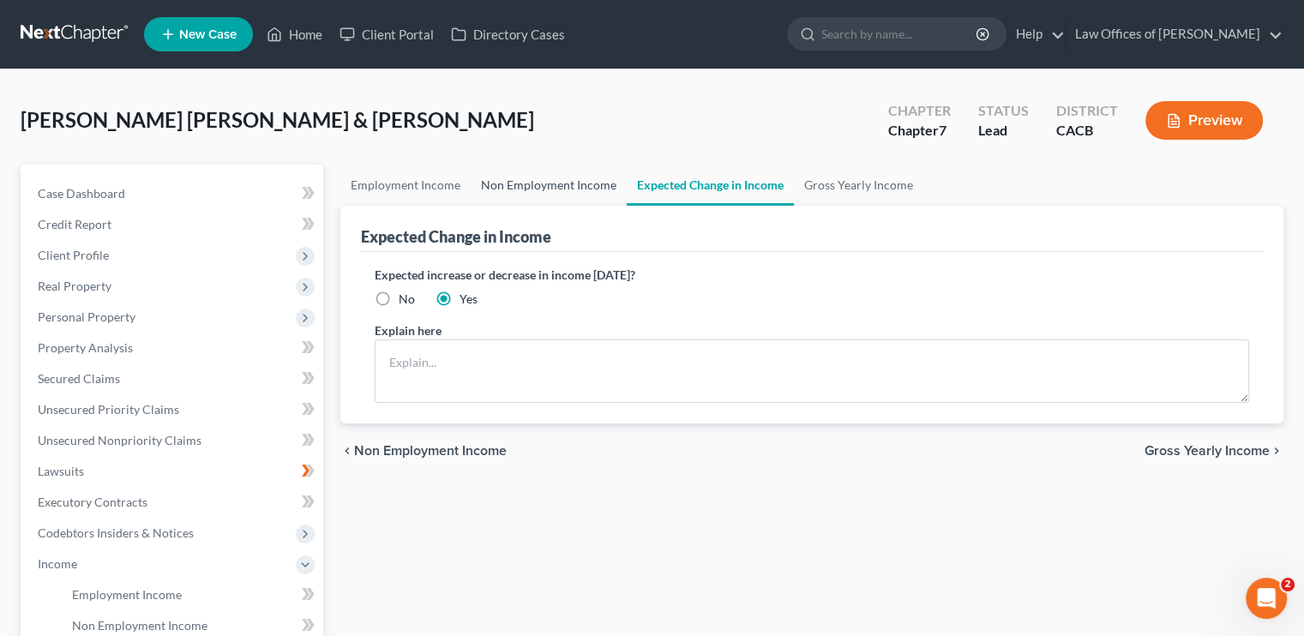
click at [579, 179] on link "Non Employment Income" at bounding box center [549, 185] width 156 height 41
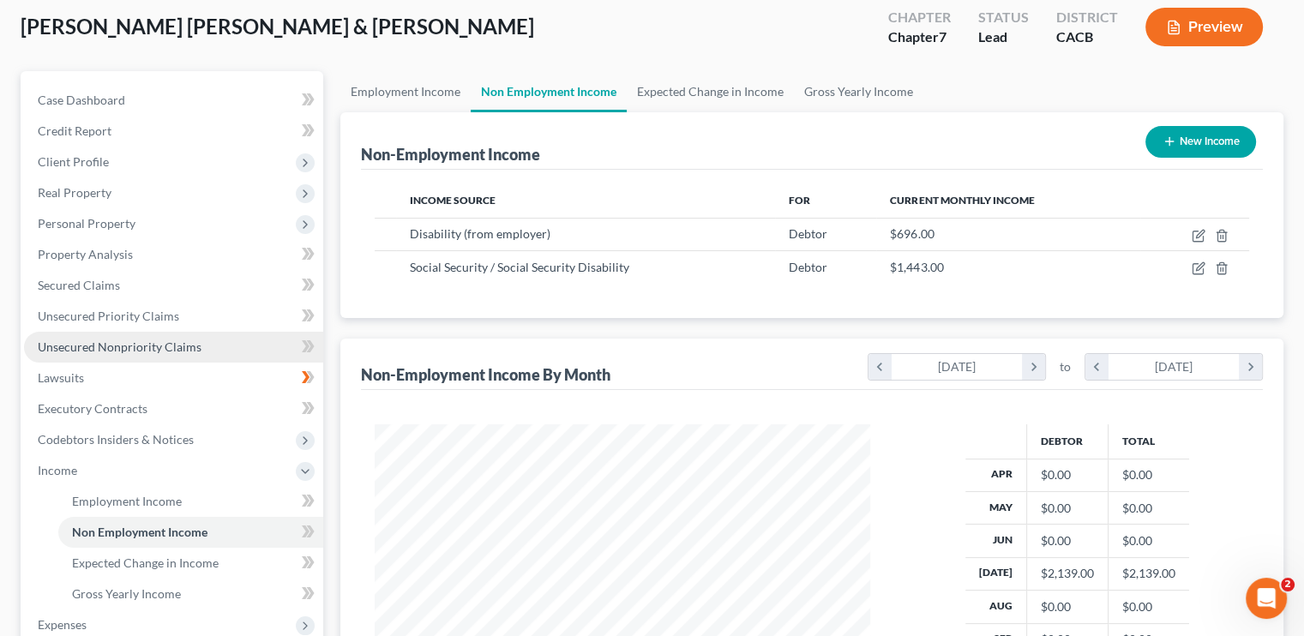
scroll to position [54, 0]
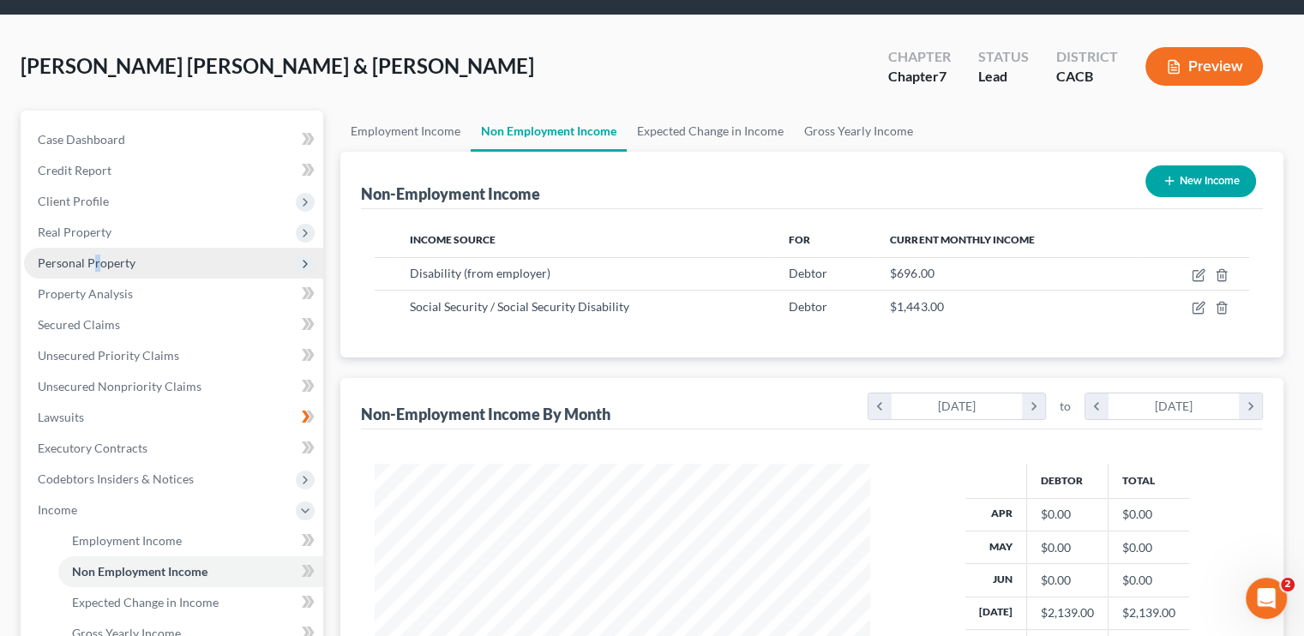
click at [96, 261] on span "Personal Property" at bounding box center [87, 263] width 98 height 15
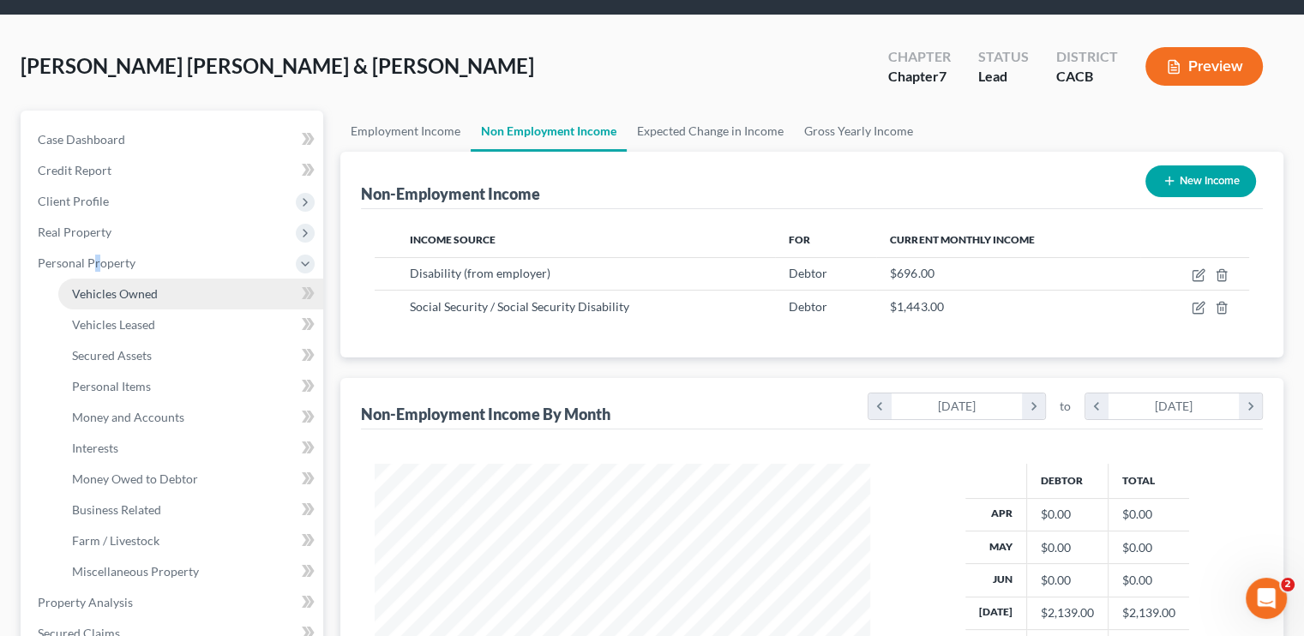
click at [195, 294] on link "Vehicles Owned" at bounding box center [190, 294] width 265 height 31
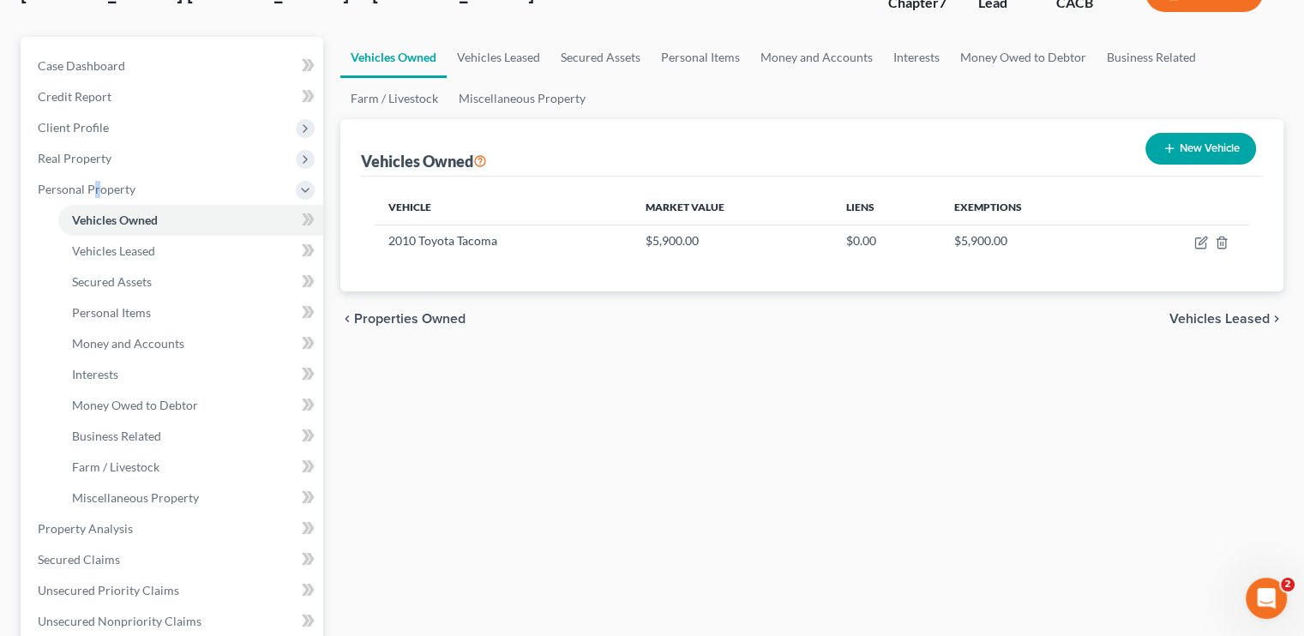
scroll to position [171, 0]
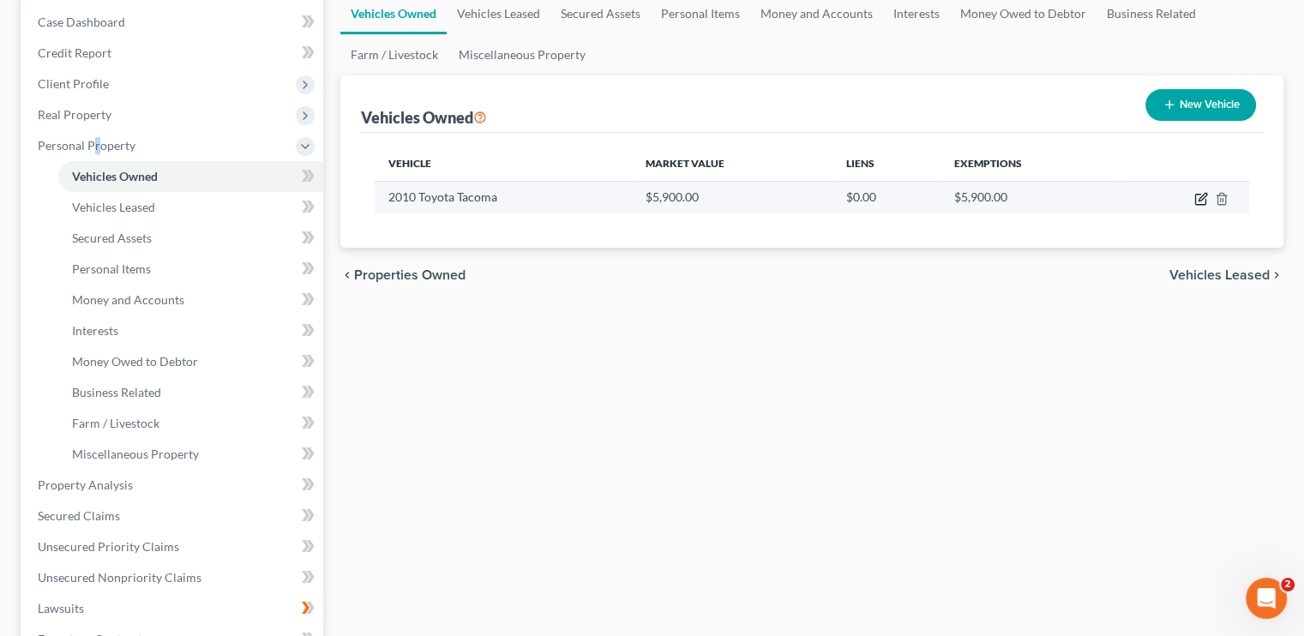
click at [1200, 195] on icon "button" at bounding box center [1201, 199] width 14 height 14
select select "0"
select select "16"
select select "3"
select select "2"
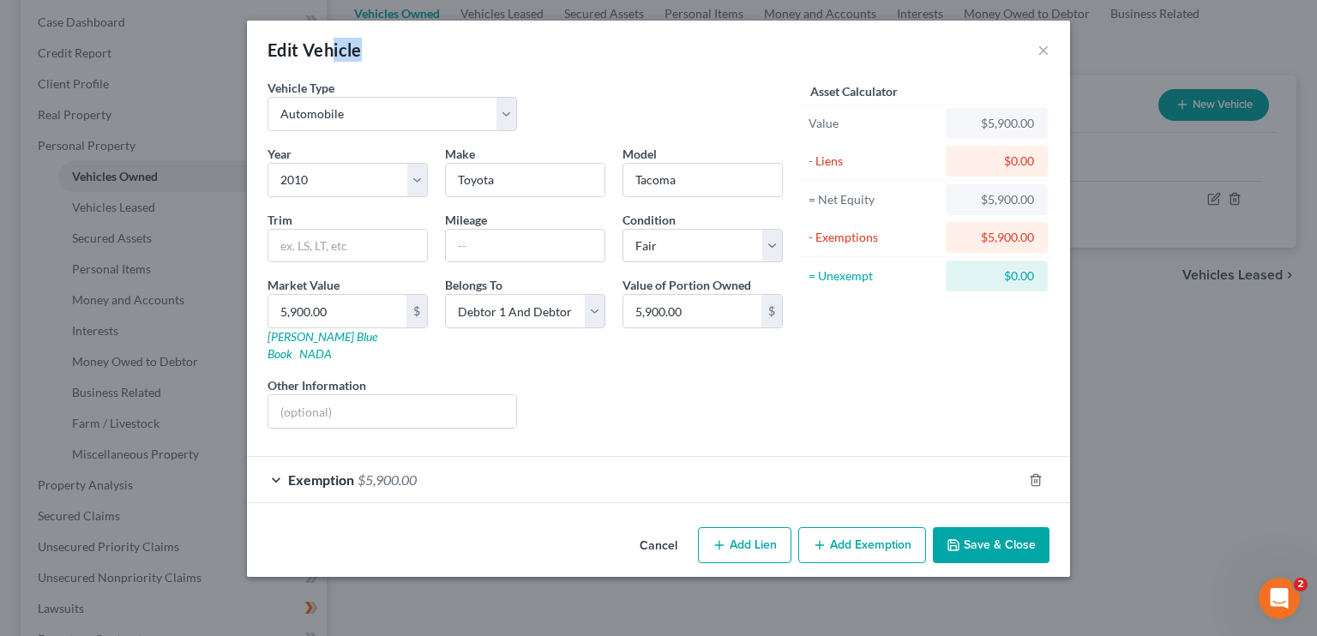
drag, startPoint x: 390, startPoint y: 76, endPoint x: 336, endPoint y: 75, distance: 54.0
click at [336, 75] on div "Edit Vehicle ×" at bounding box center [658, 50] width 823 height 58
drag, startPoint x: 429, startPoint y: 129, endPoint x: 395, endPoint y: 129, distance: 33.4
click at [395, 129] on select "Select Automobile Truck Trailer Watercraft Aircraft Motor Home Atv Other Vehicle" at bounding box center [393, 114] width 250 height 34
click at [1043, 51] on button "×" at bounding box center [1044, 49] width 12 height 21
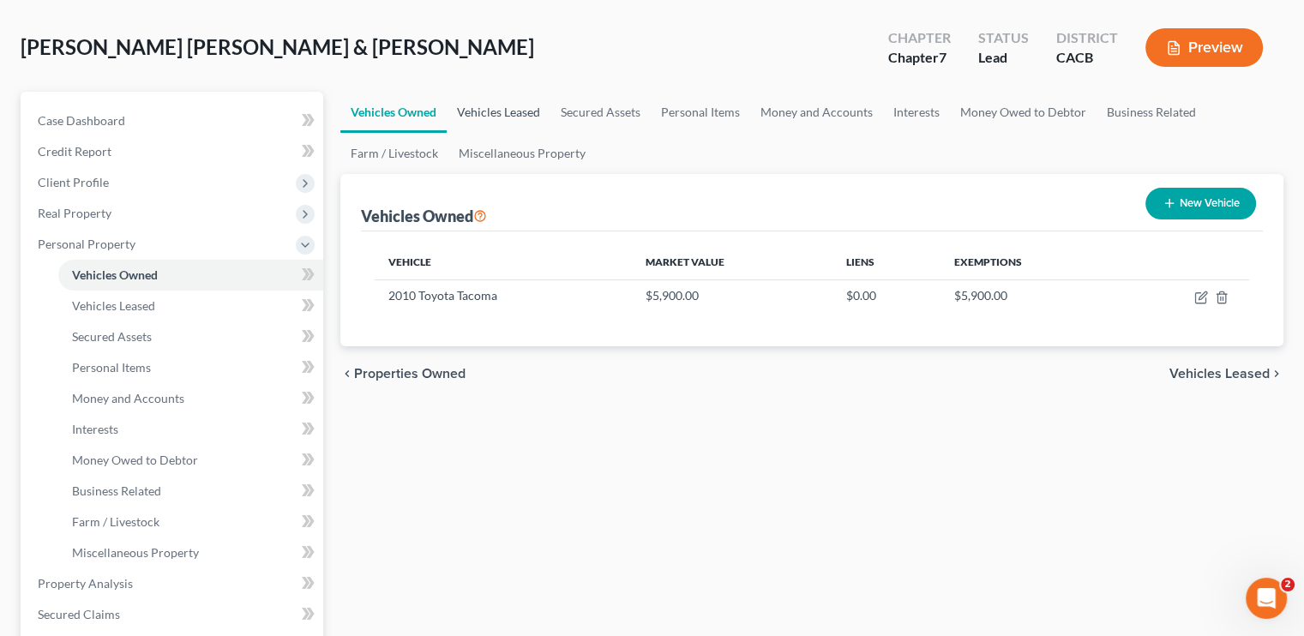
scroll to position [0, 0]
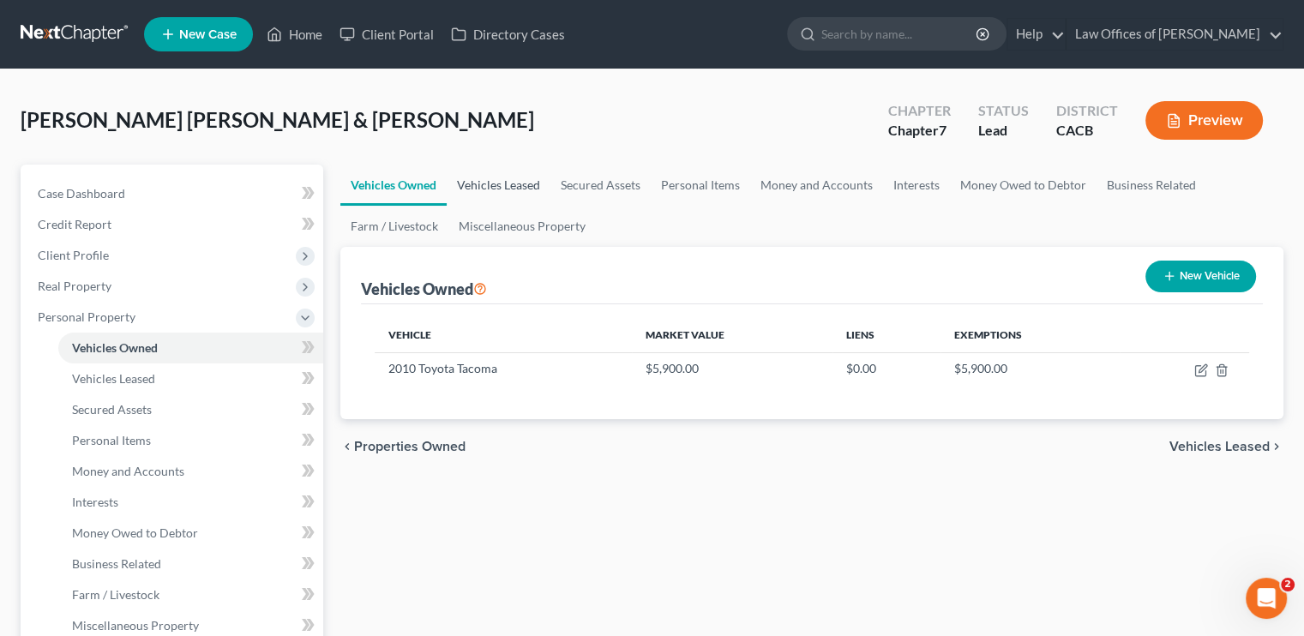
drag, startPoint x: 510, startPoint y: 182, endPoint x: 539, endPoint y: 181, distance: 29.2
click at [510, 181] on link "Vehicles Leased" at bounding box center [499, 185] width 104 height 41
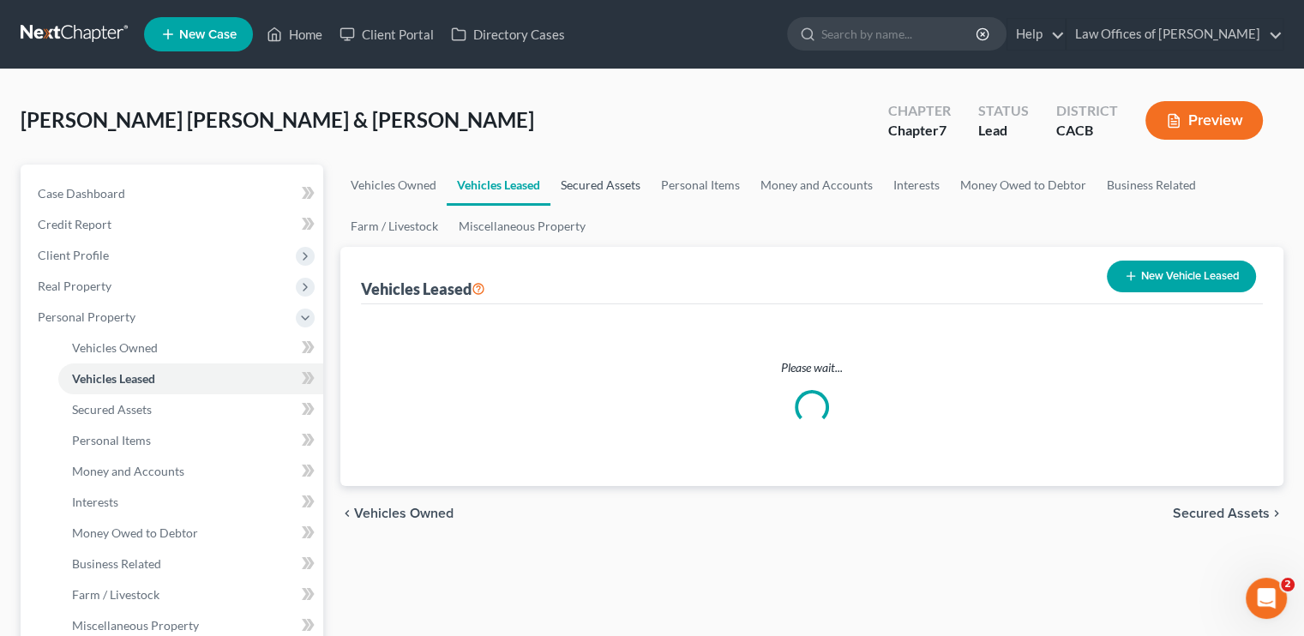
click at [586, 184] on link "Secured Assets" at bounding box center [600, 185] width 100 height 41
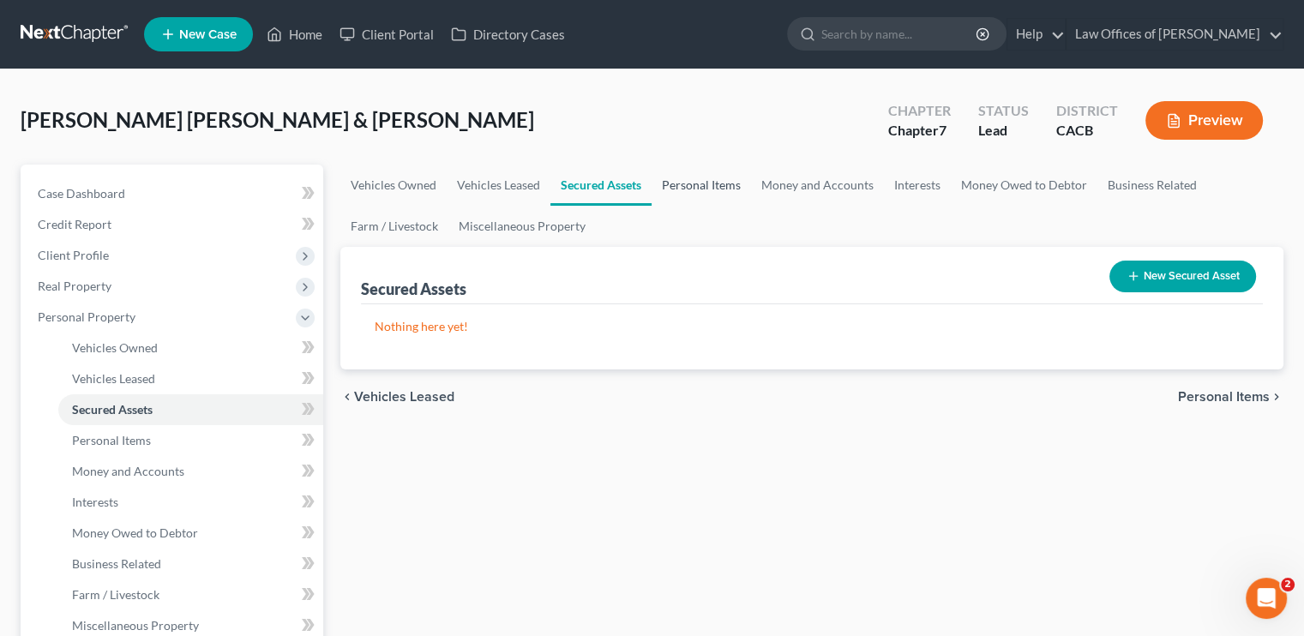
click at [721, 181] on link "Personal Items" at bounding box center [701, 185] width 99 height 41
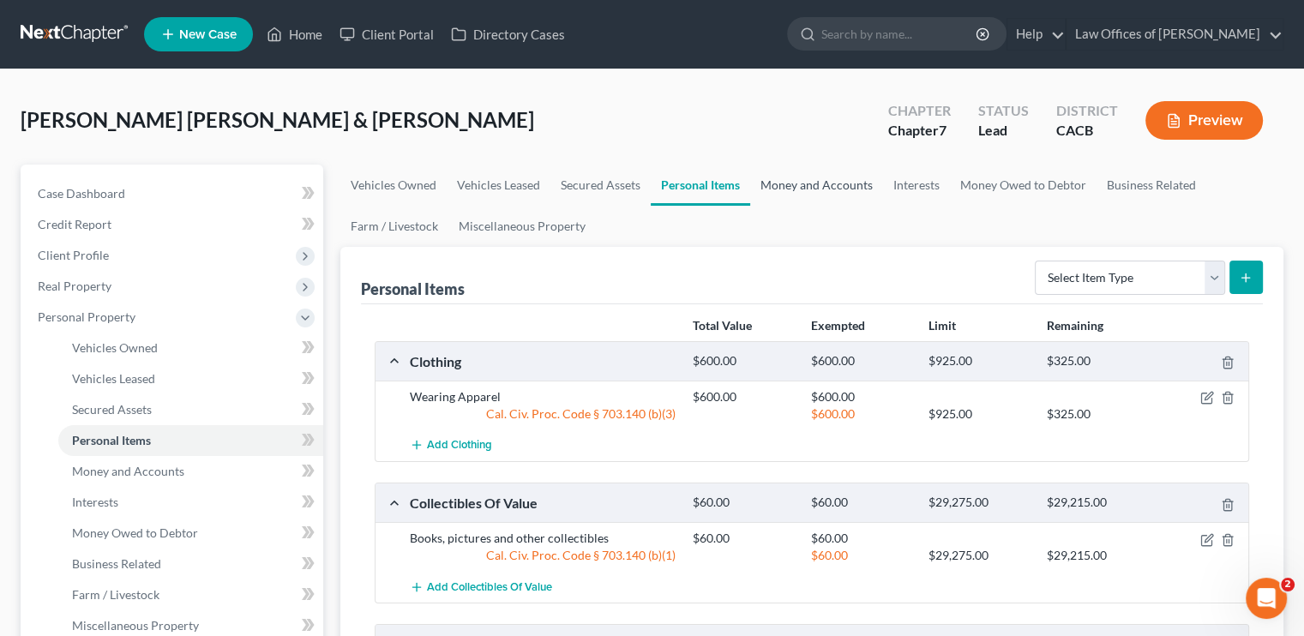
click at [819, 181] on link "Money and Accounts" at bounding box center [816, 185] width 133 height 41
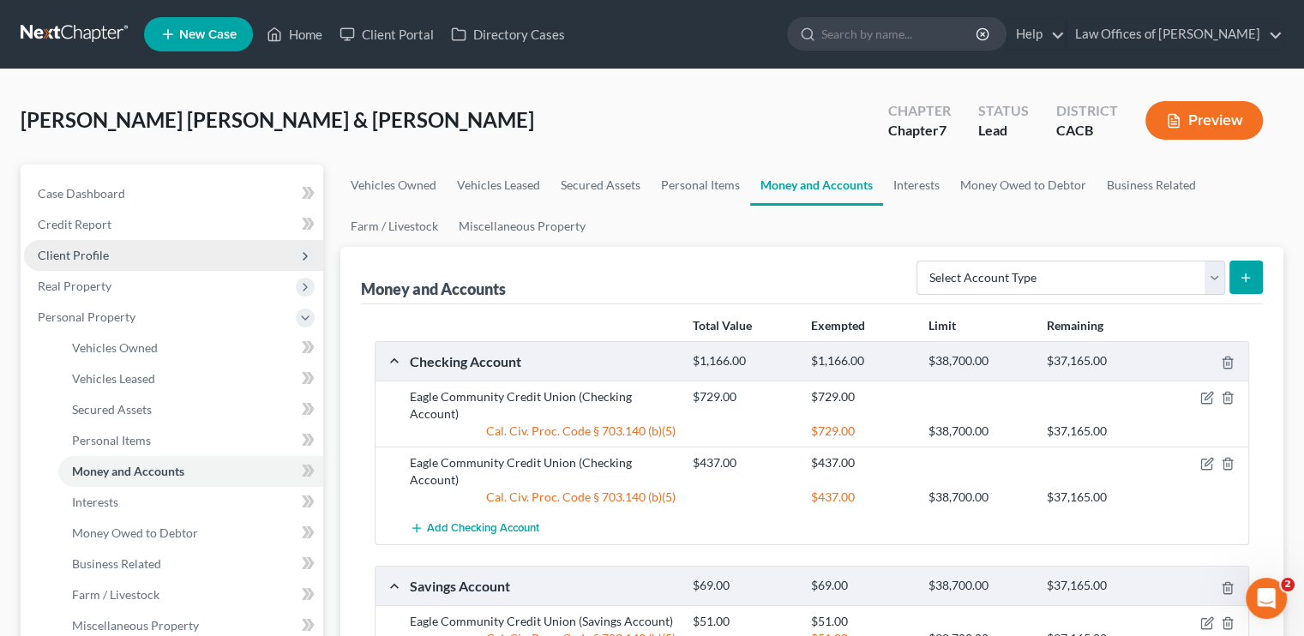
click at [92, 244] on span "Client Profile" at bounding box center [173, 255] width 299 height 31
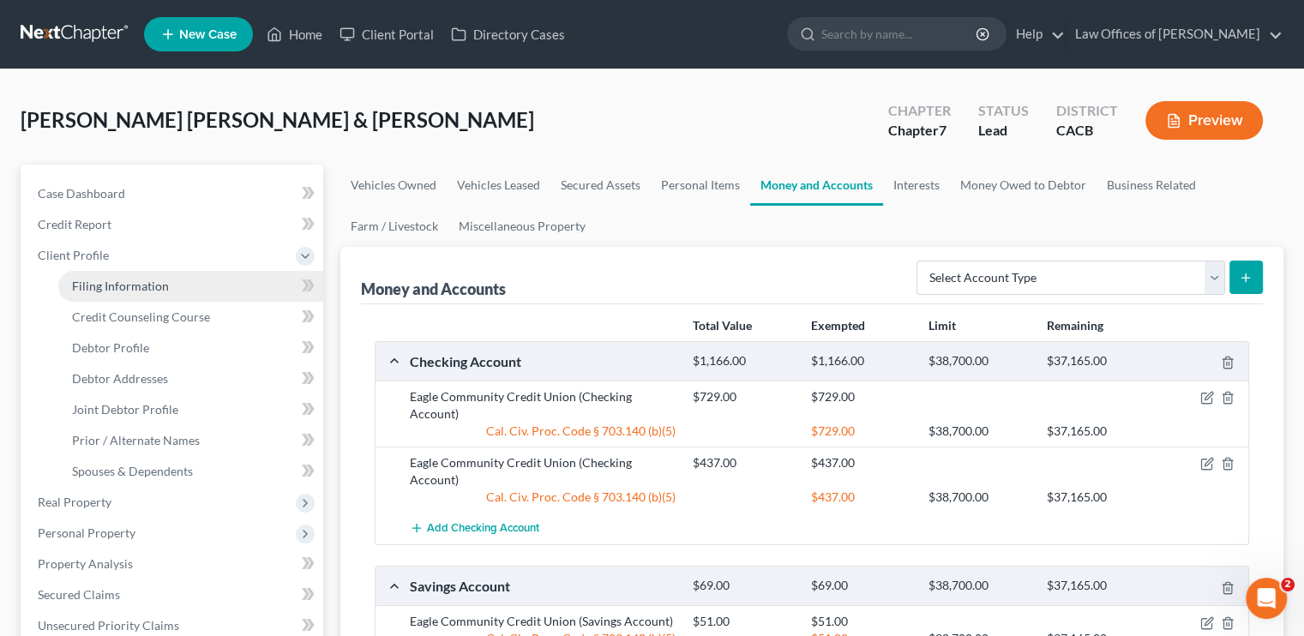
click at [110, 282] on span "Filing Information" at bounding box center [120, 286] width 97 height 15
select select "1"
select select "0"
select select "7"
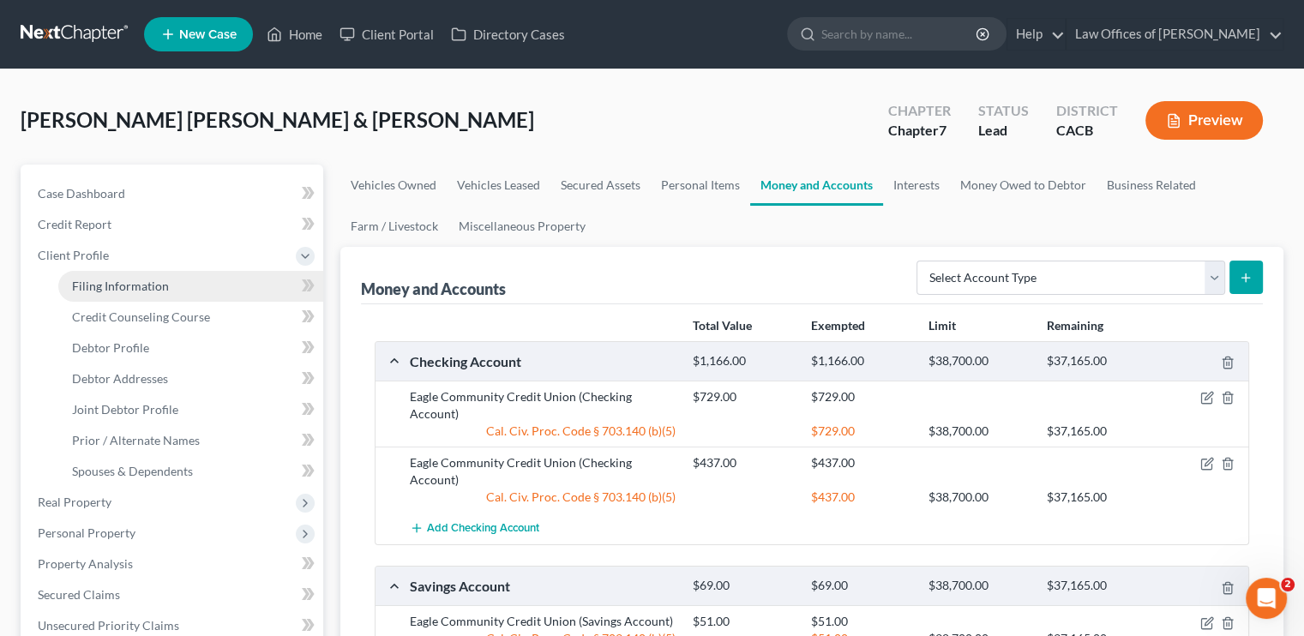
select select "0"
select select "4"
select select "0"
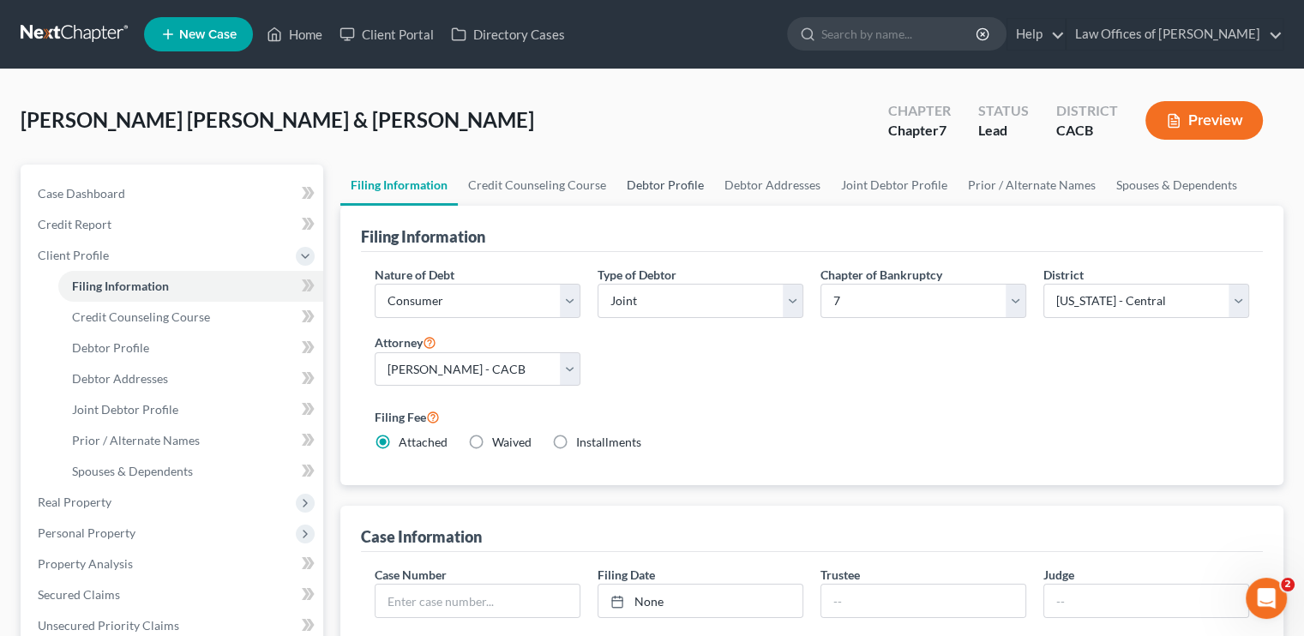
click at [659, 177] on link "Debtor Profile" at bounding box center [666, 185] width 98 height 41
select select "1"
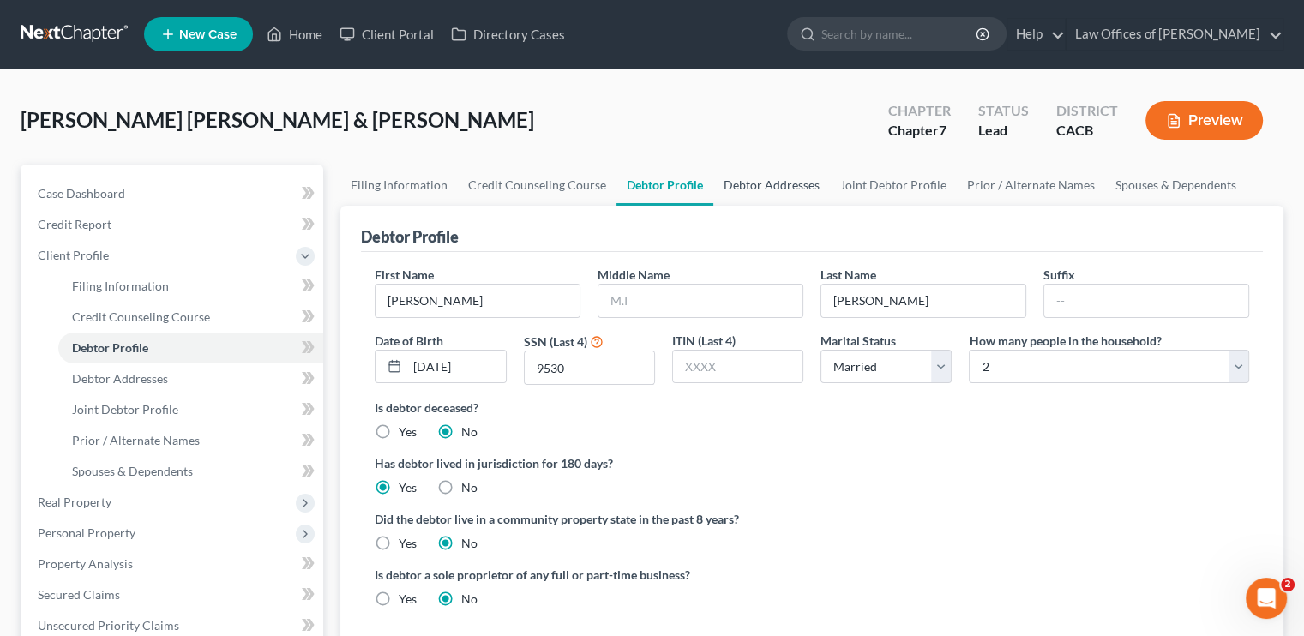
click at [757, 188] on link "Debtor Addresses" at bounding box center [771, 185] width 117 height 41
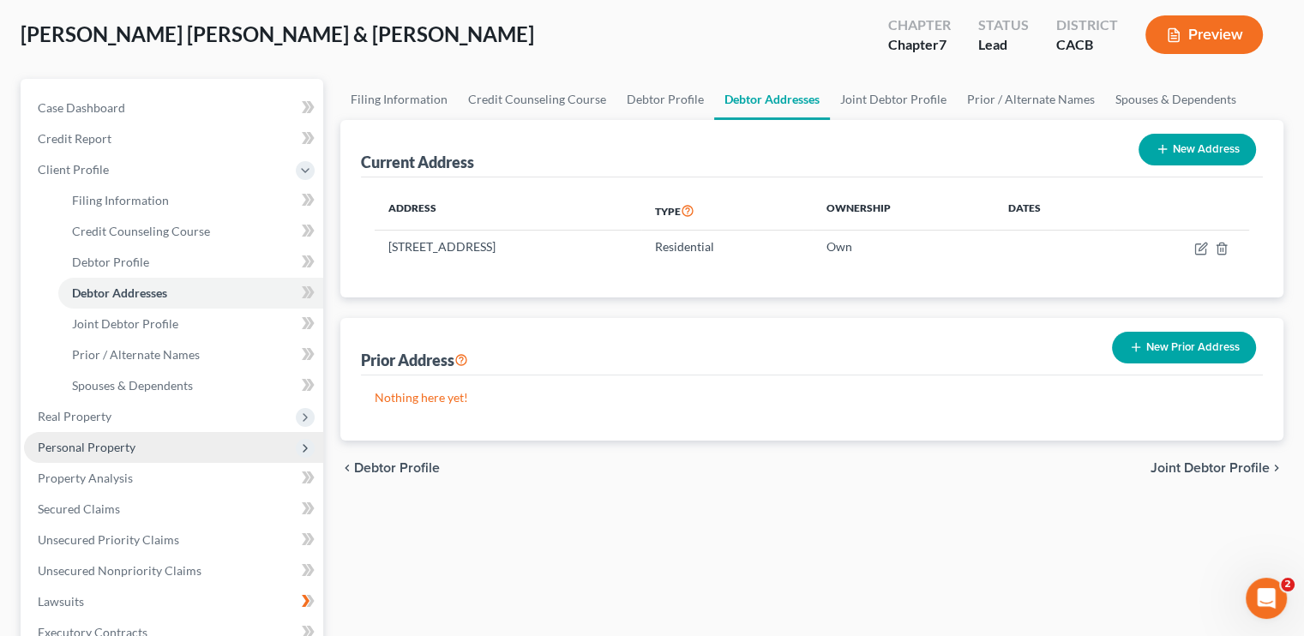
scroll to position [171, 0]
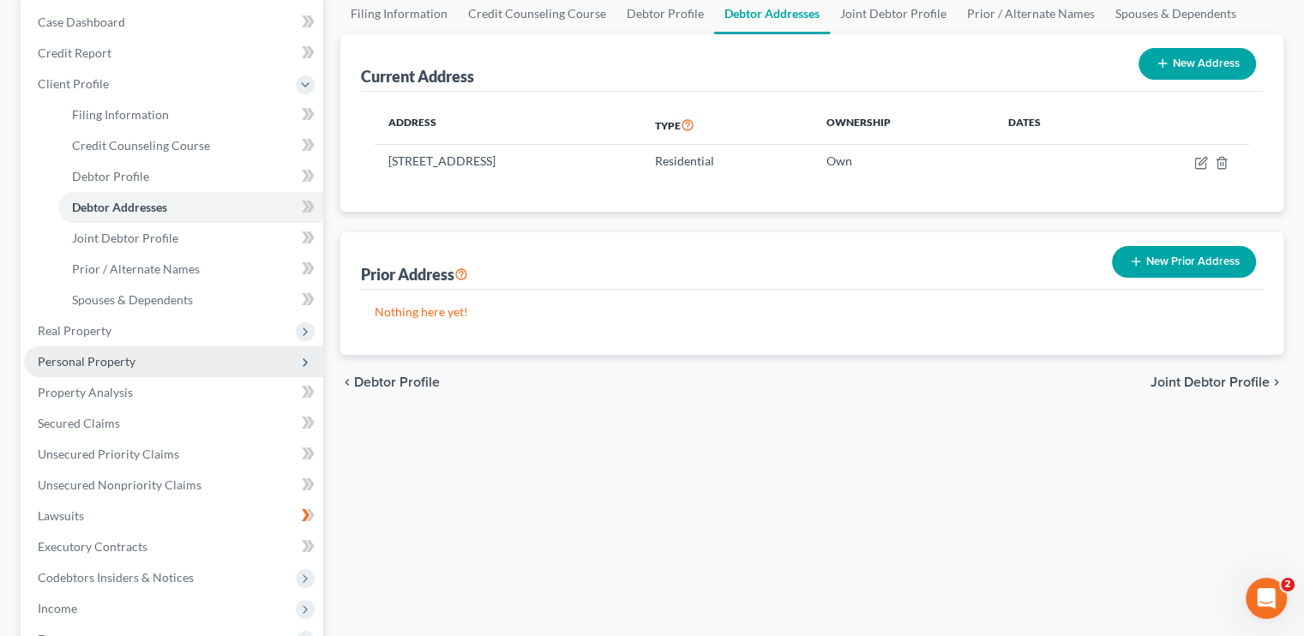
click at [102, 363] on span "Personal Property" at bounding box center [87, 361] width 98 height 15
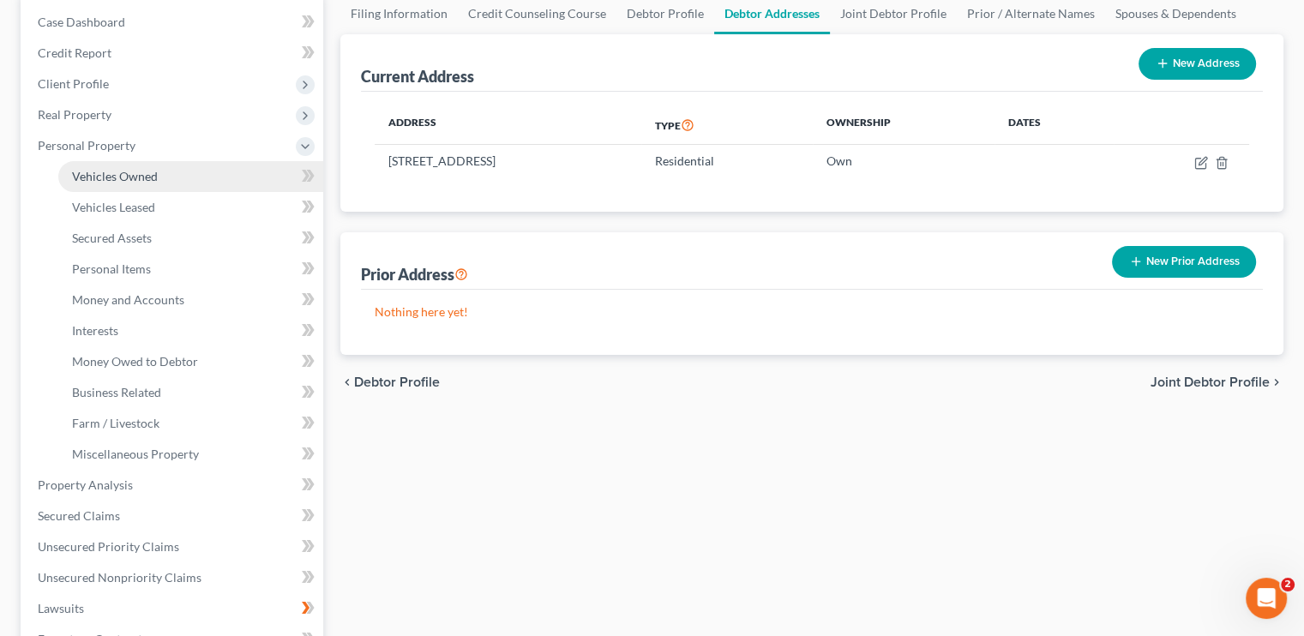
click at [153, 171] on span "Vehicles Owned" at bounding box center [115, 176] width 86 height 15
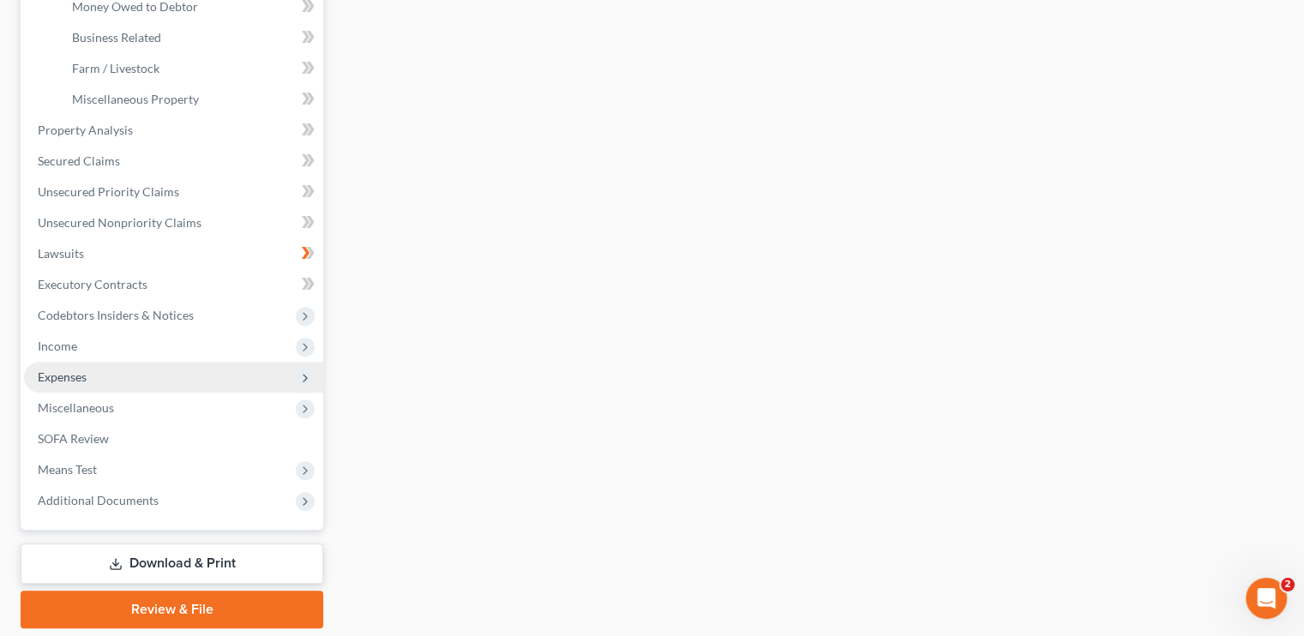
scroll to position [496, 0]
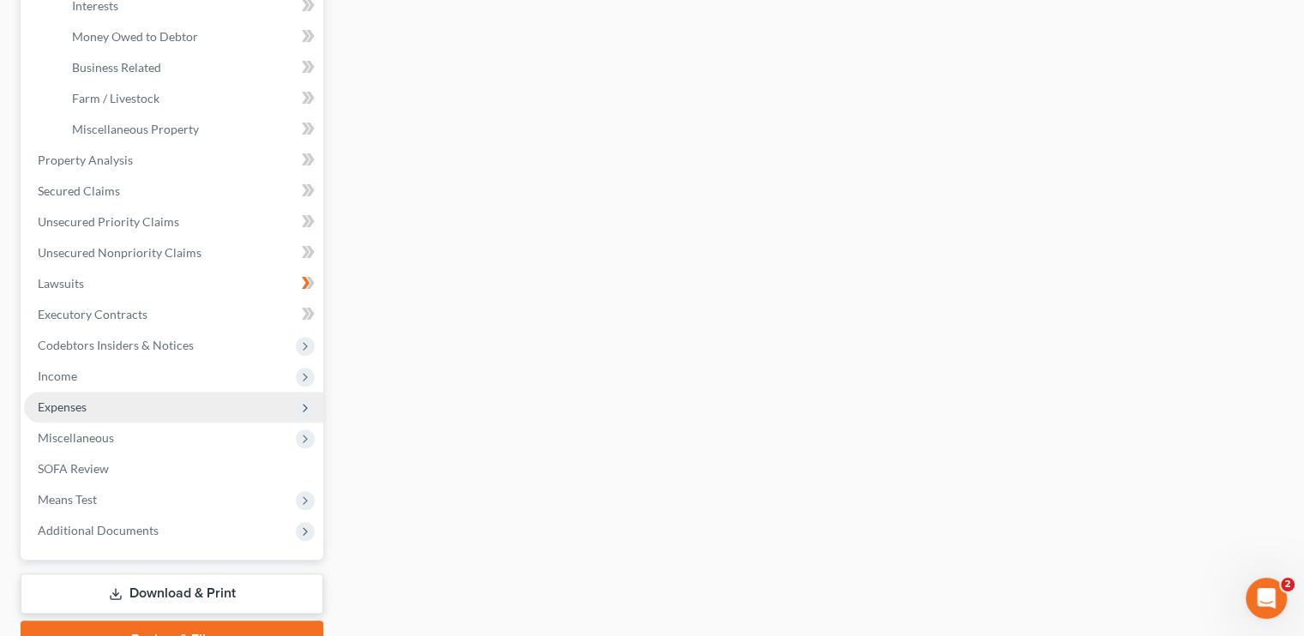
click at [75, 408] on span "Expenses" at bounding box center [62, 407] width 49 height 15
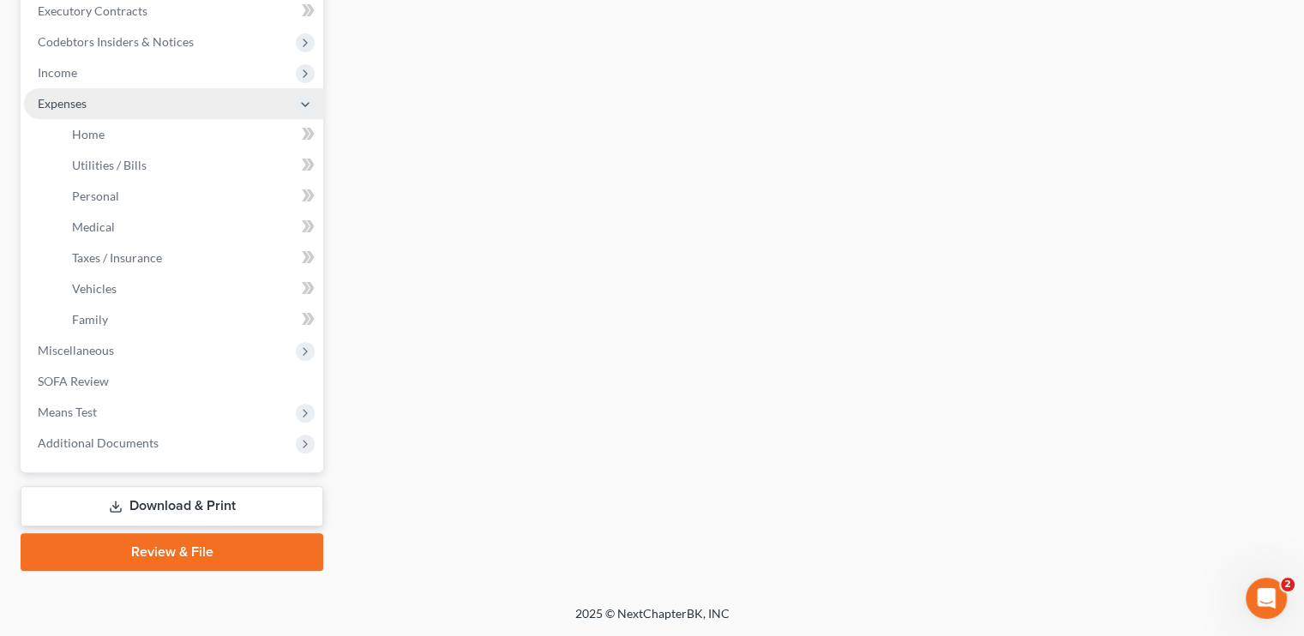
scroll to position [490, 0]
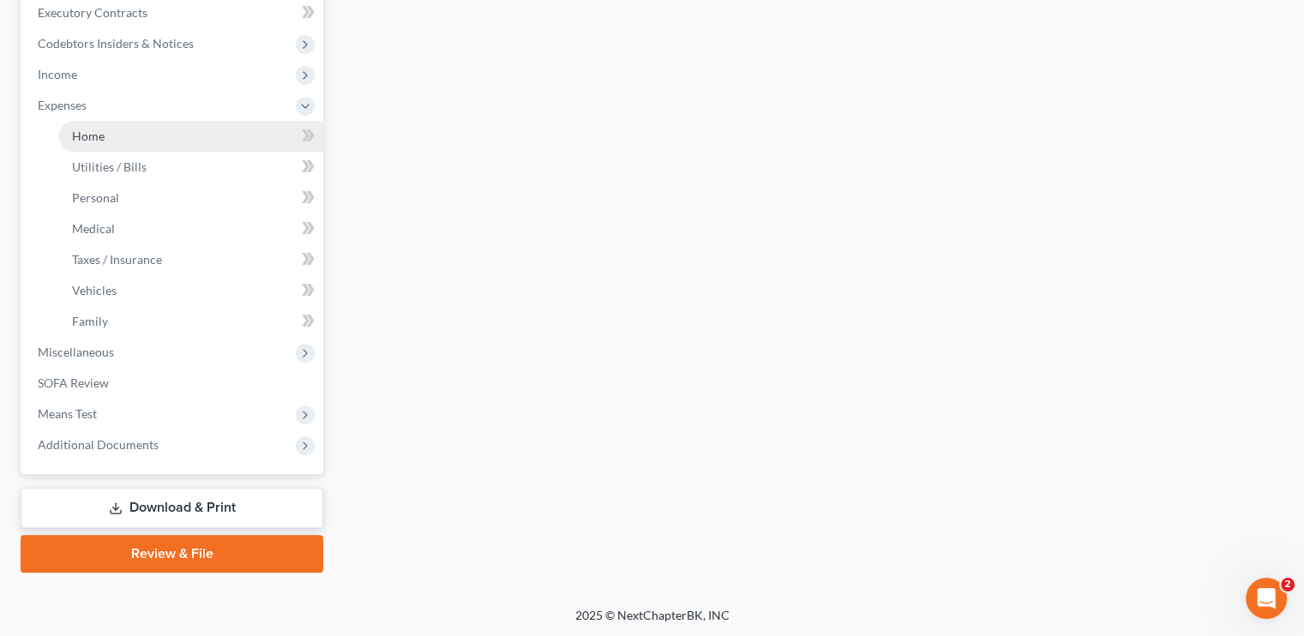
click at [120, 123] on link "Home" at bounding box center [190, 136] width 265 height 31
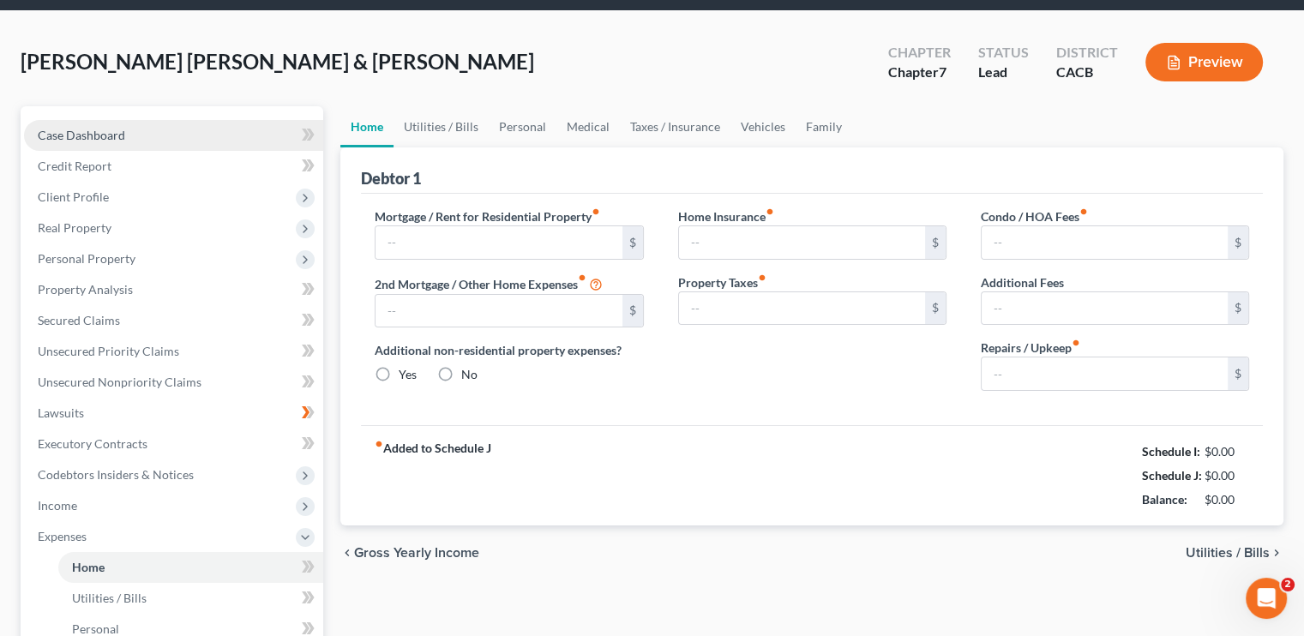
type input "1,780.00"
type input "0.00"
radio input "true"
type input "0.00"
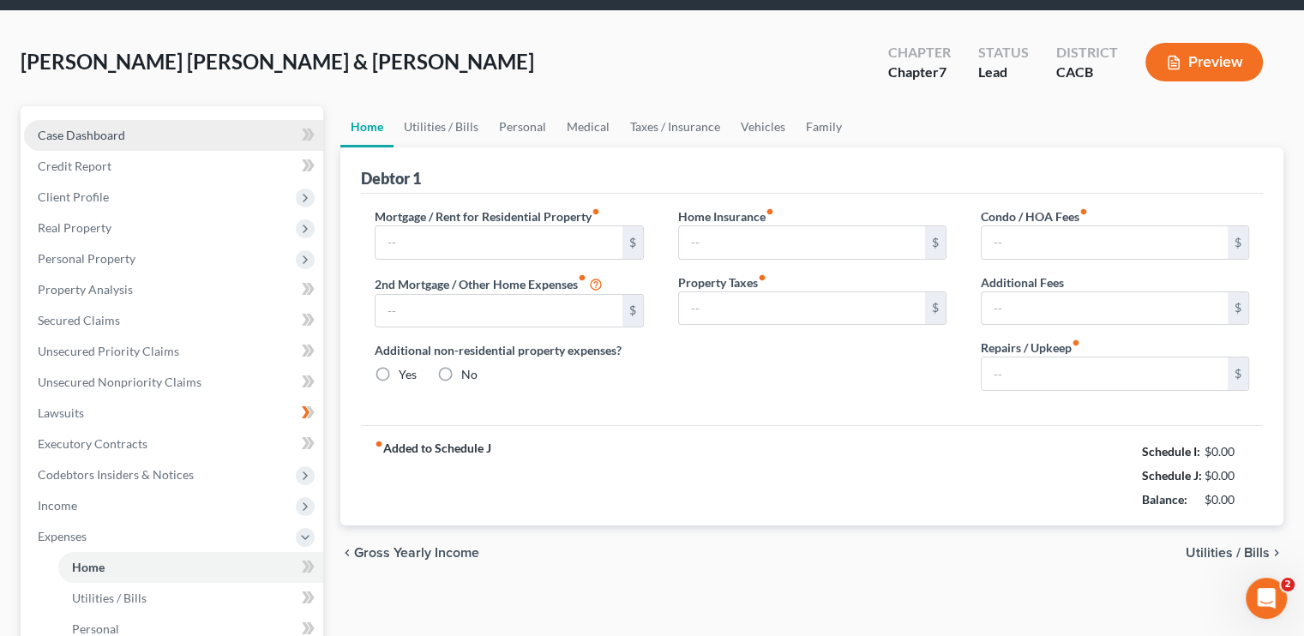
type input "0.00"
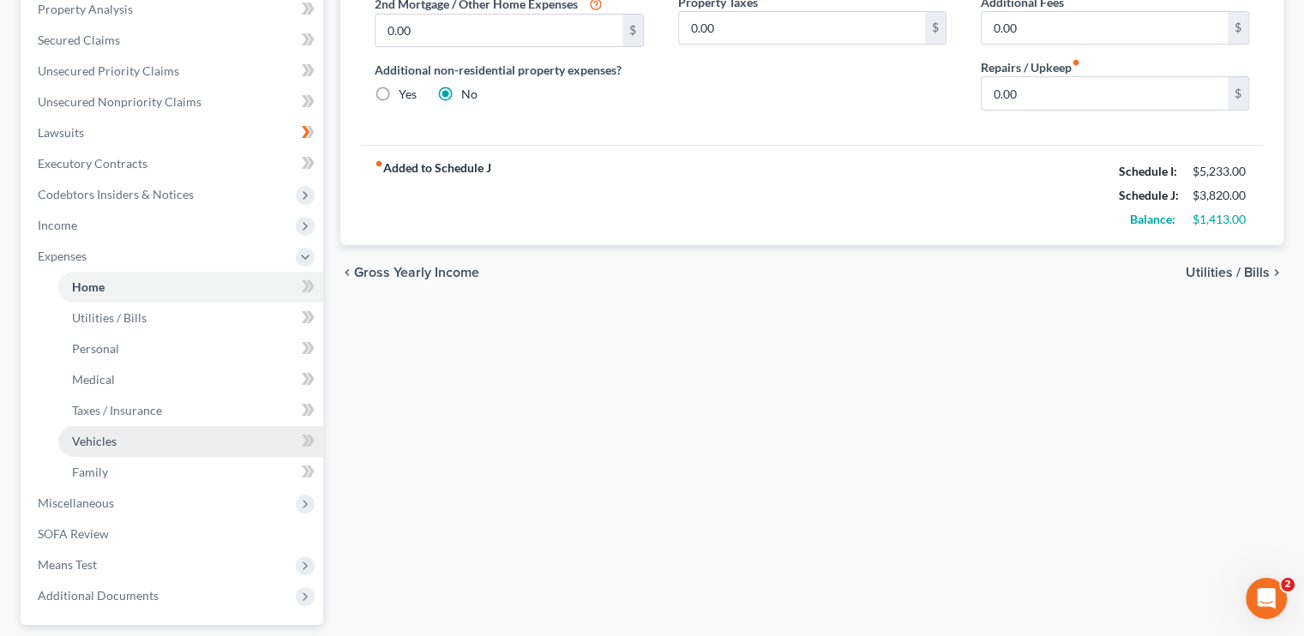
scroll to position [171, 0]
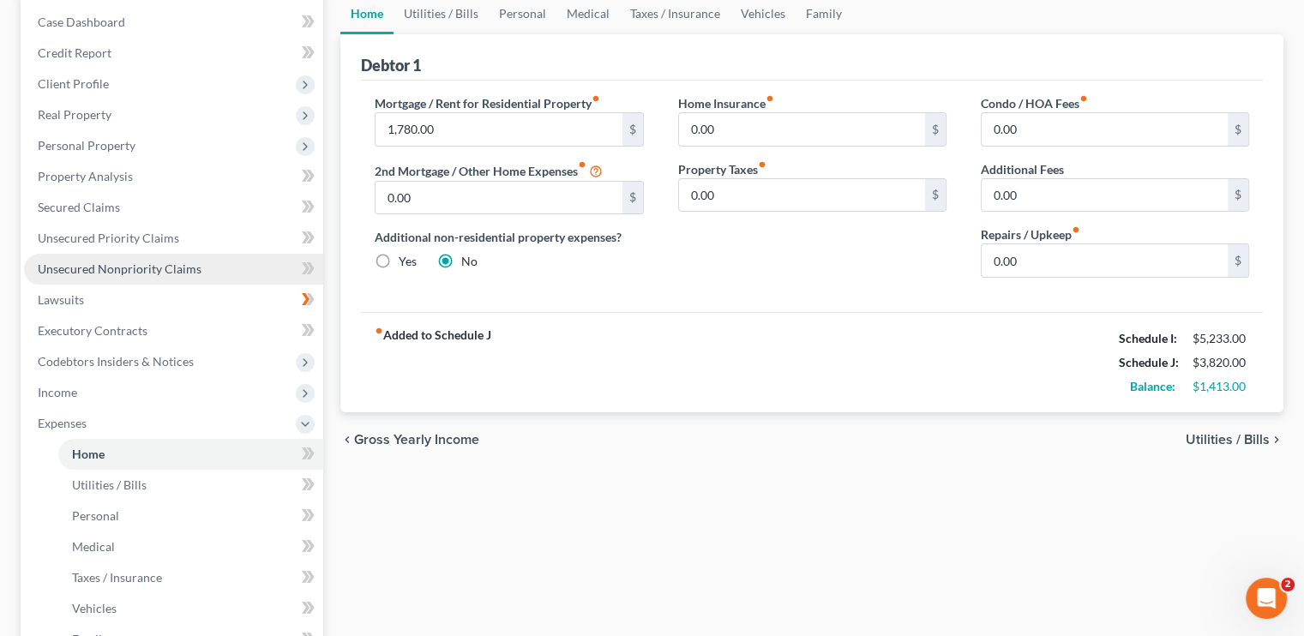
click at [140, 265] on span "Unsecured Nonpriority Claims" at bounding box center [120, 269] width 164 height 15
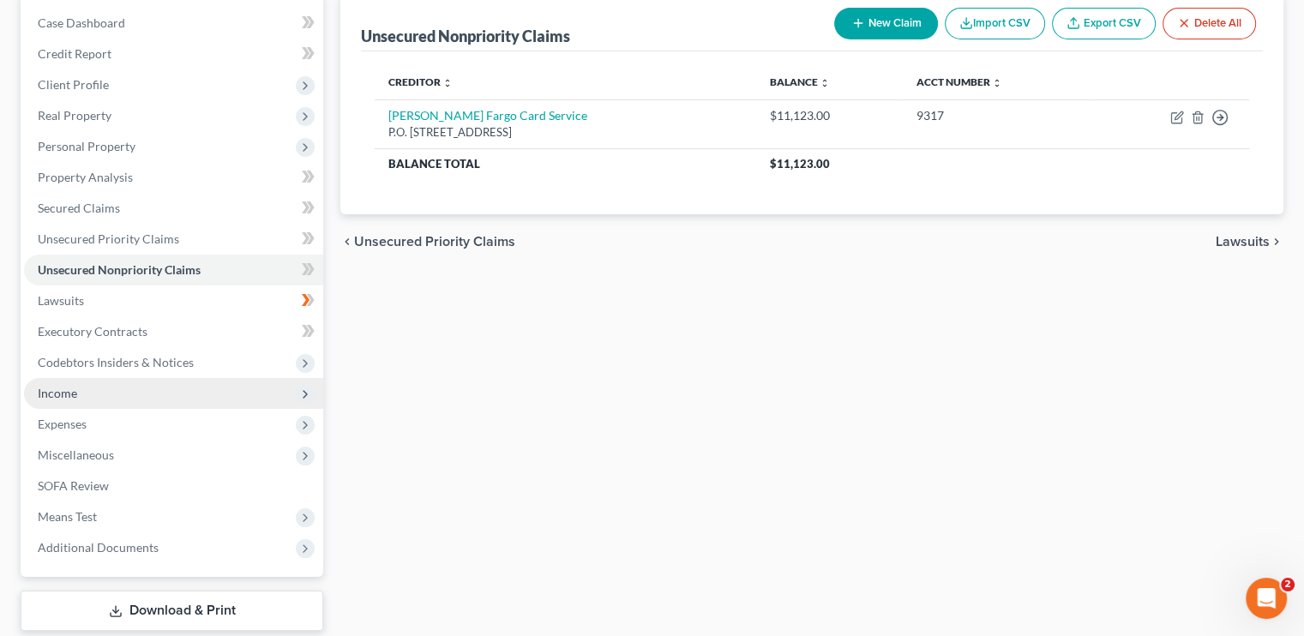
scroll to position [171, 0]
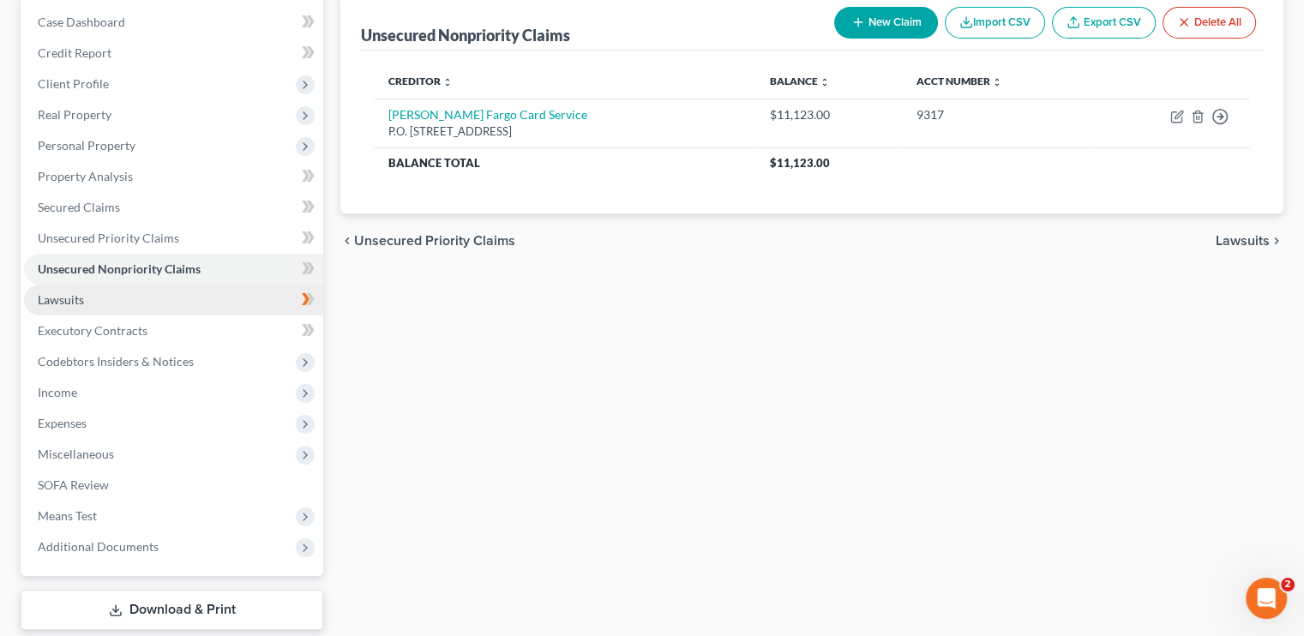
click at [123, 285] on link "Lawsuits" at bounding box center [173, 300] width 299 height 31
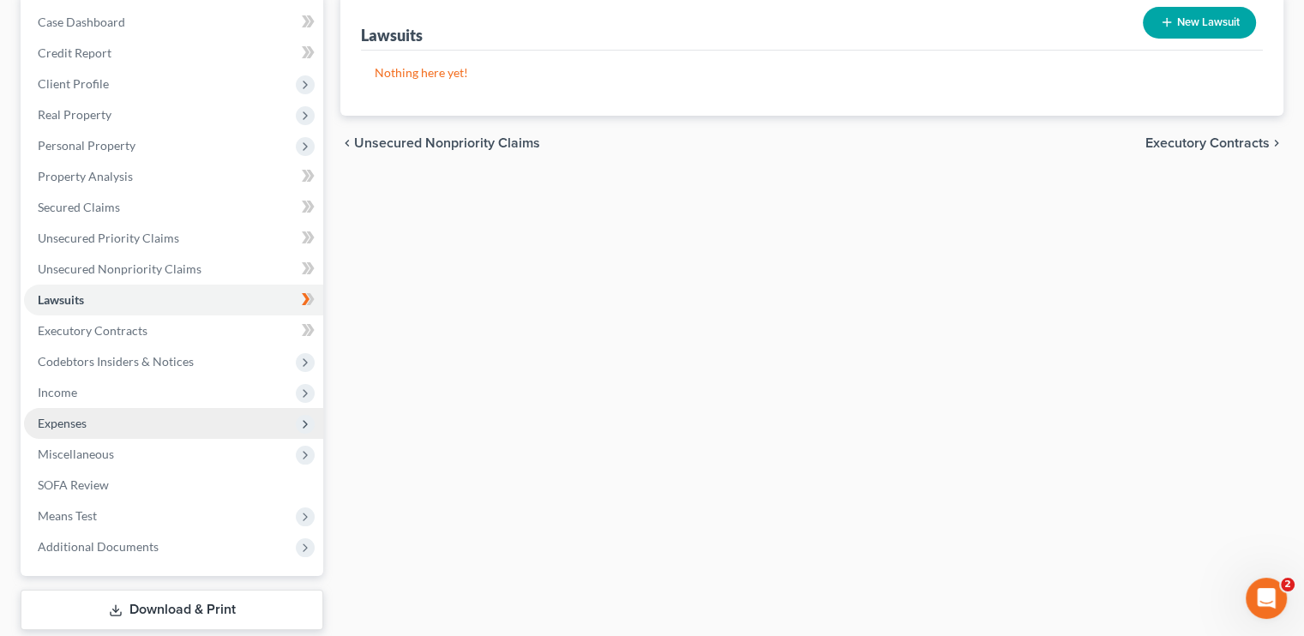
scroll to position [86, 0]
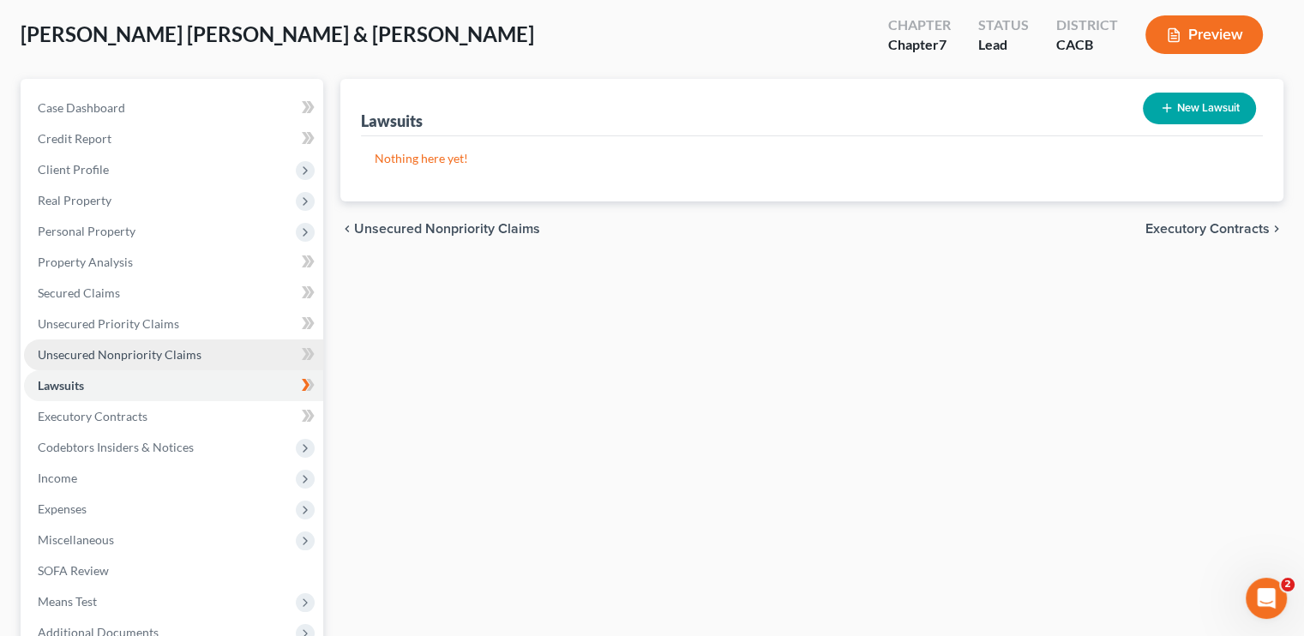
click at [96, 356] on span "Unsecured Nonpriority Claims" at bounding box center [120, 354] width 164 height 15
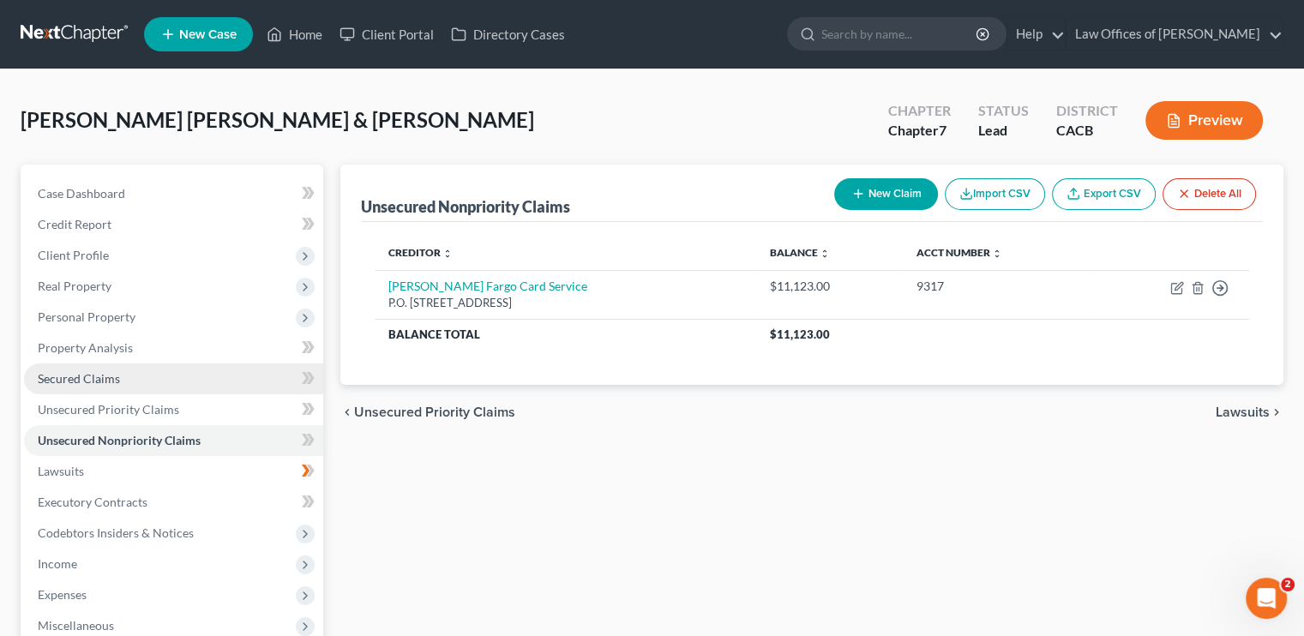
click at [126, 389] on link "Secured Claims" at bounding box center [173, 379] width 299 height 31
